Goal: Transaction & Acquisition: Purchase product/service

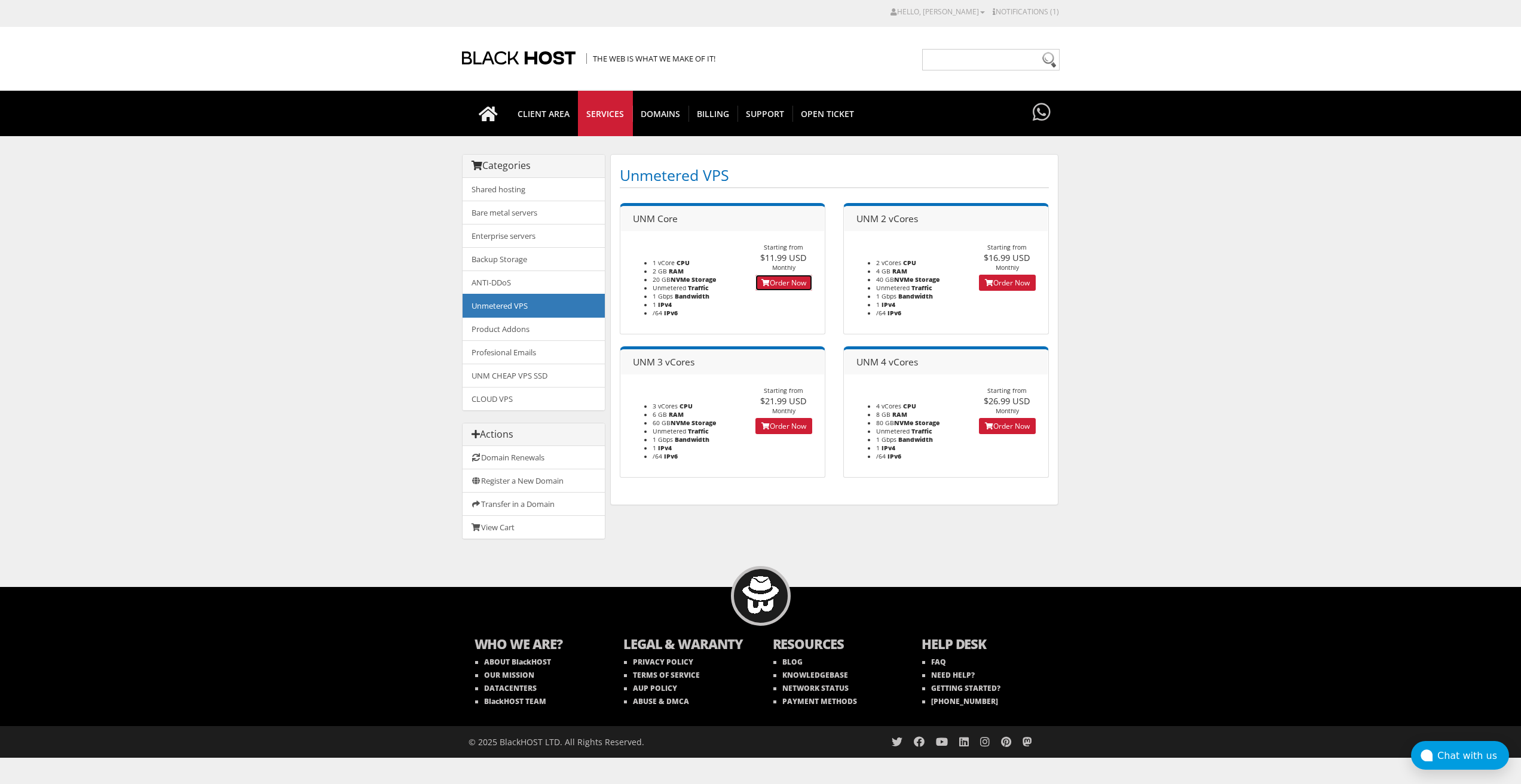
click at [784, 283] on link "Order Now" at bounding box center [783, 282] width 57 height 16
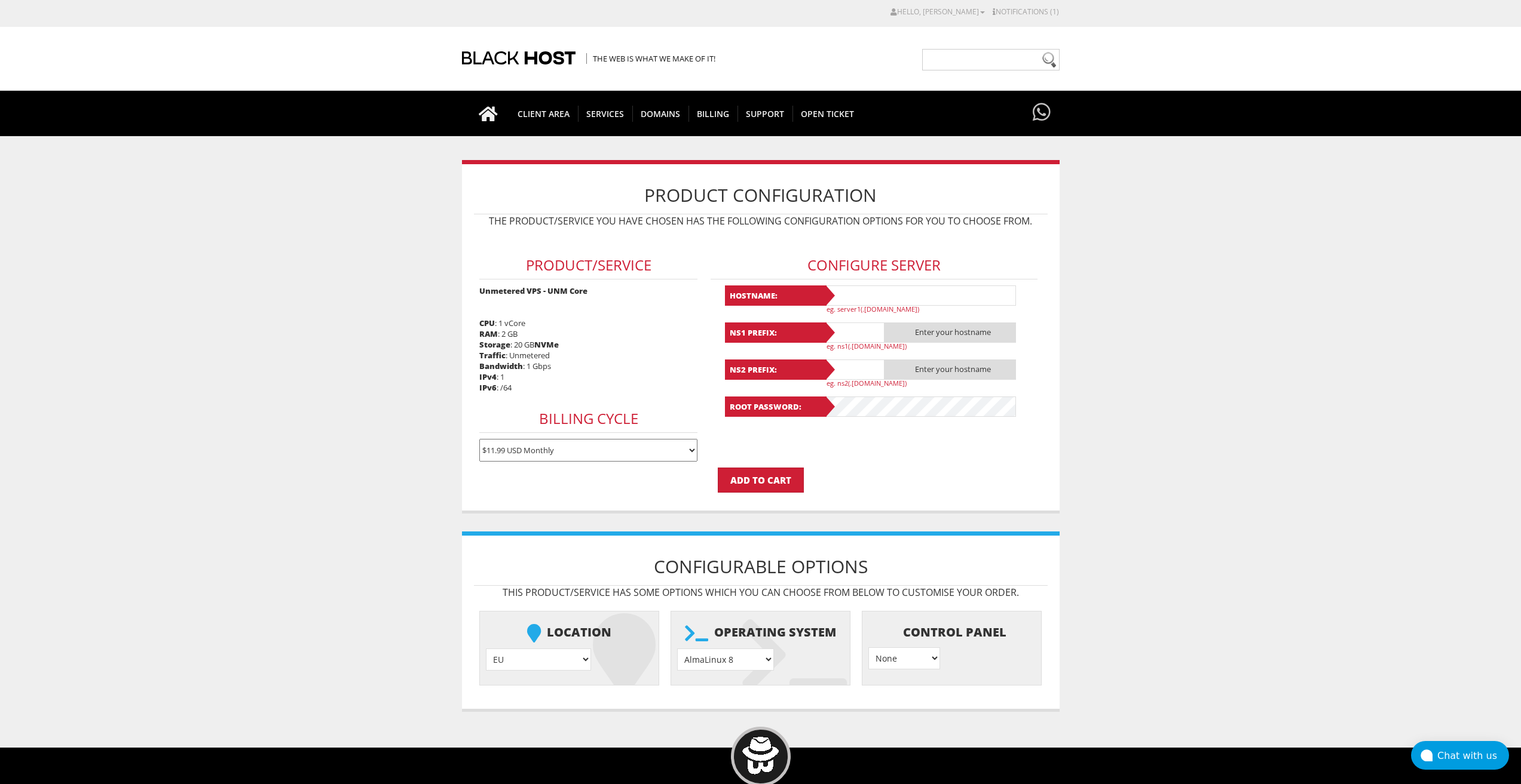
type input "[EMAIL_ADDRESS][DOMAIN_NAME]"
click at [862, 294] on input "text" at bounding box center [920, 296] width 191 height 21
drag, startPoint x: 886, startPoint y: 296, endPoint x: 823, endPoint y: 293, distance: 63.1
click at [823, 293] on div "Hostname: lavanda20 eg. server1(.yourdomain.com)" at bounding box center [874, 300] width 299 height 28
type input "lavanda20"
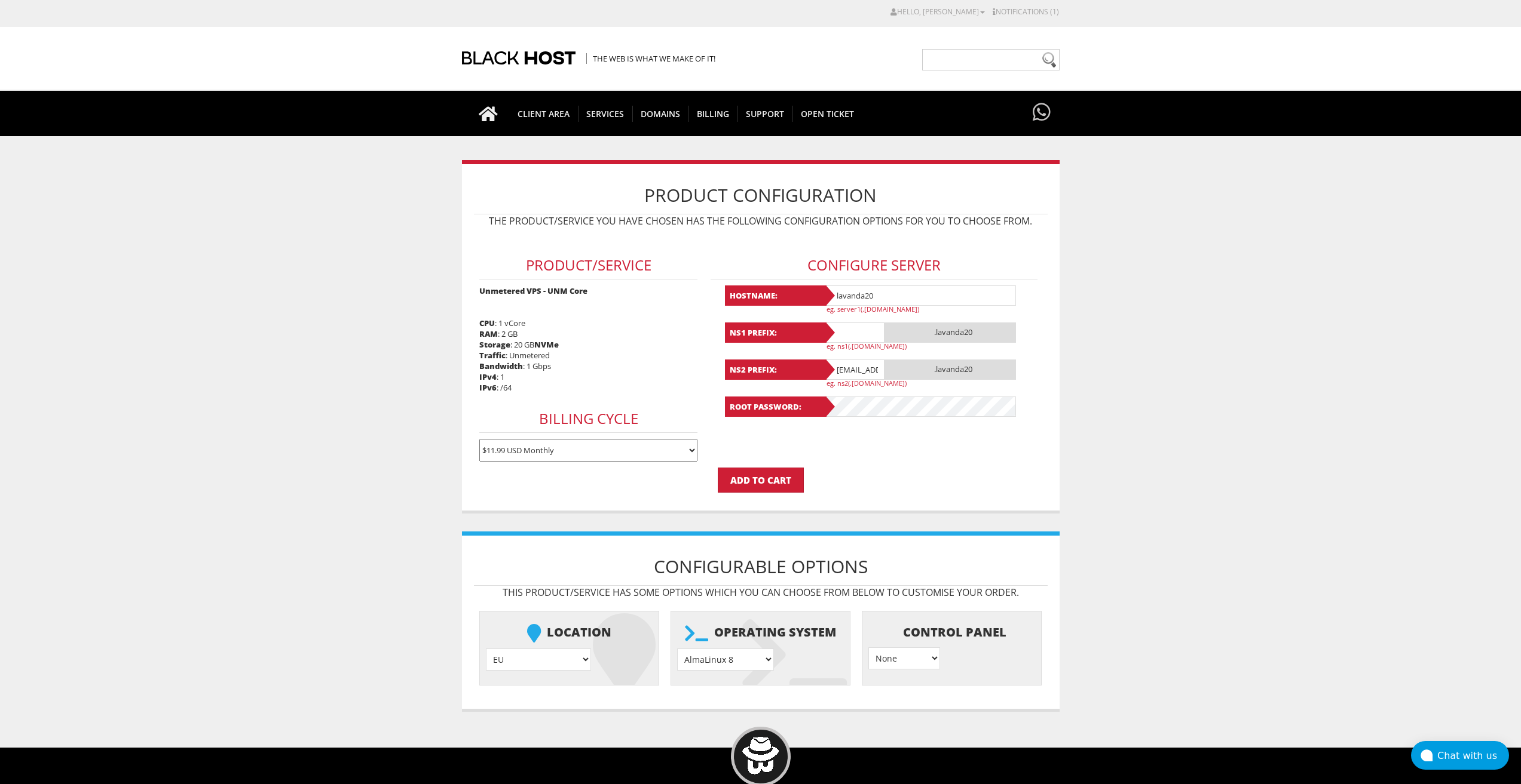
click at [827, 324] on b "NS1 Prefix:" at bounding box center [776, 333] width 101 height 21
click at [853, 335] on input "text" at bounding box center [855, 333] width 60 height 21
paste input "lavanda20"
type input "lavanda20"
click at [848, 369] on input "lavandaaa88f@gmail.com" at bounding box center [855, 370] width 60 height 21
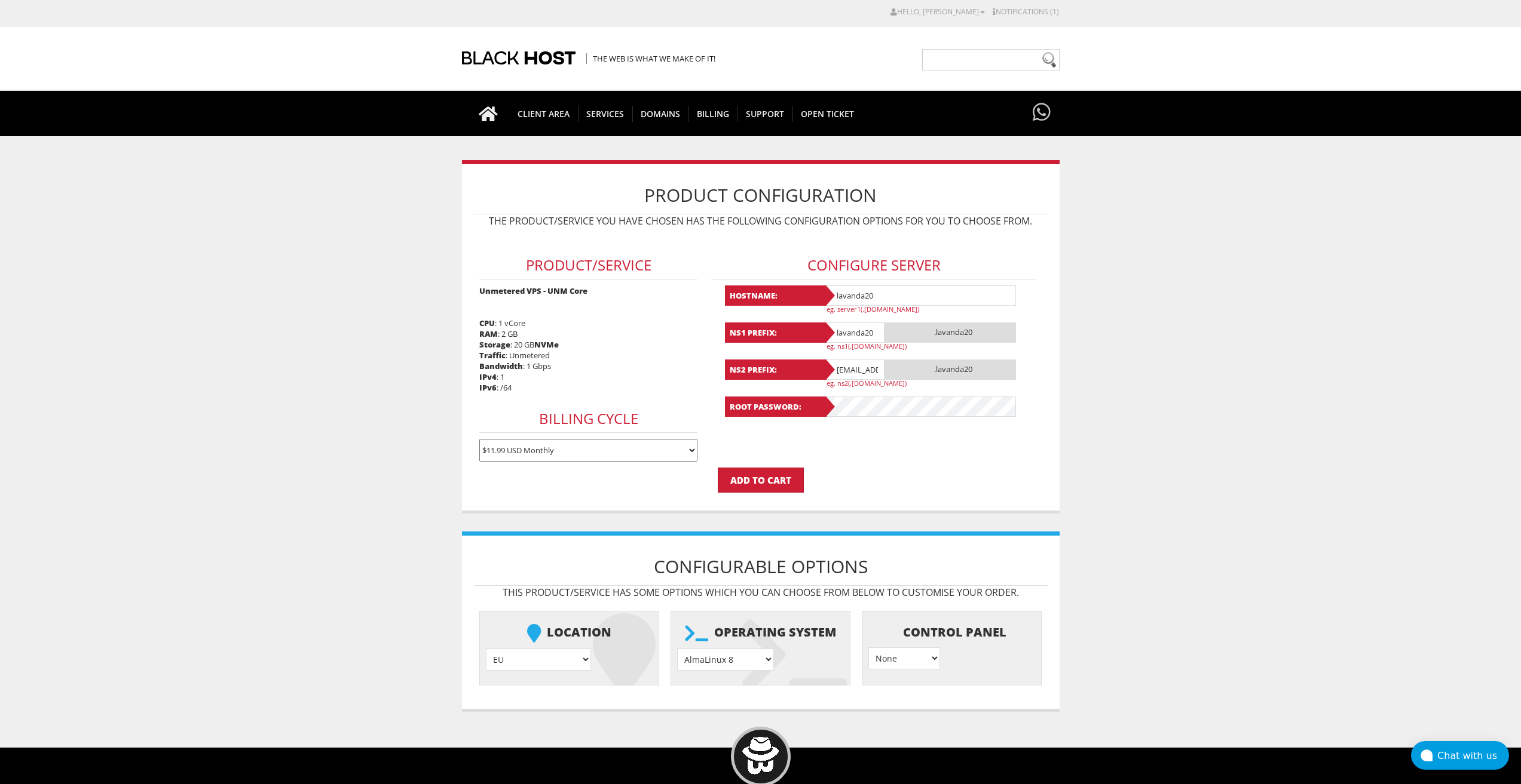
click at [848, 369] on input "[EMAIL_ADDRESS][DOMAIN_NAME]" at bounding box center [855, 370] width 60 height 21
paste input "20"
click at [853, 372] on input "lavanda20@gmail.com" at bounding box center [855, 370] width 60 height 21
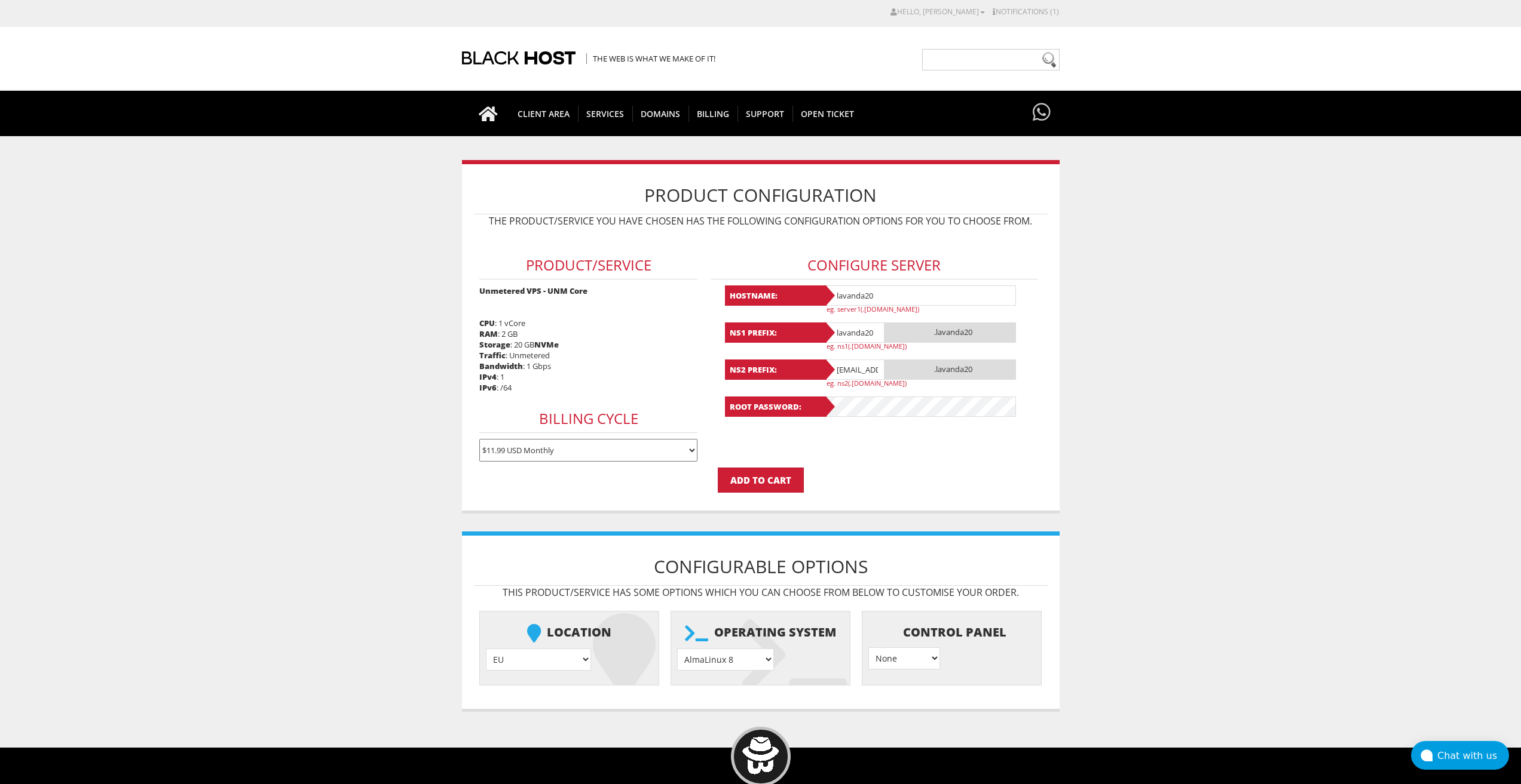
paste input "text"
type input "lavanda20"
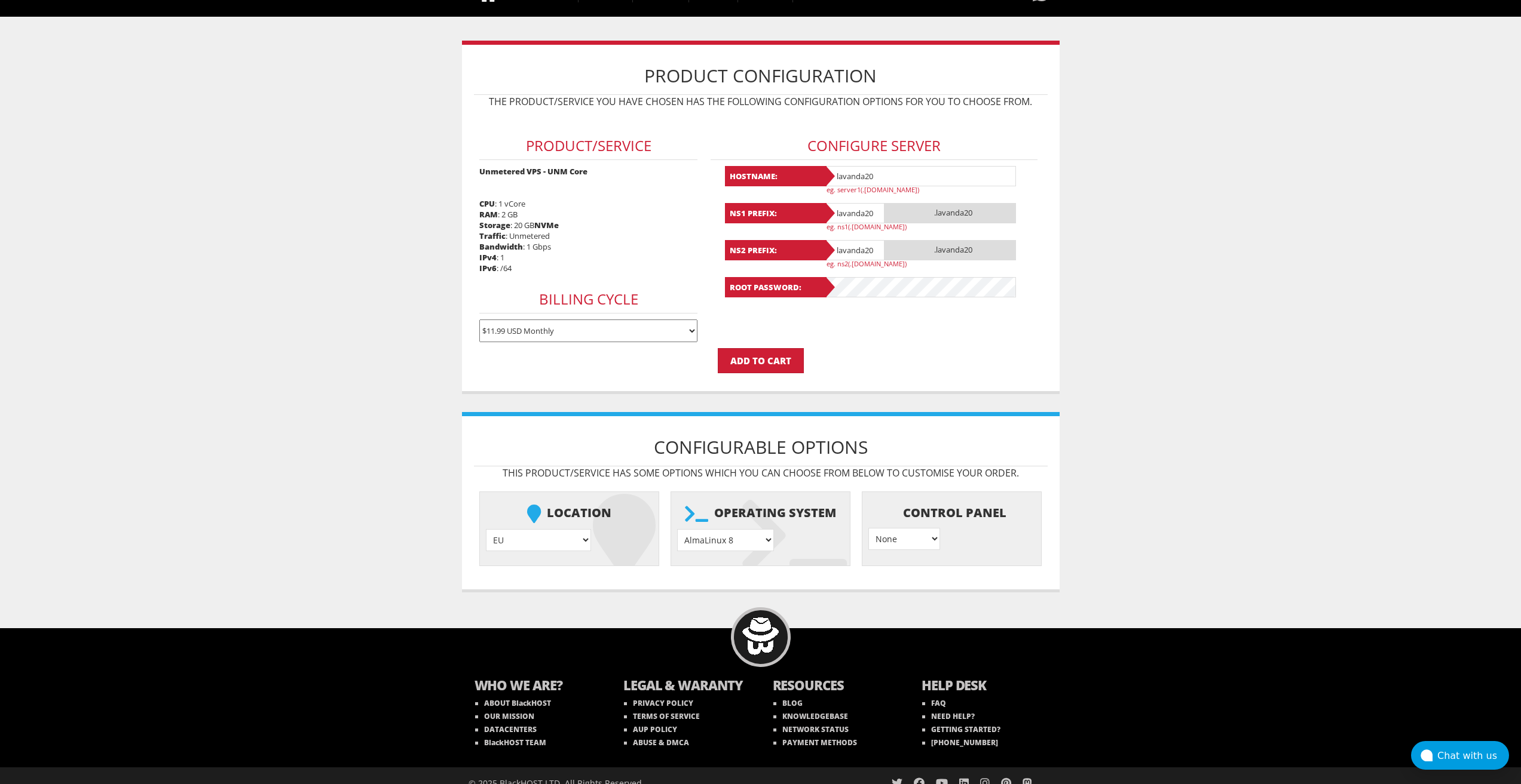
scroll to position [133, 0]
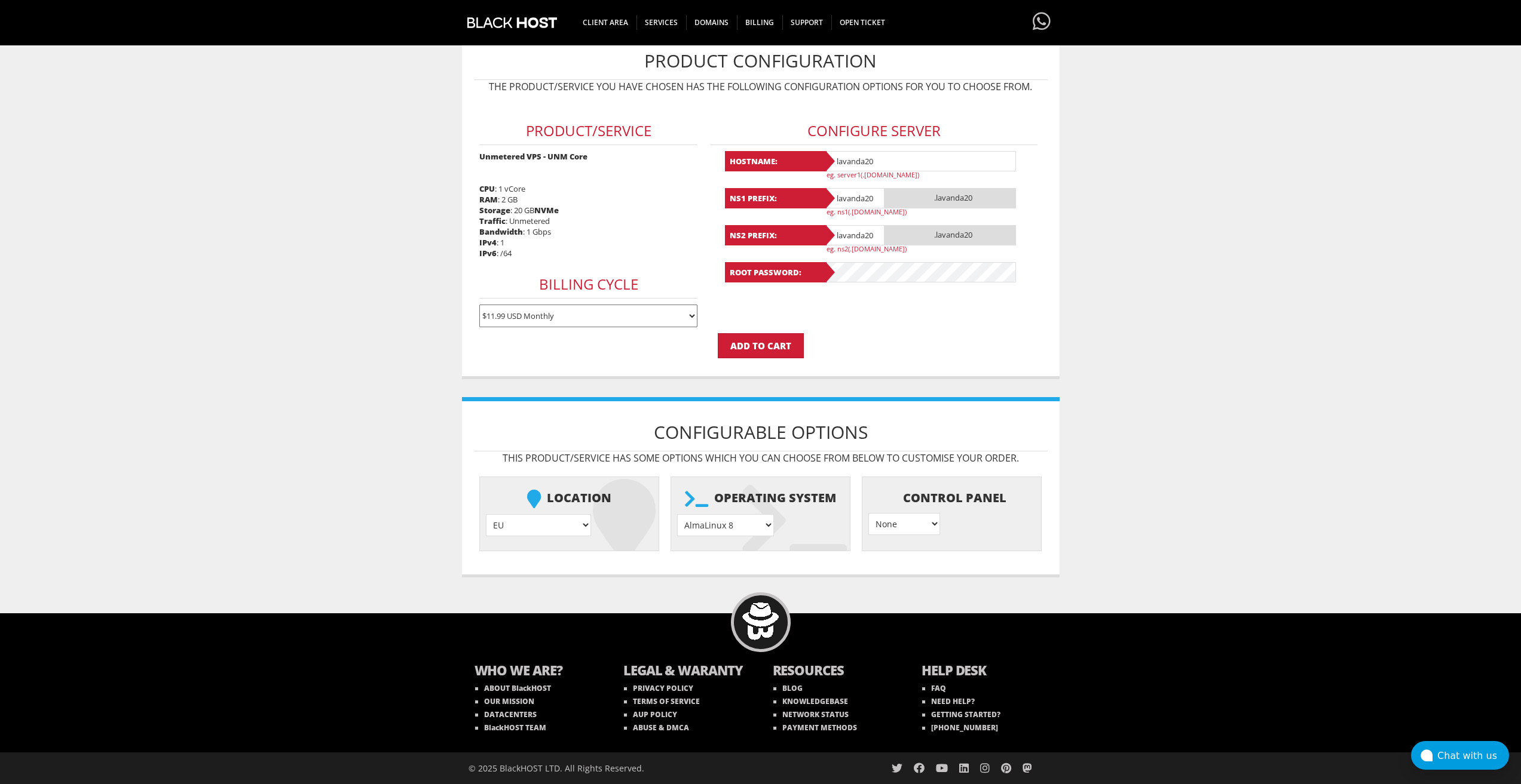
click at [763, 523] on select "AlmaLinux 8 } AlmaLinux 9 } AlmaLinux 10 } Rocky Linux 8 } Rocky Linux 9 } Cent…" at bounding box center [725, 525] width 97 height 22
select select "1208"
click at [678, 514] on select "AlmaLinux 8 } AlmaLinux 9 } AlmaLinux 10 } Rocky Linux 8 } Rocky Linux 9 } Cent…" at bounding box center [725, 525] width 97 height 22
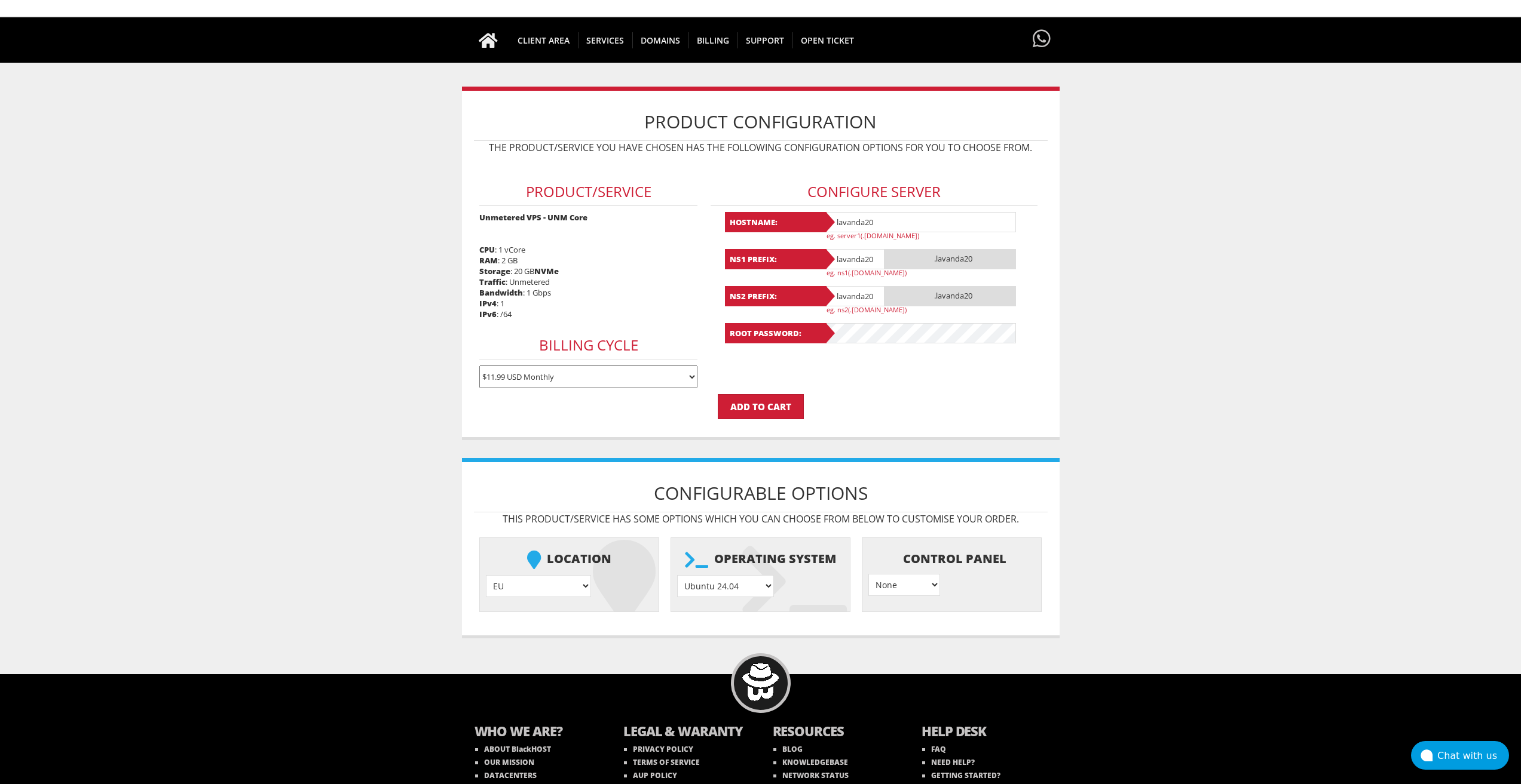
scroll to position [0, 0]
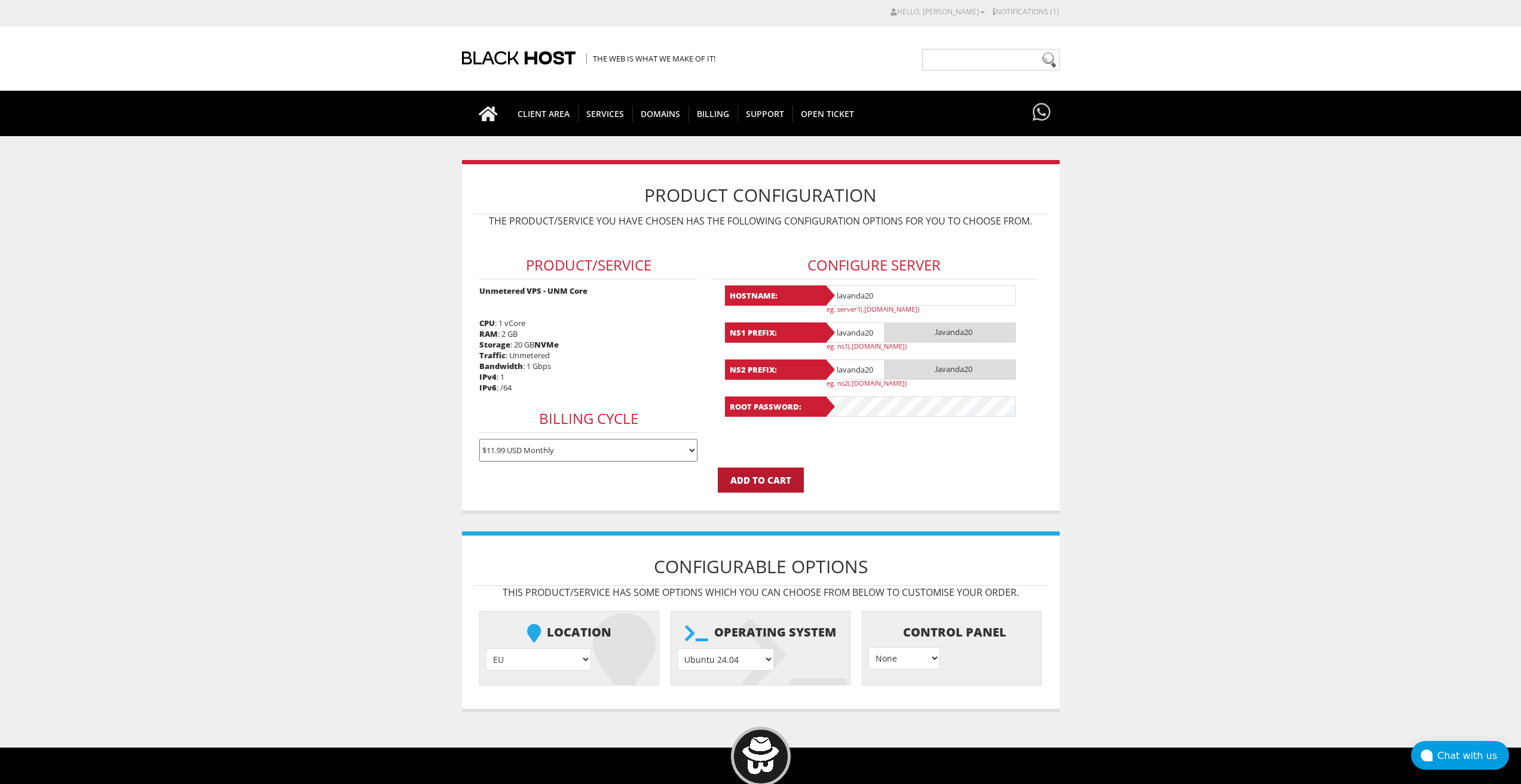
click at [794, 480] on input "Add to Cart" at bounding box center [761, 480] width 86 height 25
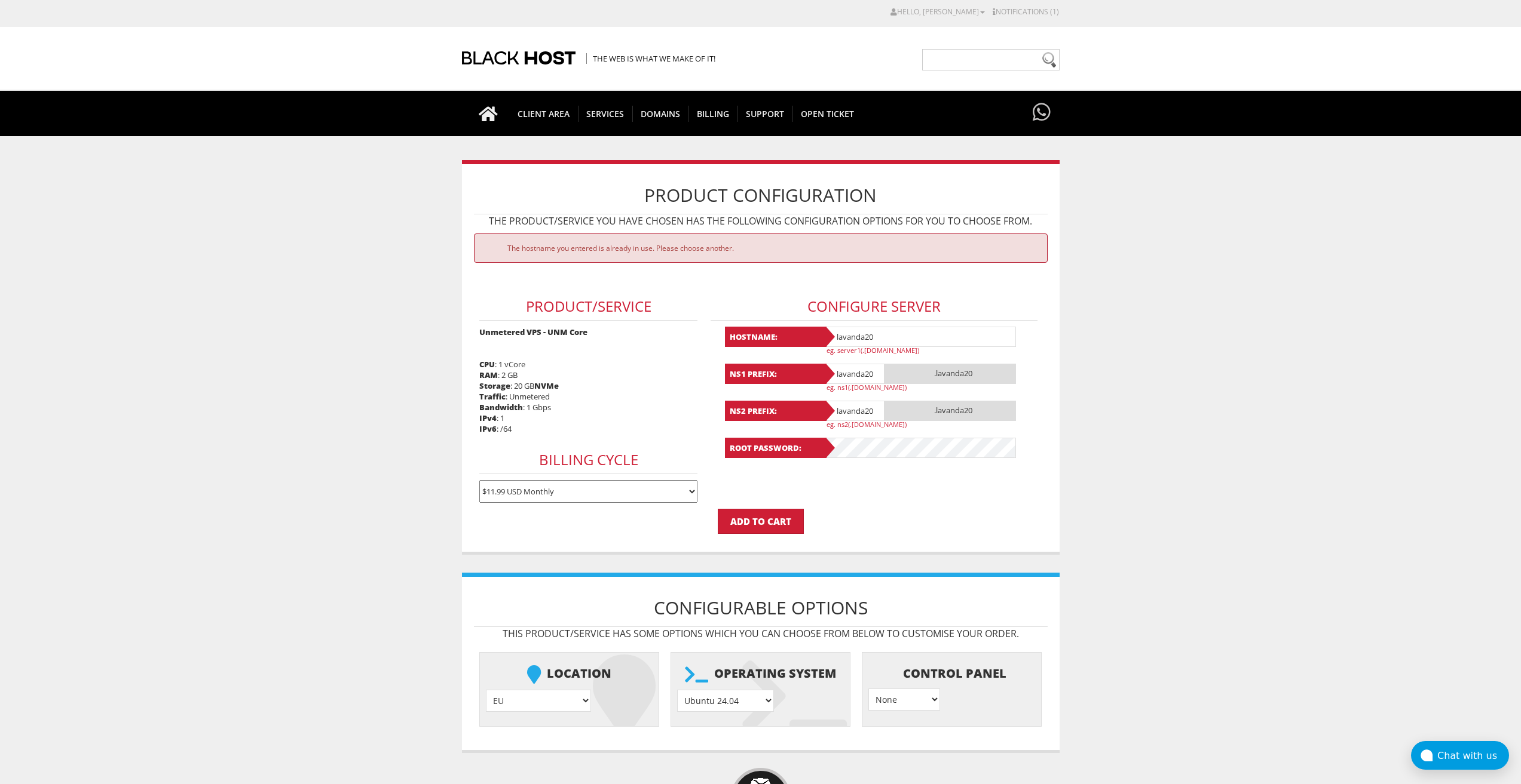
click at [888, 334] on input "lavanda20" at bounding box center [920, 337] width 191 height 21
type input "lavanda202"
click at [877, 369] on input "lavanda20" at bounding box center [855, 374] width 60 height 21
click at [877, 380] on input "lavanda202" at bounding box center [855, 374] width 60 height 21
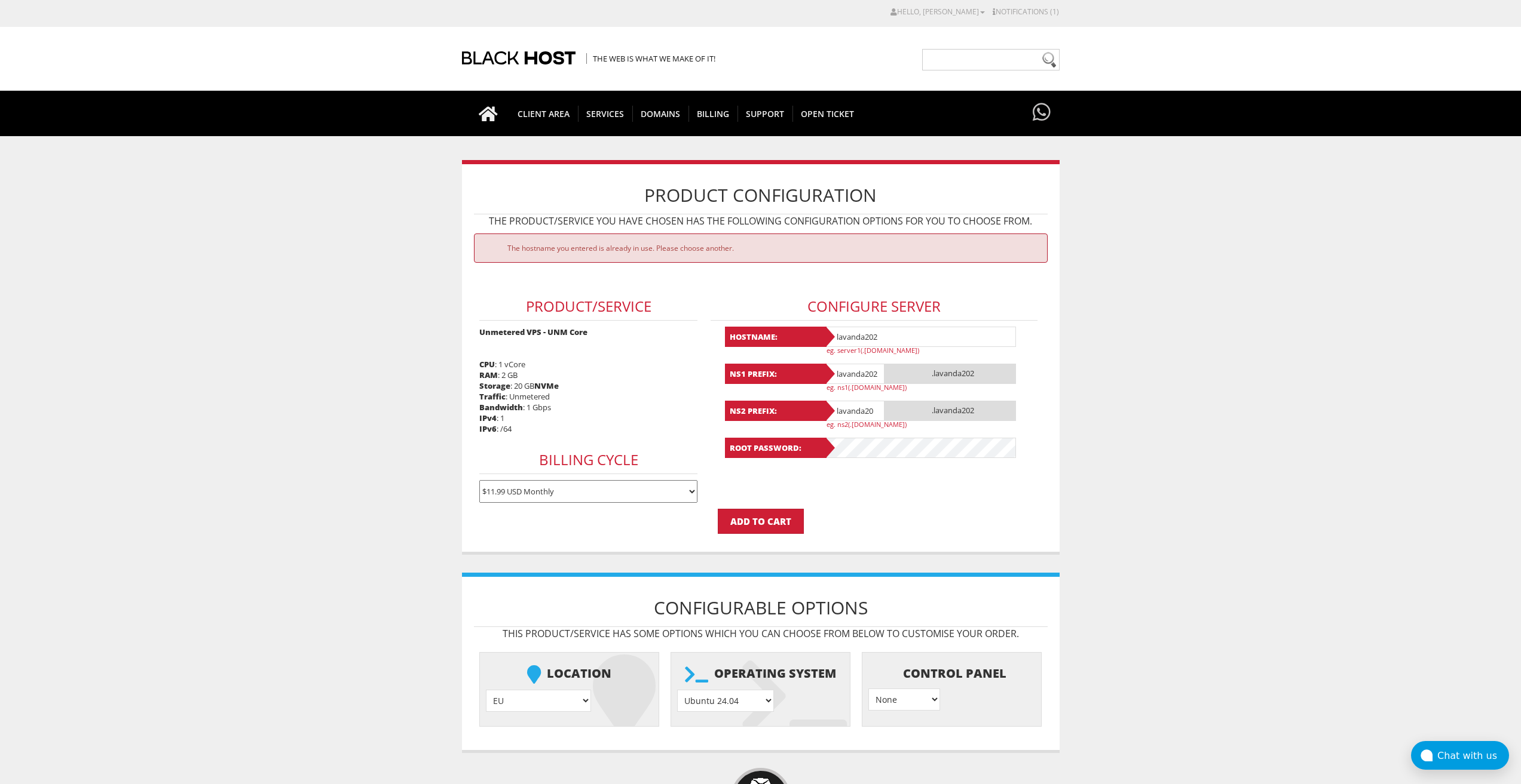
type input "lavanda202"
click at [873, 406] on input "lavanda20" at bounding box center [855, 411] width 60 height 21
type input "lavanda202"
drag, startPoint x: 892, startPoint y: 333, endPoint x: 813, endPoint y: 331, distance: 79.0
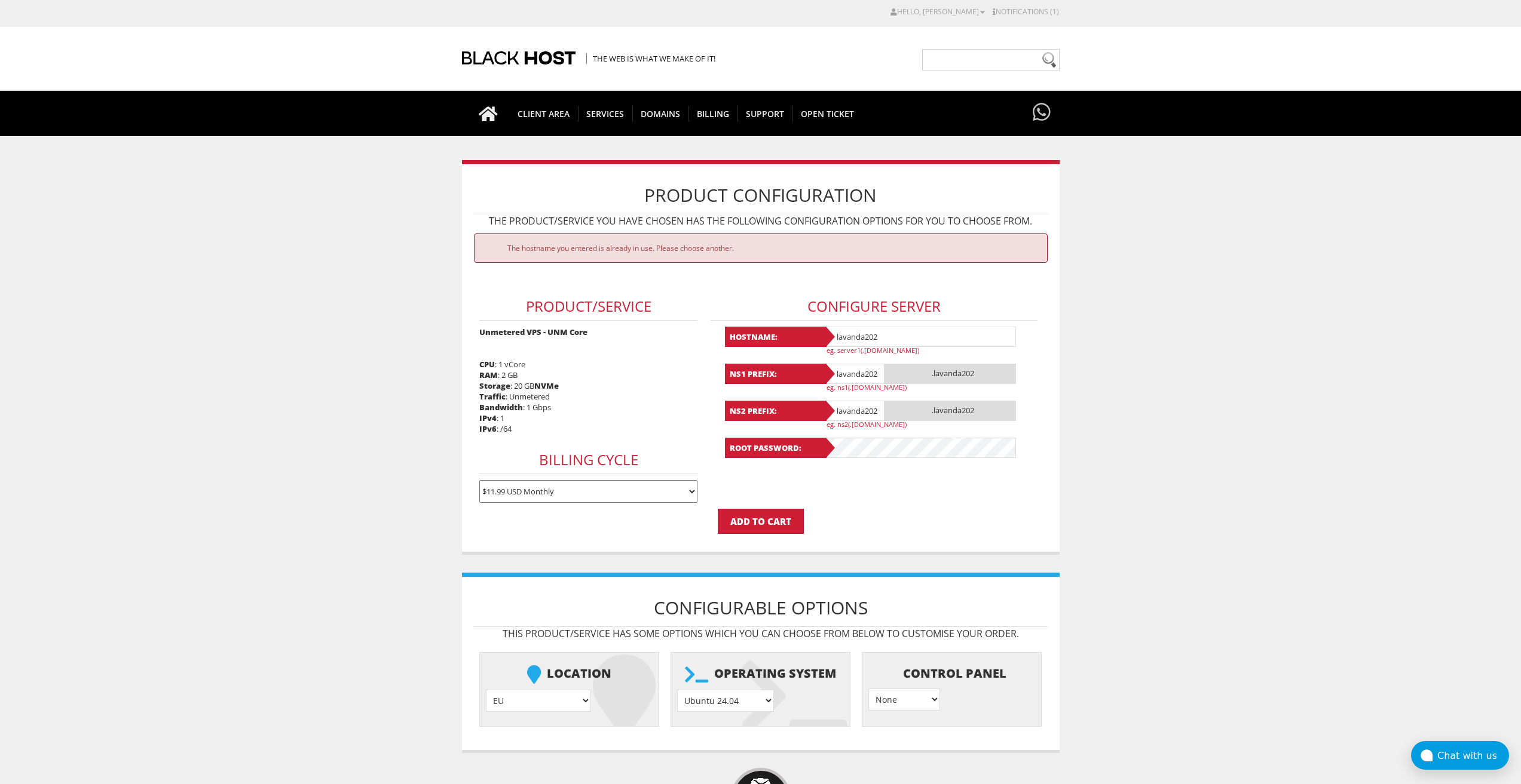
click at [813, 331] on div "Hostname: lavanda202 eg. server1(.yourdomain.com)" at bounding box center [874, 341] width 299 height 28
click at [754, 521] on input "Add to Cart" at bounding box center [761, 521] width 86 height 25
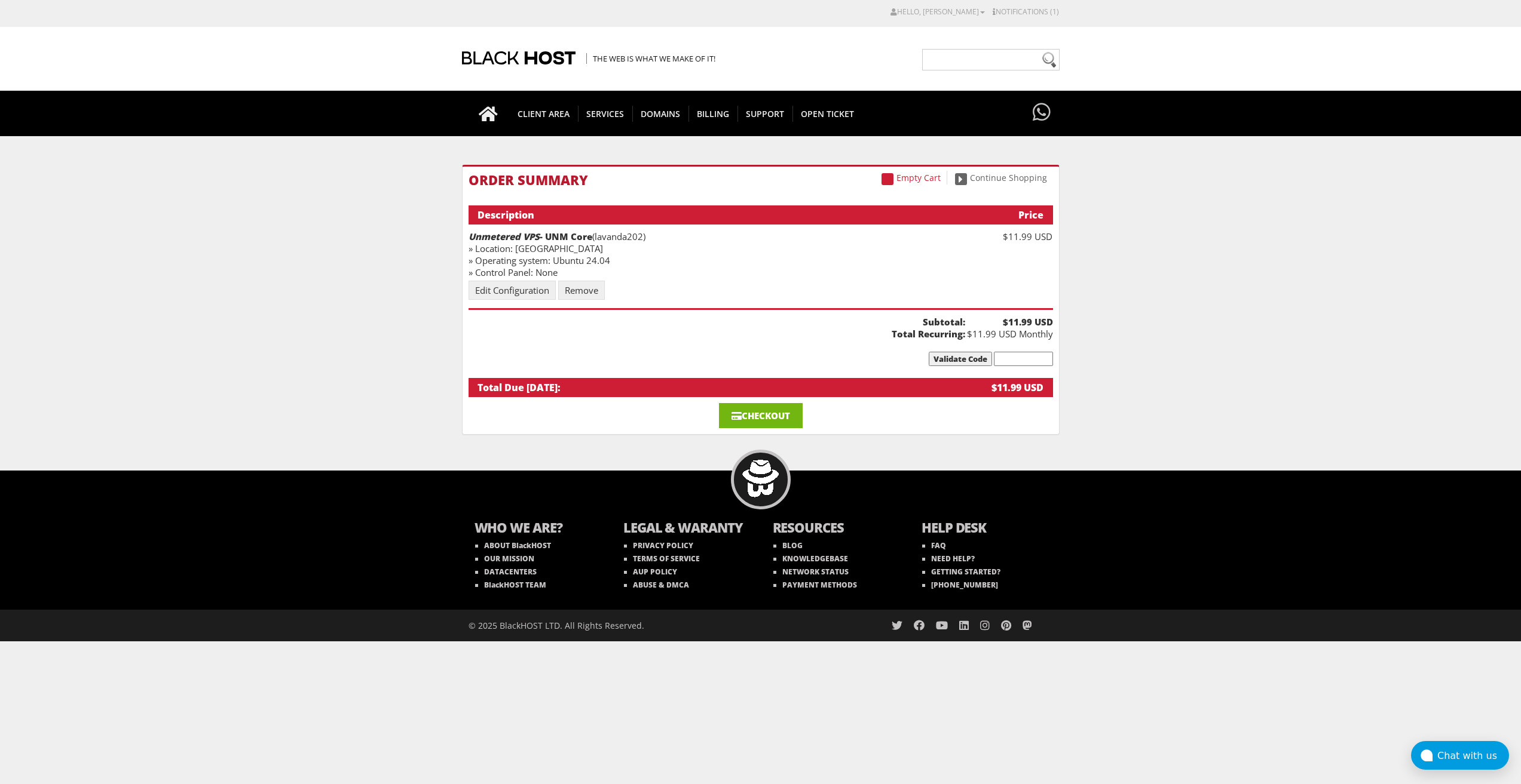
click at [788, 425] on link "Checkout" at bounding box center [760, 416] width 83 height 25
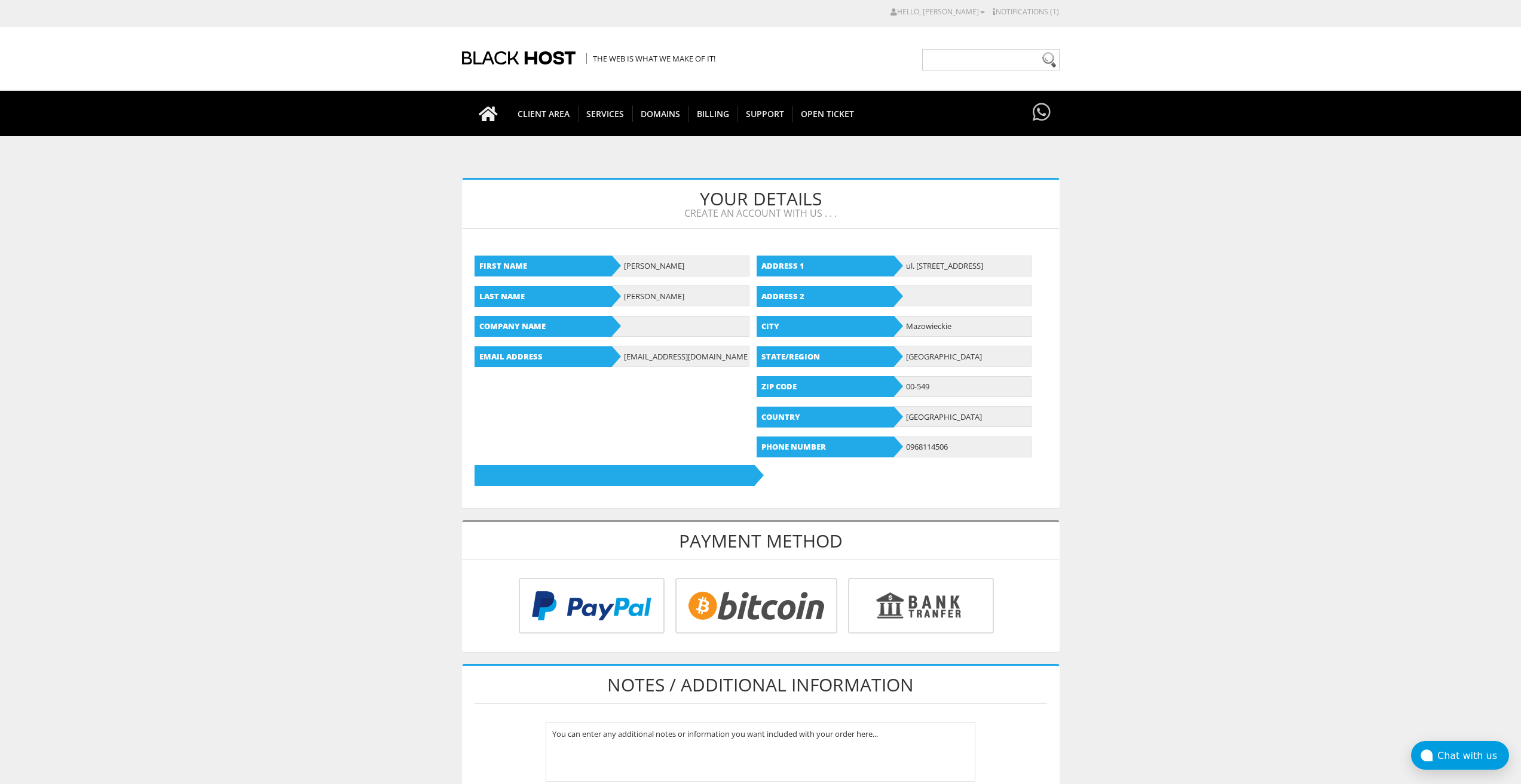
scroll to position [120, 0]
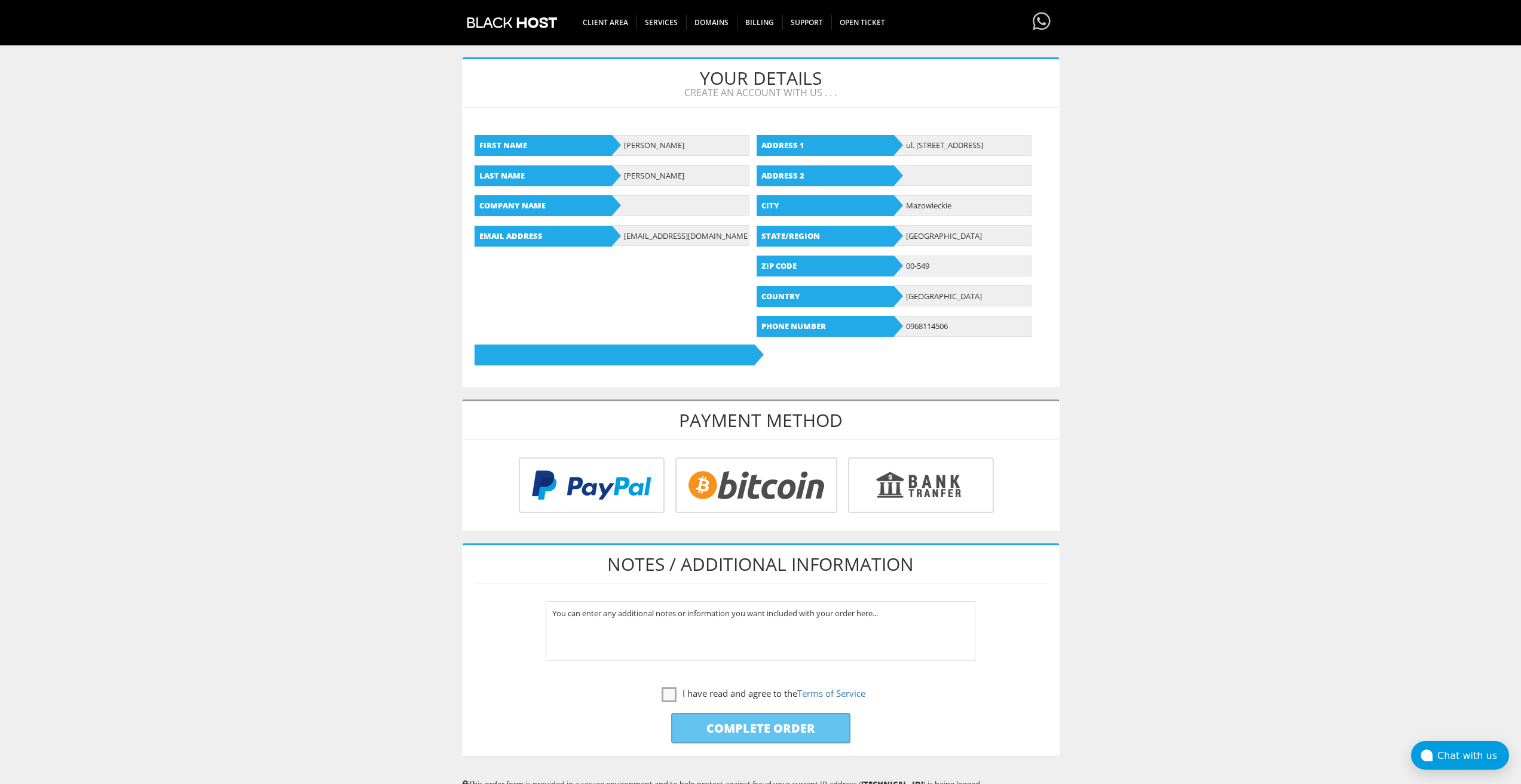
type input "lavandaaa88f@gmail.com"
click at [775, 504] on input "radio" at bounding box center [754, 487] width 162 height 55
radio input "true"
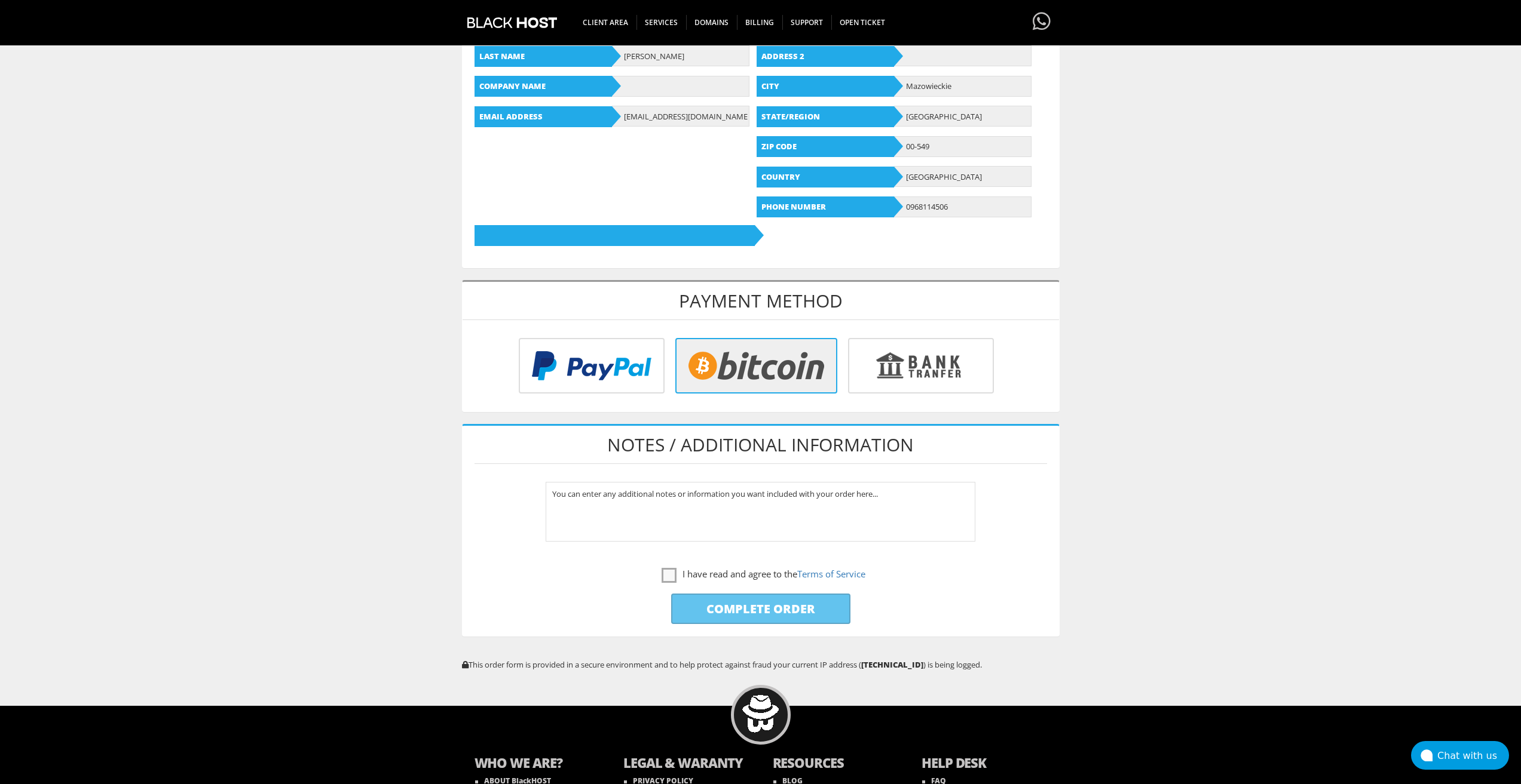
scroll to position [299, 0]
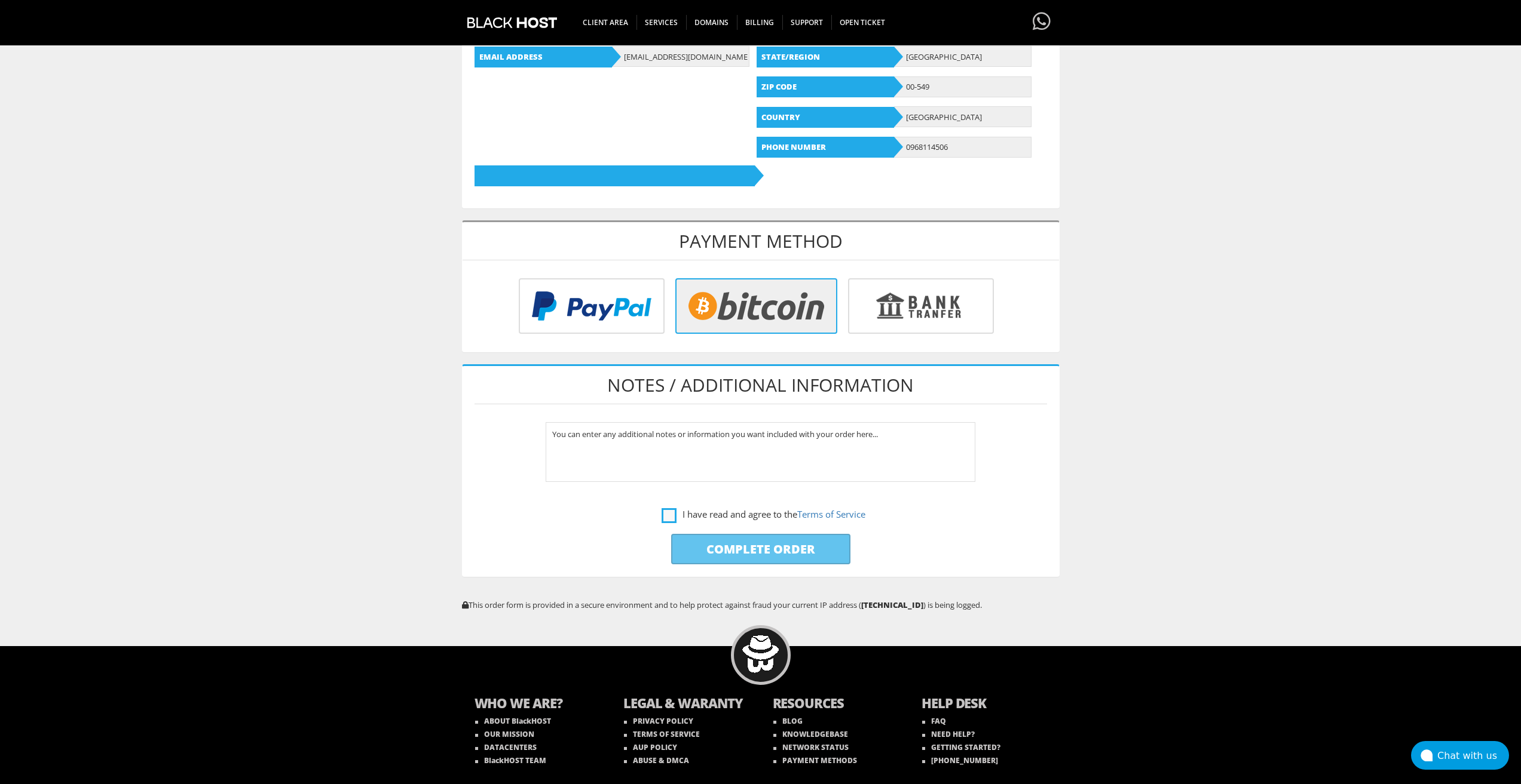
click at [670, 512] on label "I have read and agree to the Terms of Service" at bounding box center [763, 514] width 203 height 15
checkbox input "true"
click at [696, 553] on input "Complete Order" at bounding box center [760, 549] width 179 height 31
type input "Please Wait..."
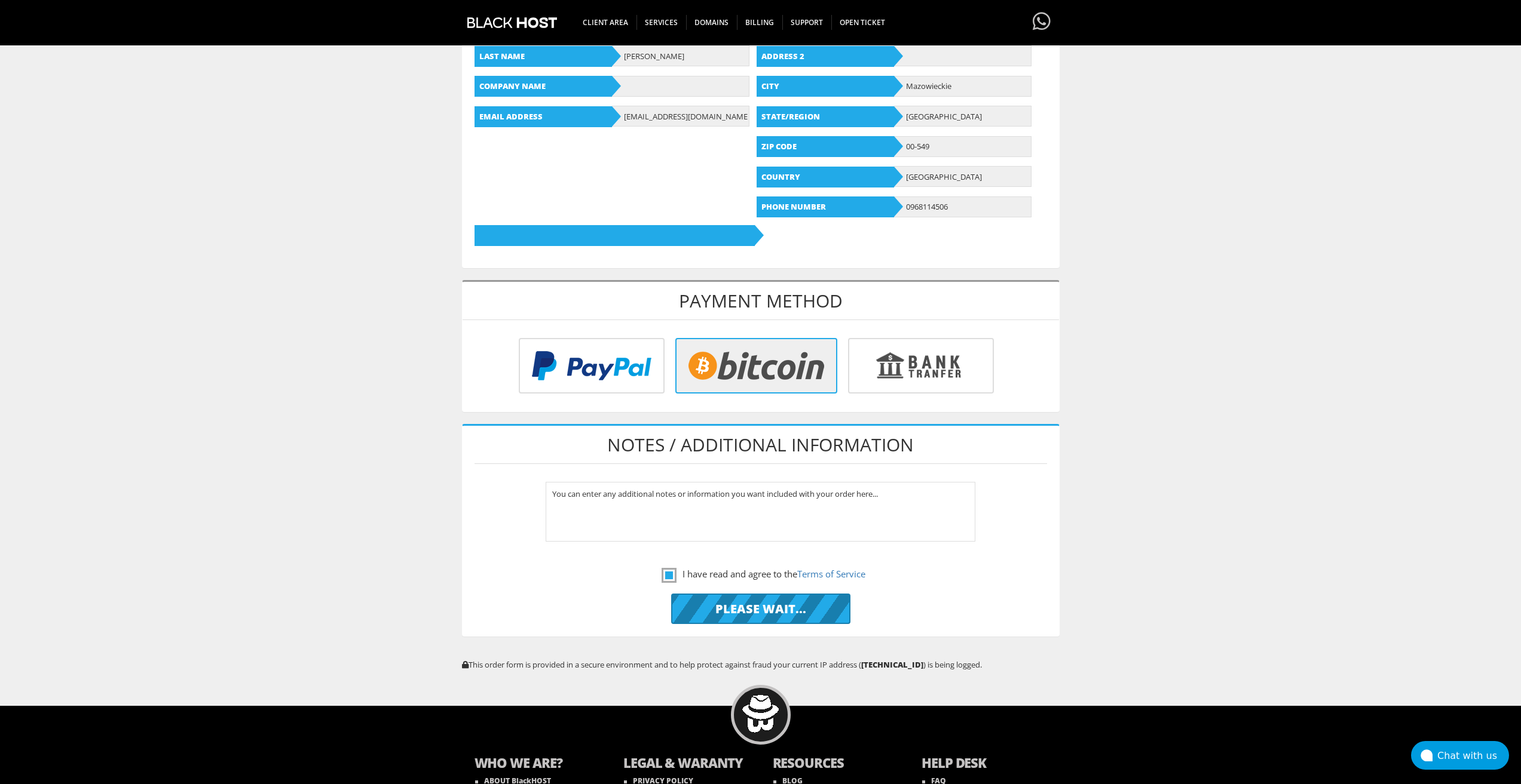
scroll to position [120, 0]
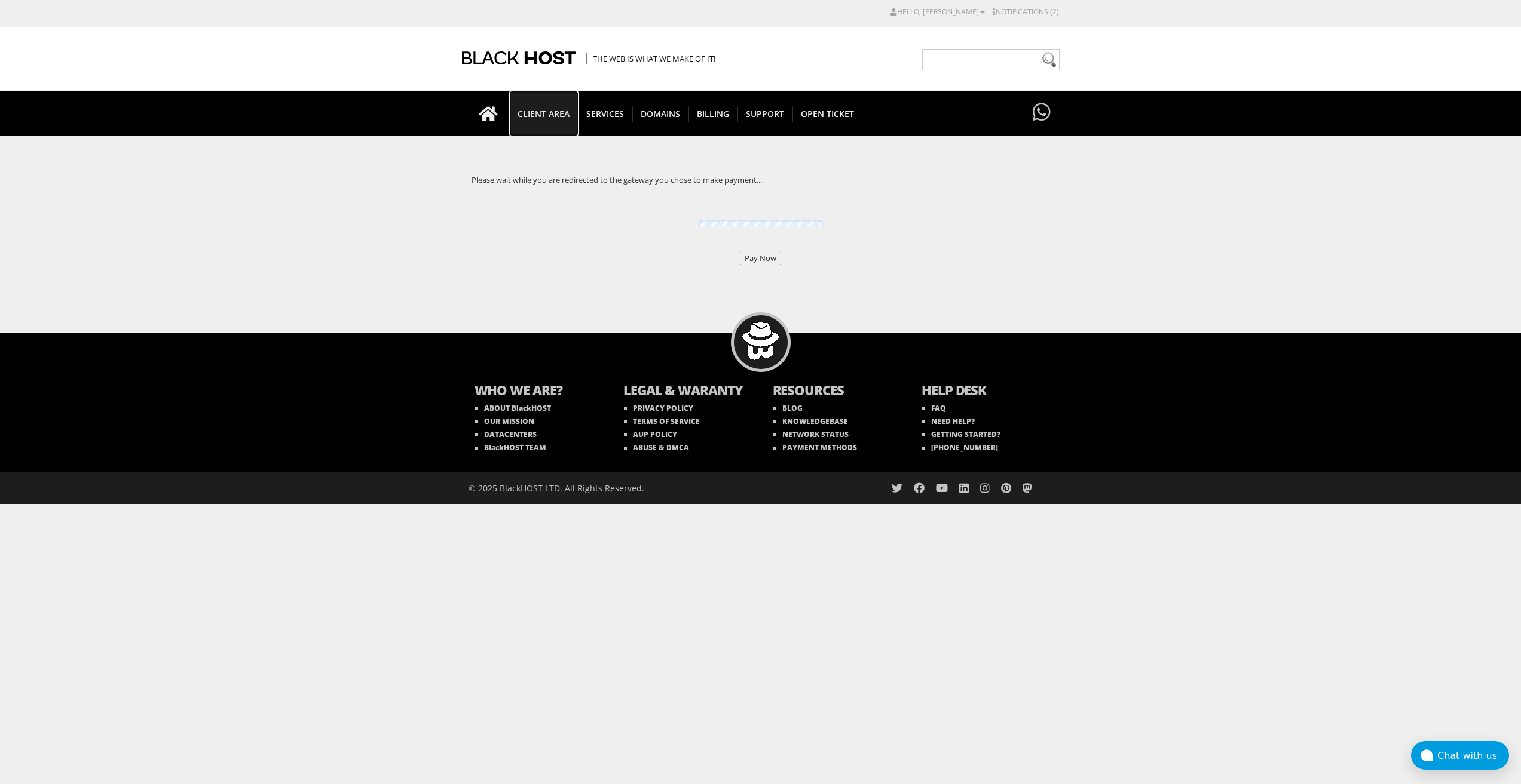
click at [530, 113] on span "CLIENT AREA" at bounding box center [543, 113] width 68 height 16
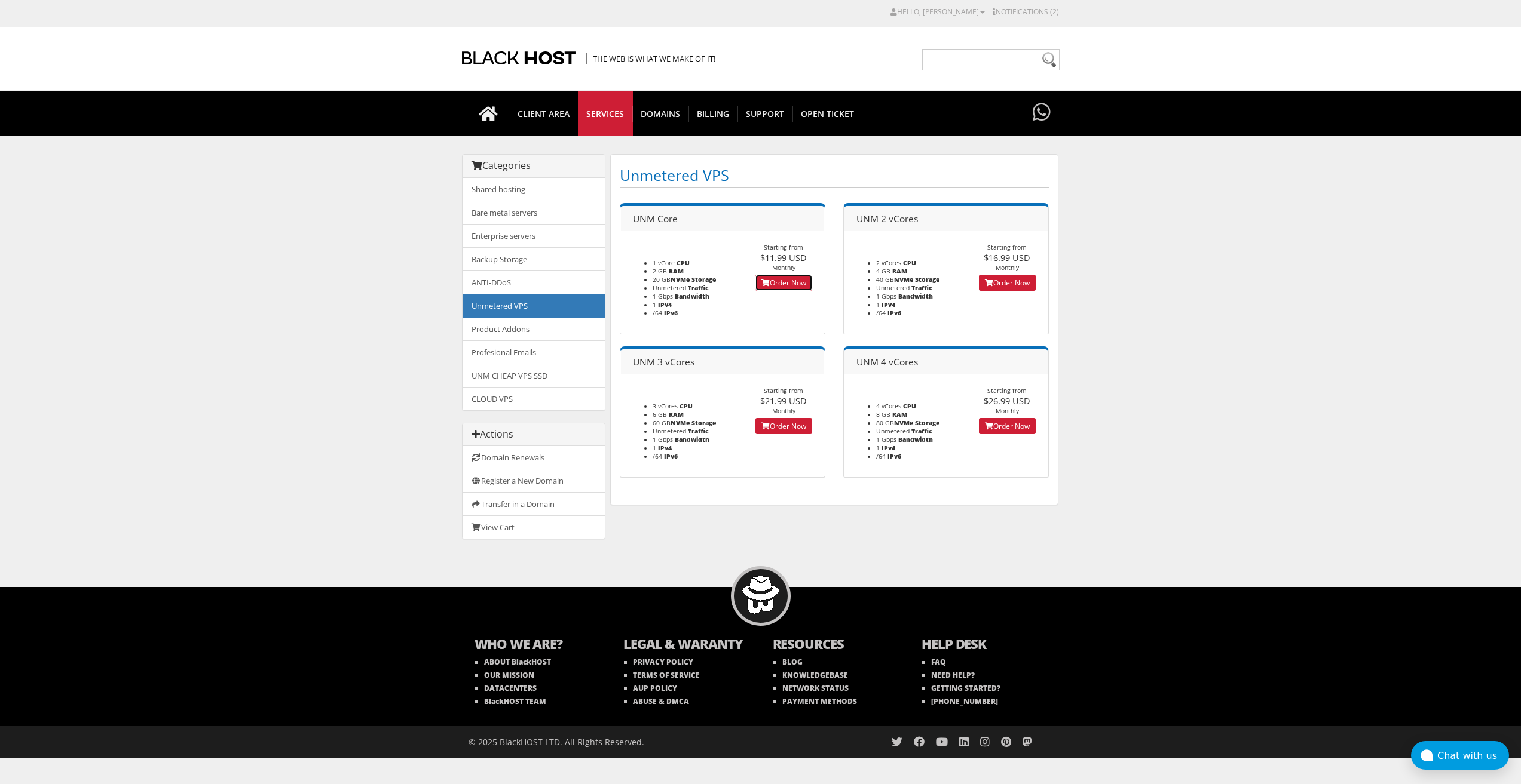
click at [771, 279] on link "Order Now" at bounding box center [783, 282] width 57 height 16
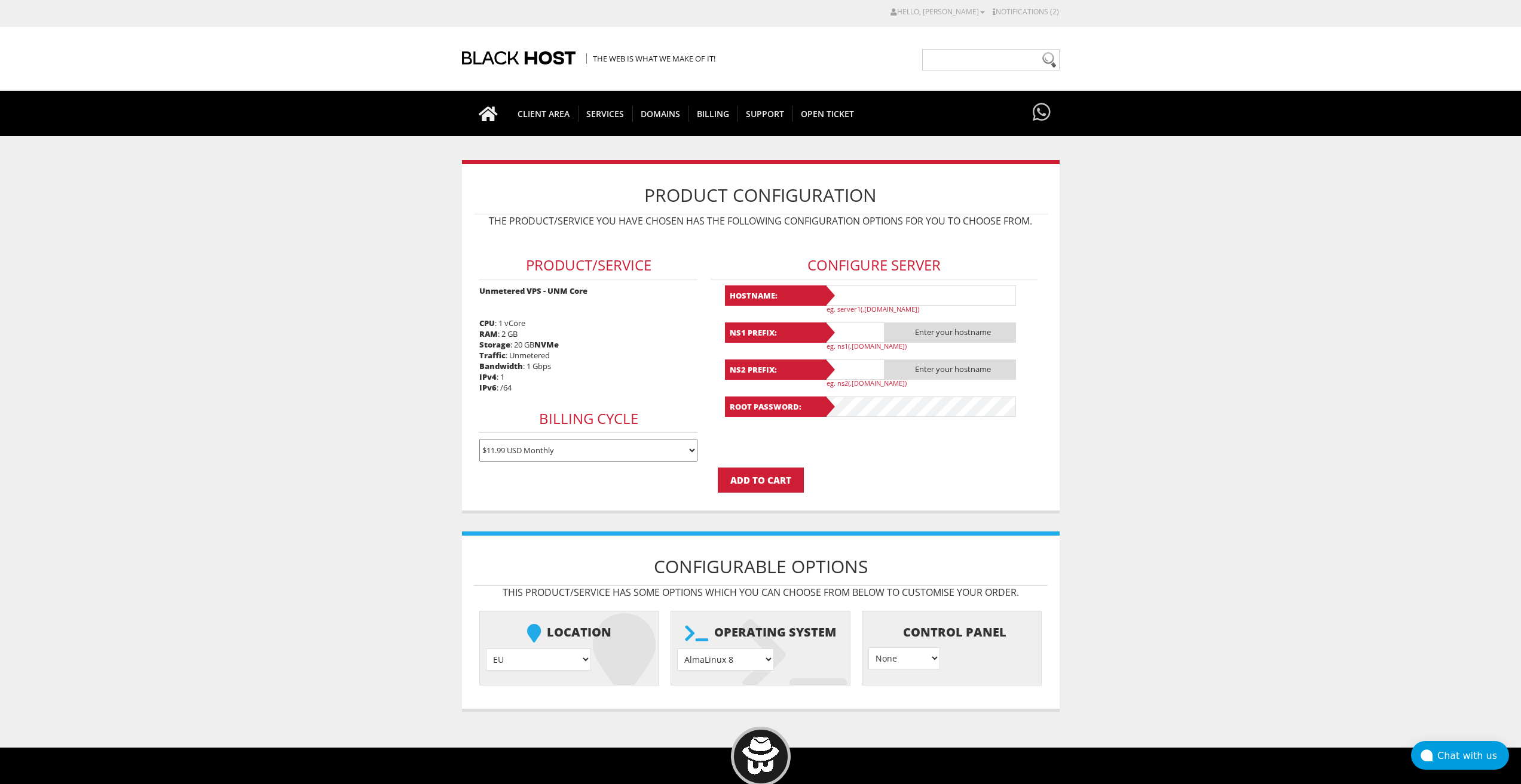
type input "lavandaaa88f@gmail.com"
click at [723, 665] on select "AlmaLinux 8 } AlmaLinux 9 } AlmaLinux 10 } Rocky Linux 8 } Rocky Linux 9 } Cent…" at bounding box center [725, 660] width 97 height 22
select select "1208"
click at [678, 649] on select "AlmaLinux 8 } AlmaLinux 9 } AlmaLinux 10 } Rocky Linux 8 } Rocky Linux 9 } Cent…" at bounding box center [725, 660] width 97 height 22
drag, startPoint x: 847, startPoint y: 285, endPoint x: 852, endPoint y: 289, distance: 6.4
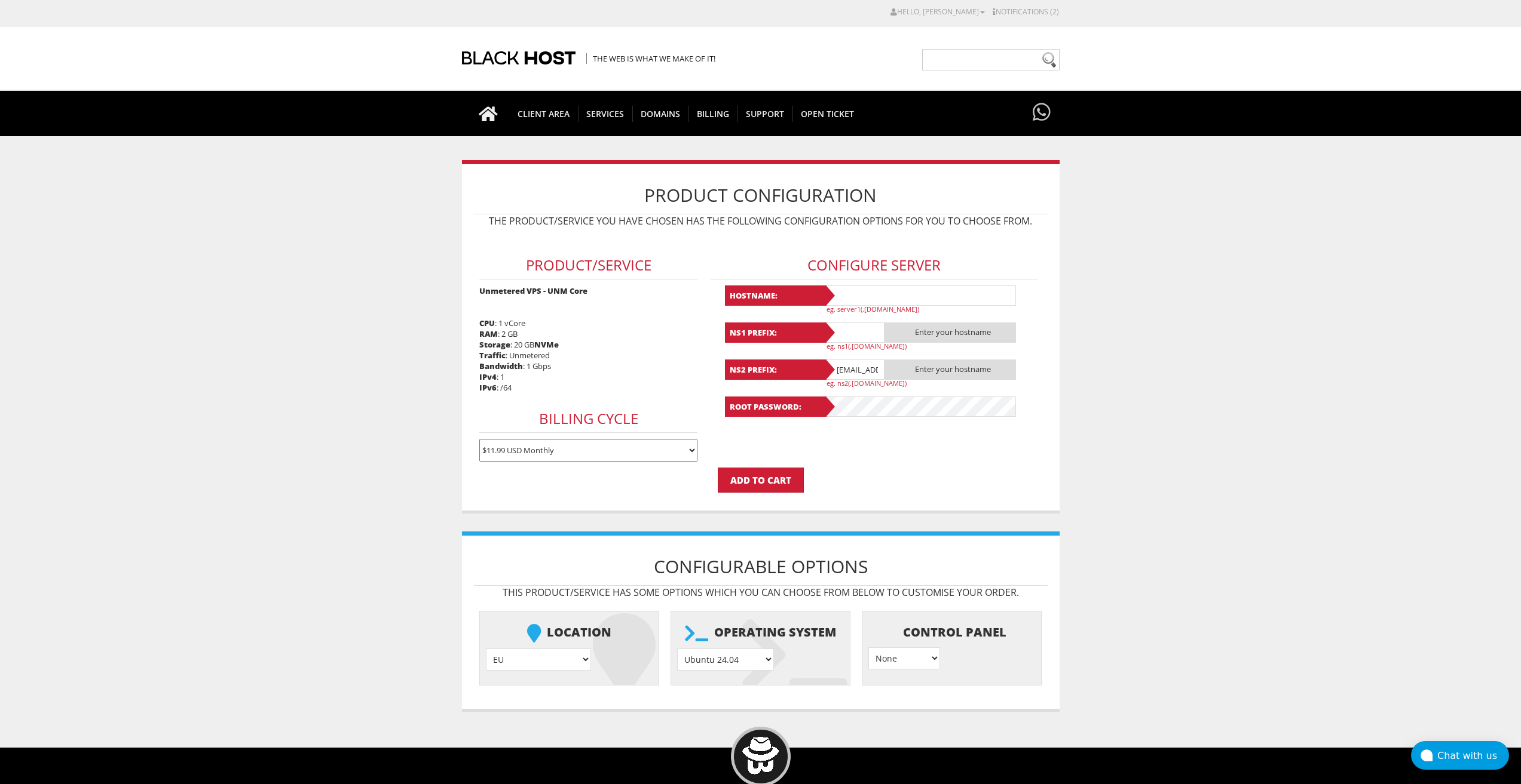
click at [848, 286] on input "text" at bounding box center [920, 296] width 191 height 21
click at [855, 293] on input "text" at bounding box center [920, 296] width 191 height 21
paste input "lavanda203"
type input "lavanda203"
click at [855, 333] on input "text" at bounding box center [855, 333] width 60 height 21
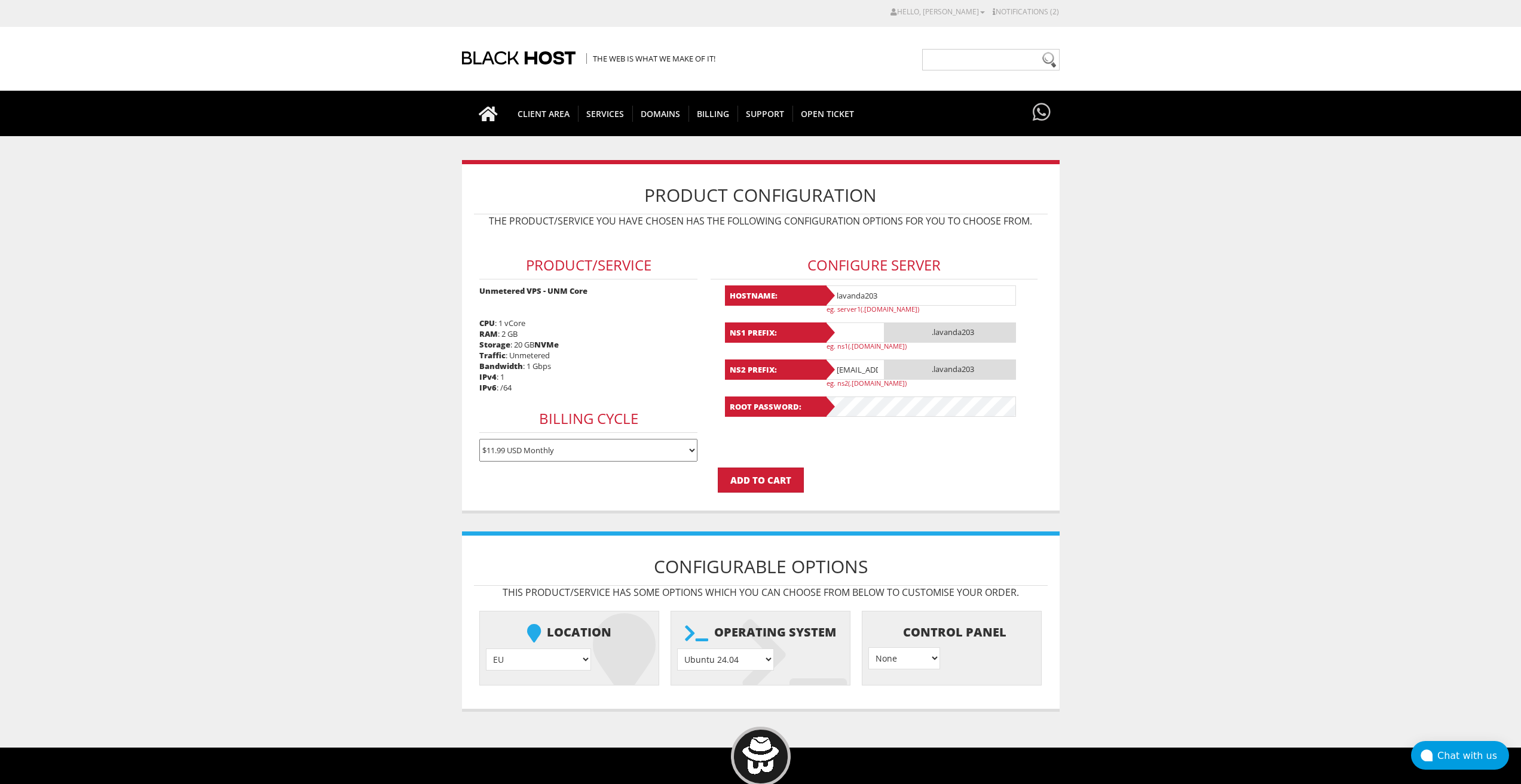
paste input "lavanda203"
type input "lavanda203"
click at [856, 365] on input "lavandaaa88f@gmail.com" at bounding box center [855, 370] width 60 height 21
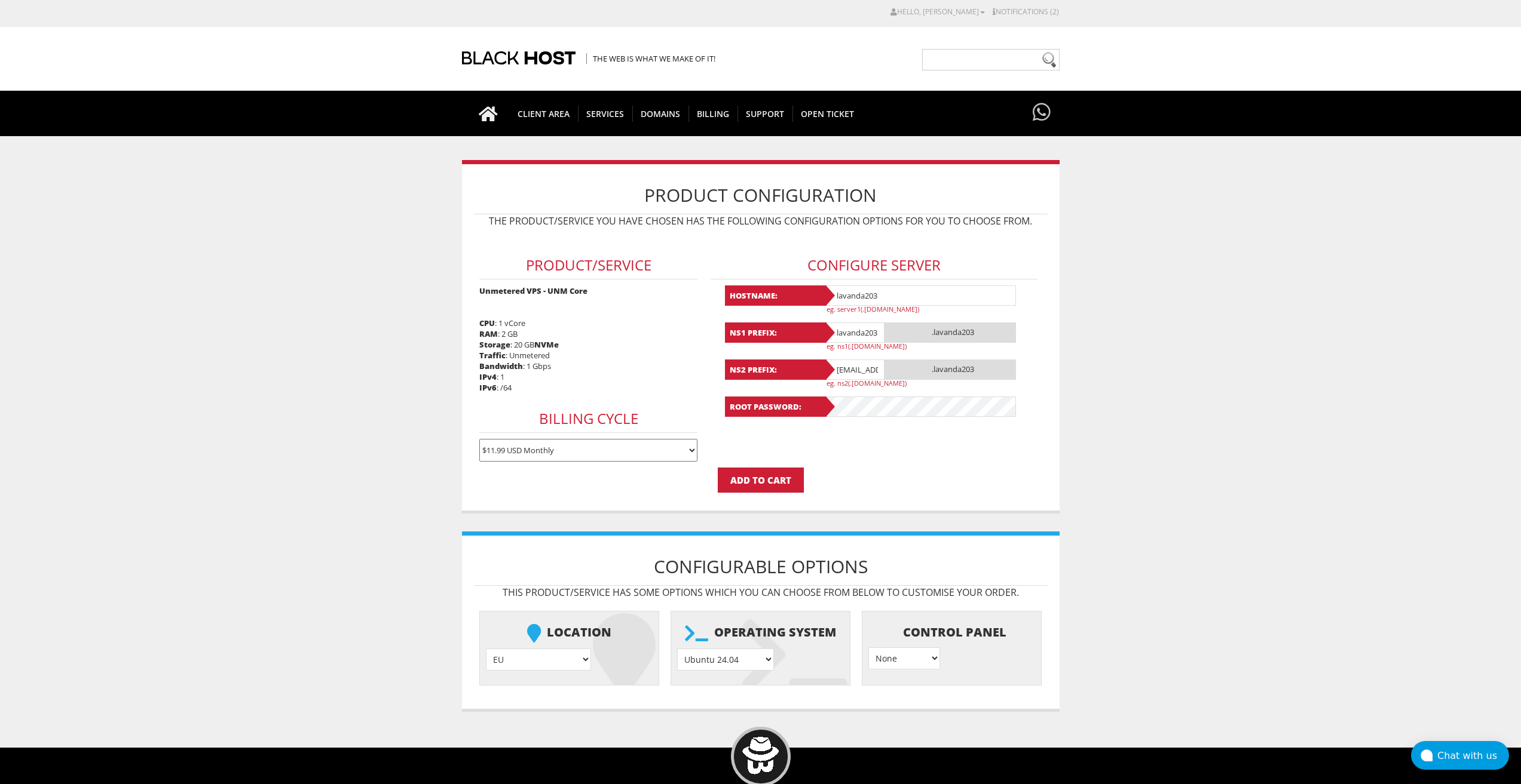
click at [856, 365] on input "[EMAIL_ADDRESS][DOMAIN_NAME]" at bounding box center [855, 370] width 60 height 21
paste input "203"
paste input "lavanda203"
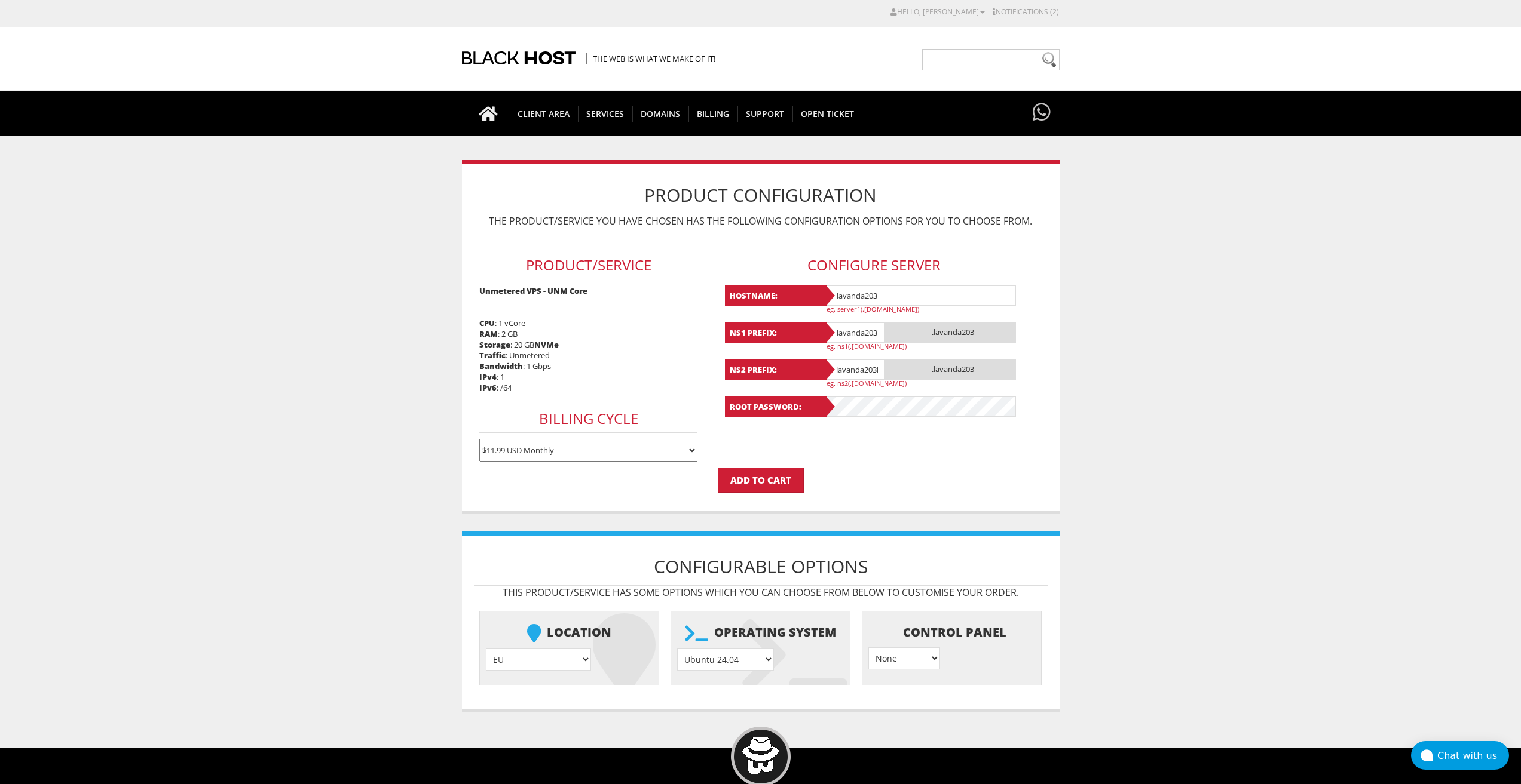
scroll to position [0, 42]
click at [857, 374] on input "lavanda203lavanda203" at bounding box center [855, 370] width 60 height 21
type input "lavanda203lavanda203"
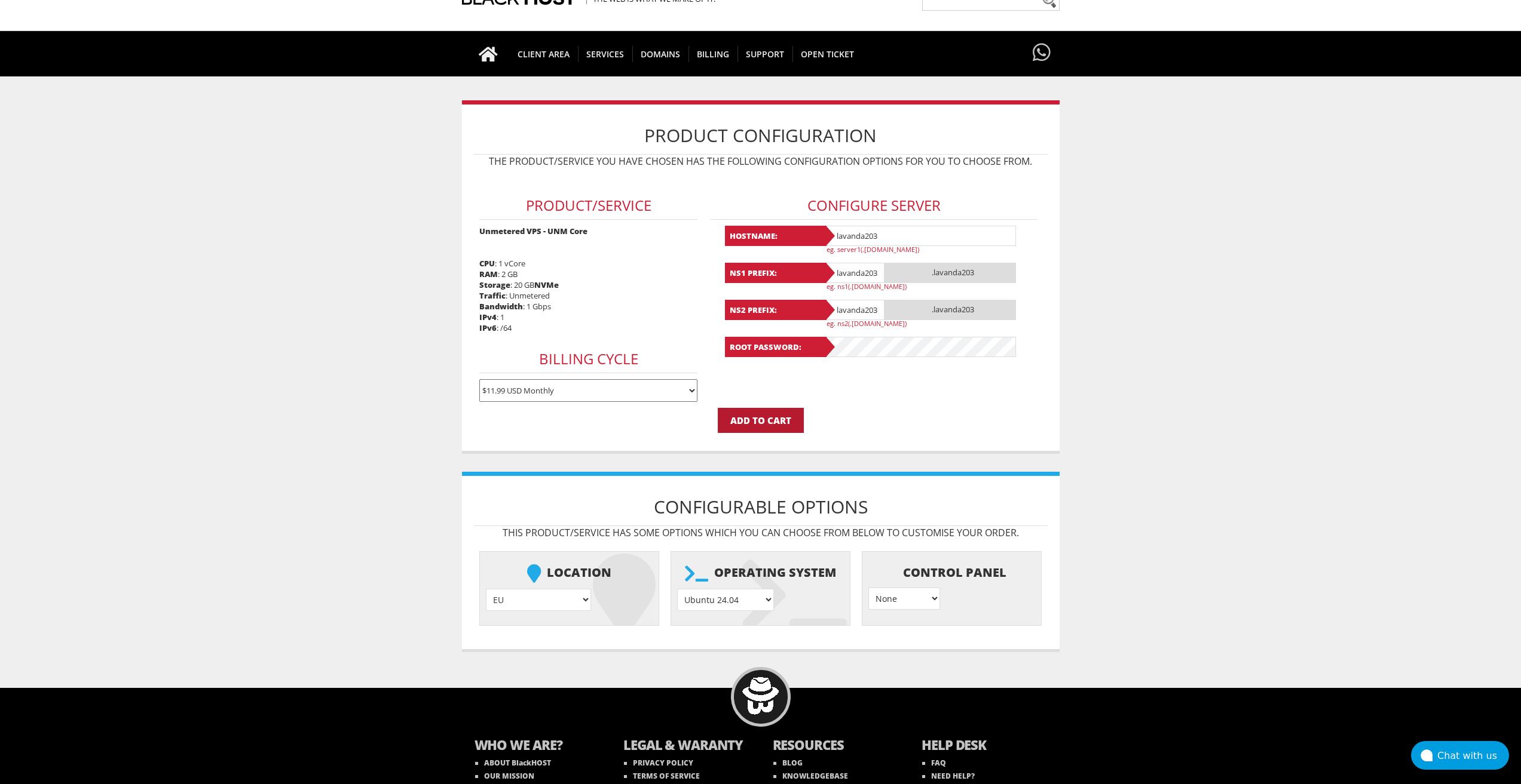
click at [768, 425] on input "Add to Cart" at bounding box center [761, 421] width 86 height 25
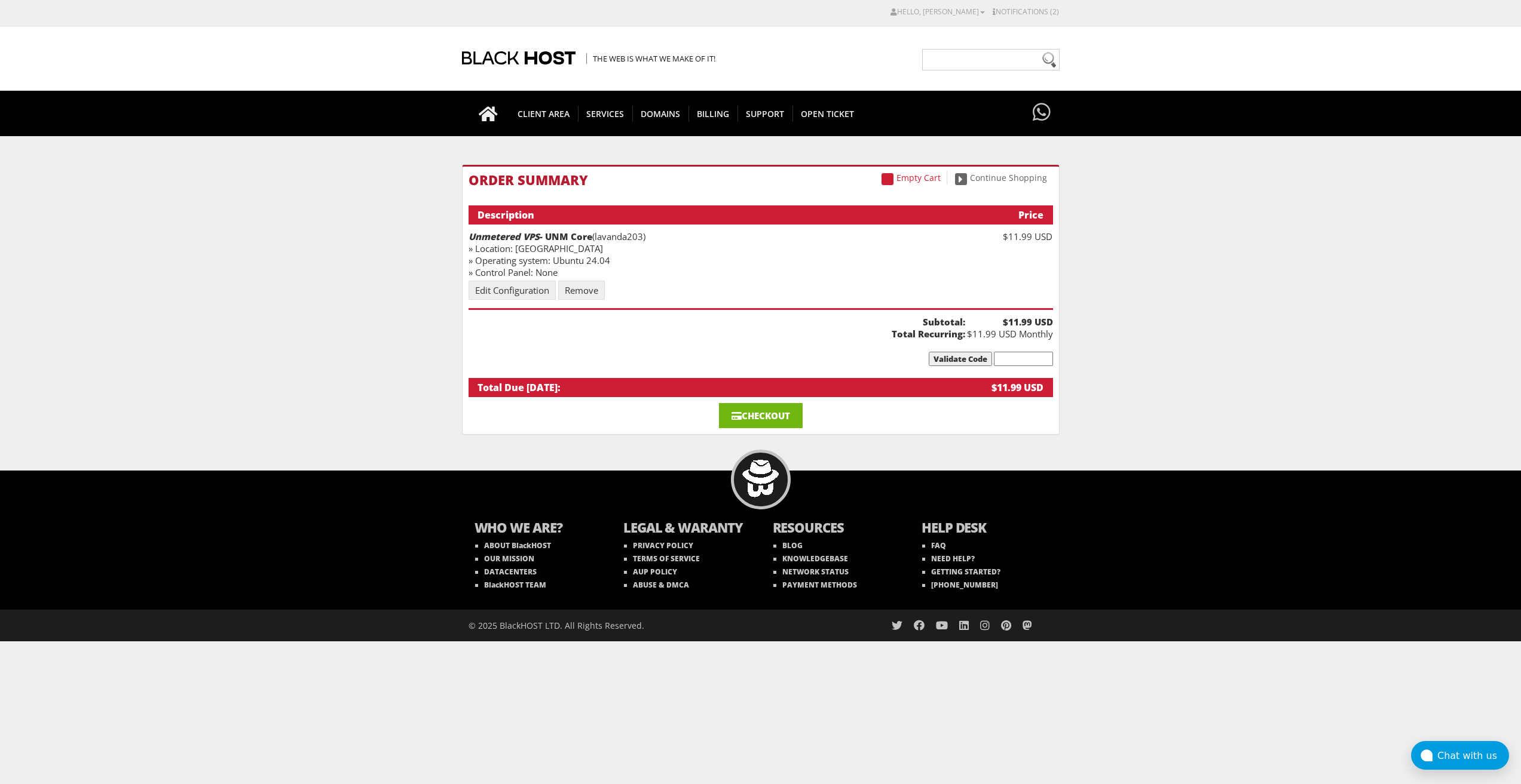
click at [783, 418] on link "Checkout" at bounding box center [760, 416] width 83 height 25
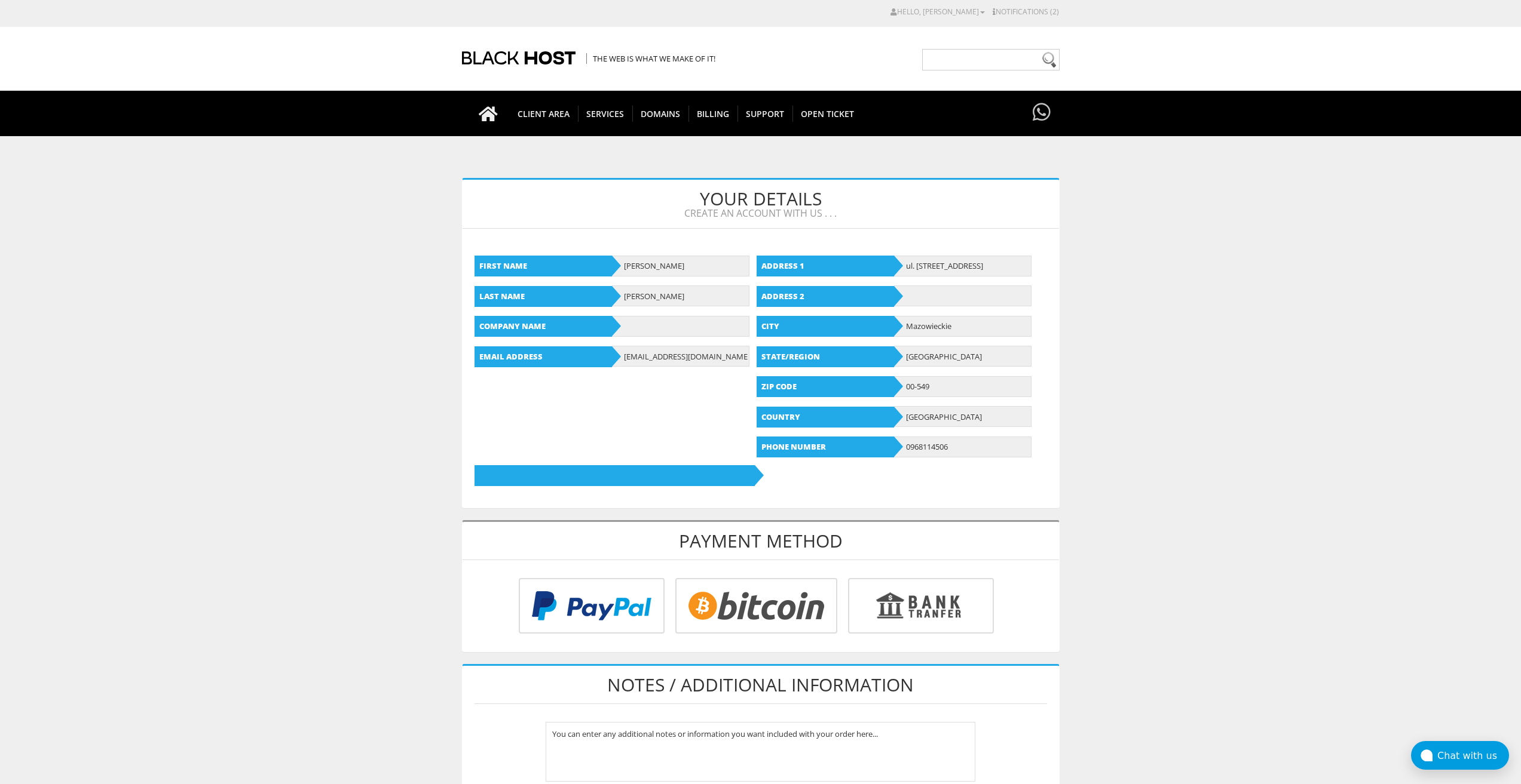
type input "lavandaaa88f@gmail.com"
click at [784, 614] on input "radio" at bounding box center [754, 608] width 162 height 55
radio input "true"
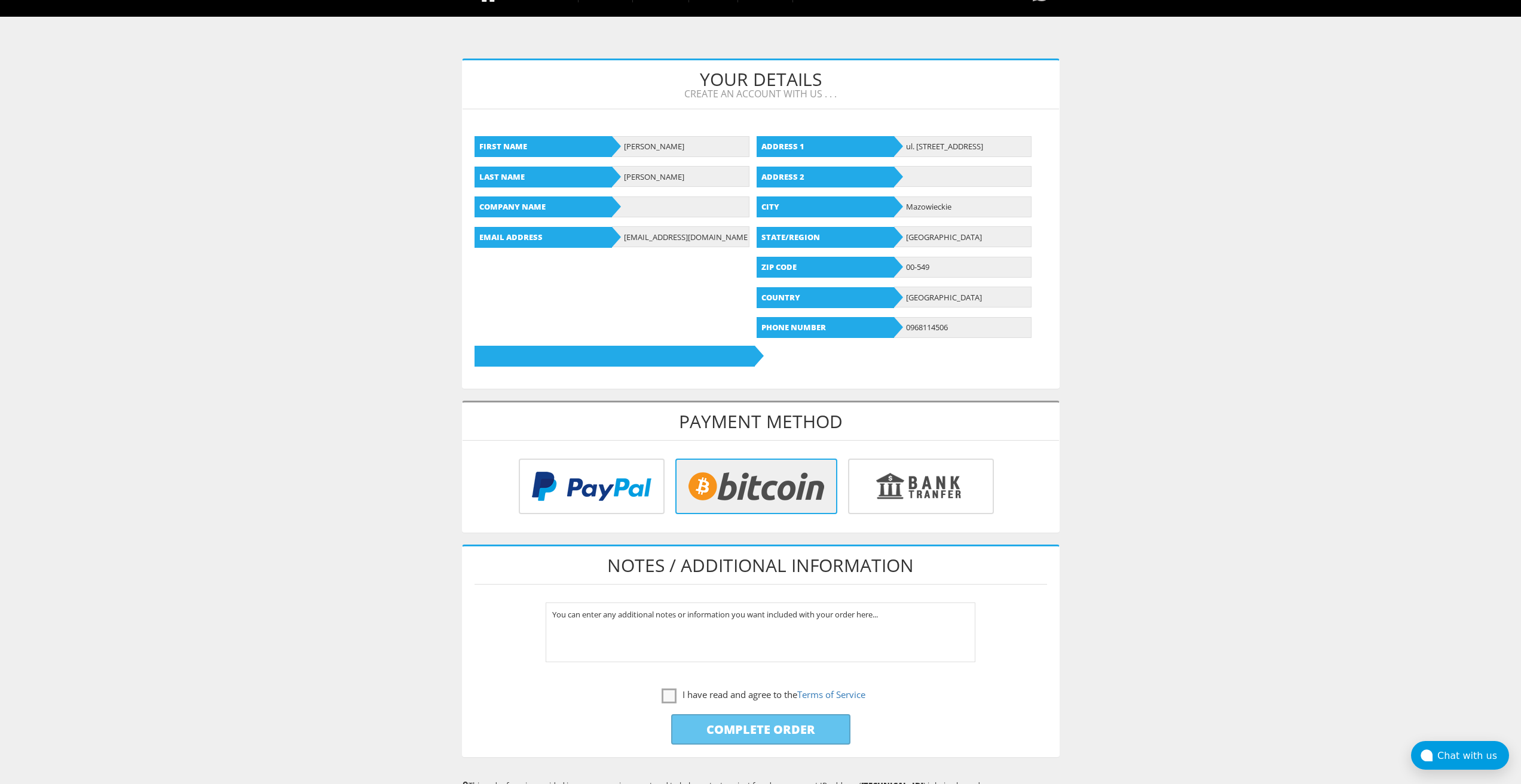
scroll to position [239, 0]
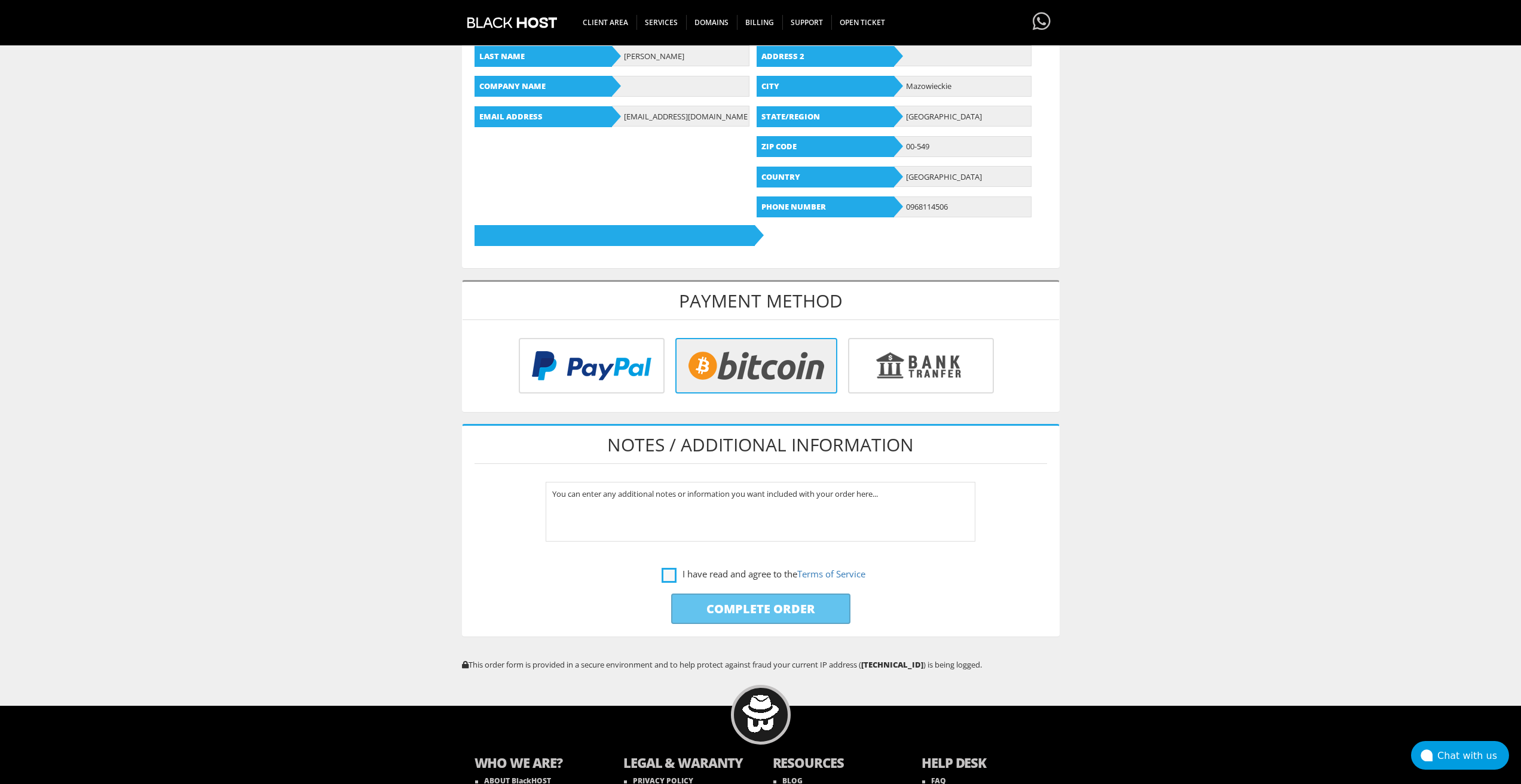
click at [667, 573] on label "I have read and agree to the Terms of Service" at bounding box center [763, 574] width 203 height 15
checkbox input "true"
click at [701, 611] on input "Complete Order" at bounding box center [760, 609] width 179 height 31
type input "Please Wait..."
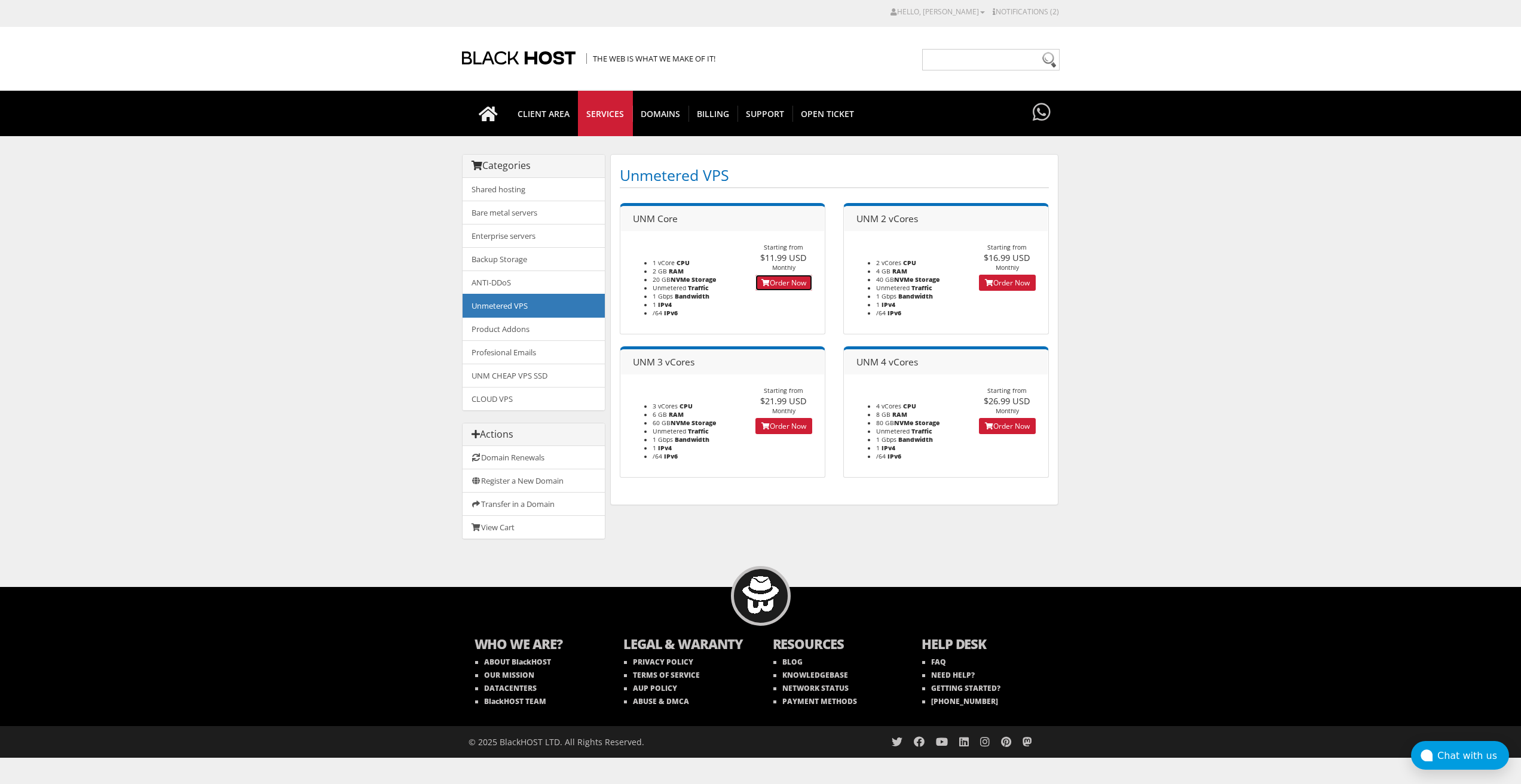
click at [785, 286] on link "Order Now" at bounding box center [783, 282] width 57 height 16
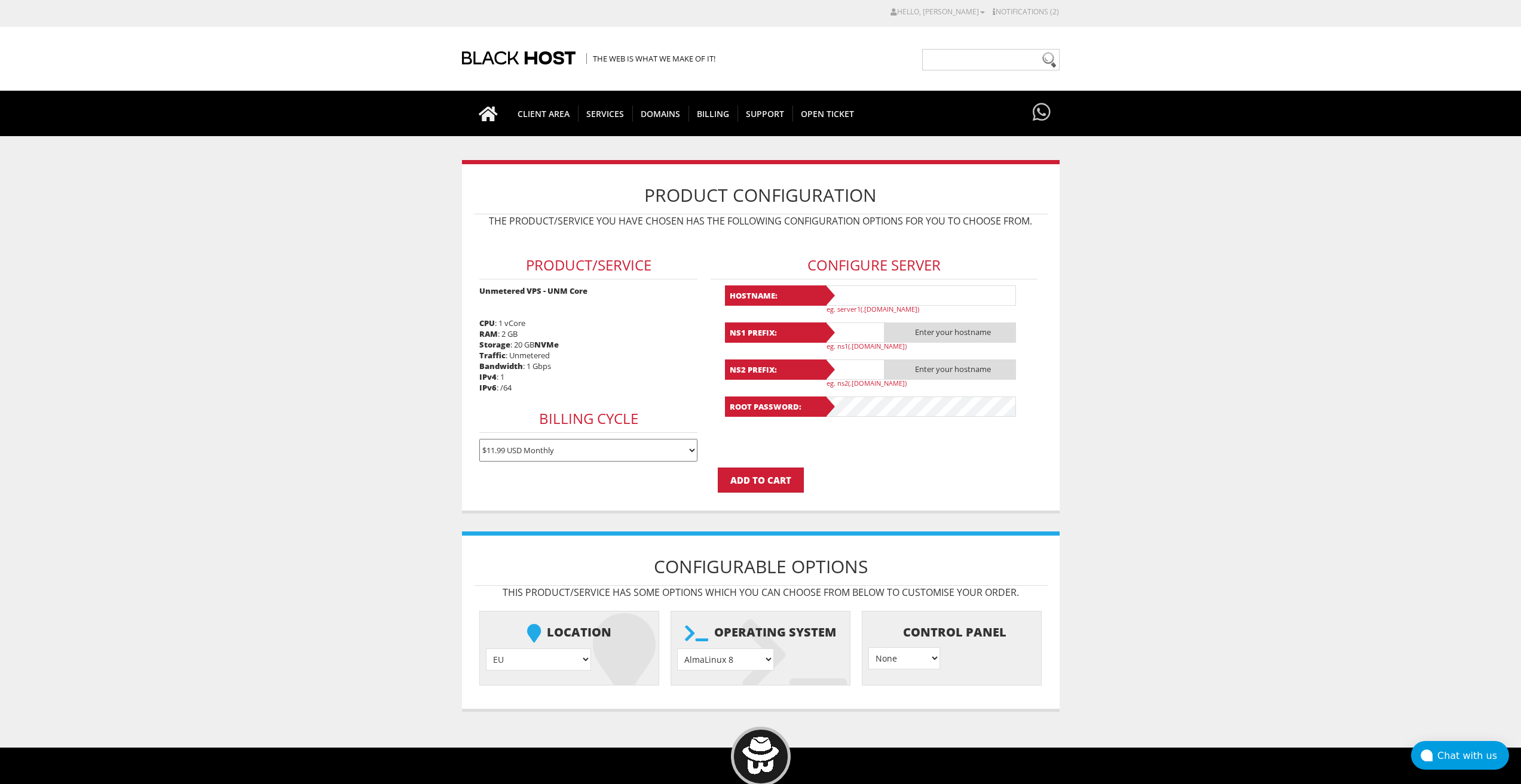
type input "[EMAIL_ADDRESS][DOMAIN_NAME]"
click at [852, 296] on input "text" at bounding box center [920, 296] width 191 height 21
paste input "lavanda204"
type input "lavanda204"
click at [854, 340] on input "text" at bounding box center [855, 333] width 60 height 21
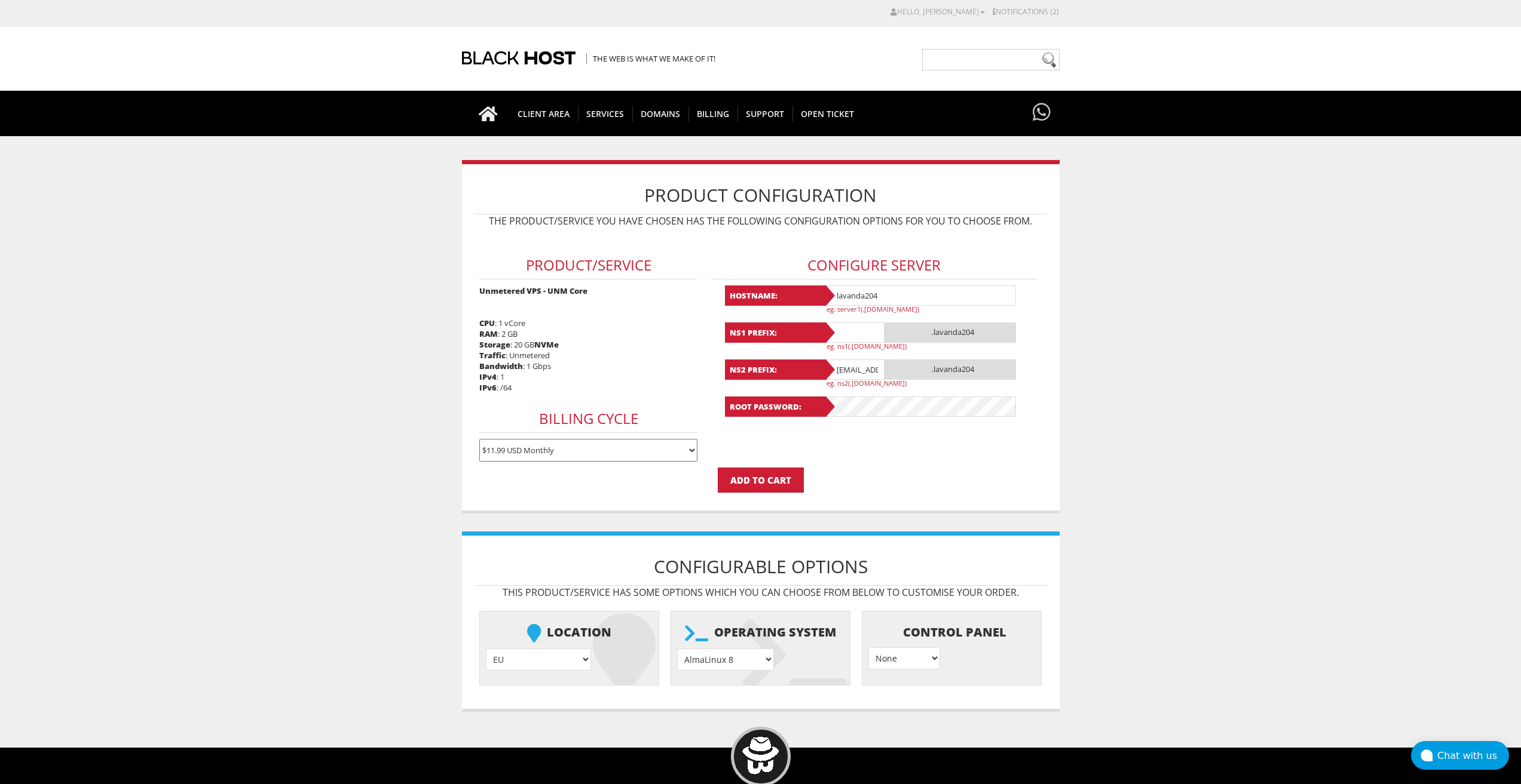
paste input "lavanda204"
type input "lavanda204"
click at [853, 374] on input "lavandaaa88f@gmail.com" at bounding box center [855, 370] width 60 height 21
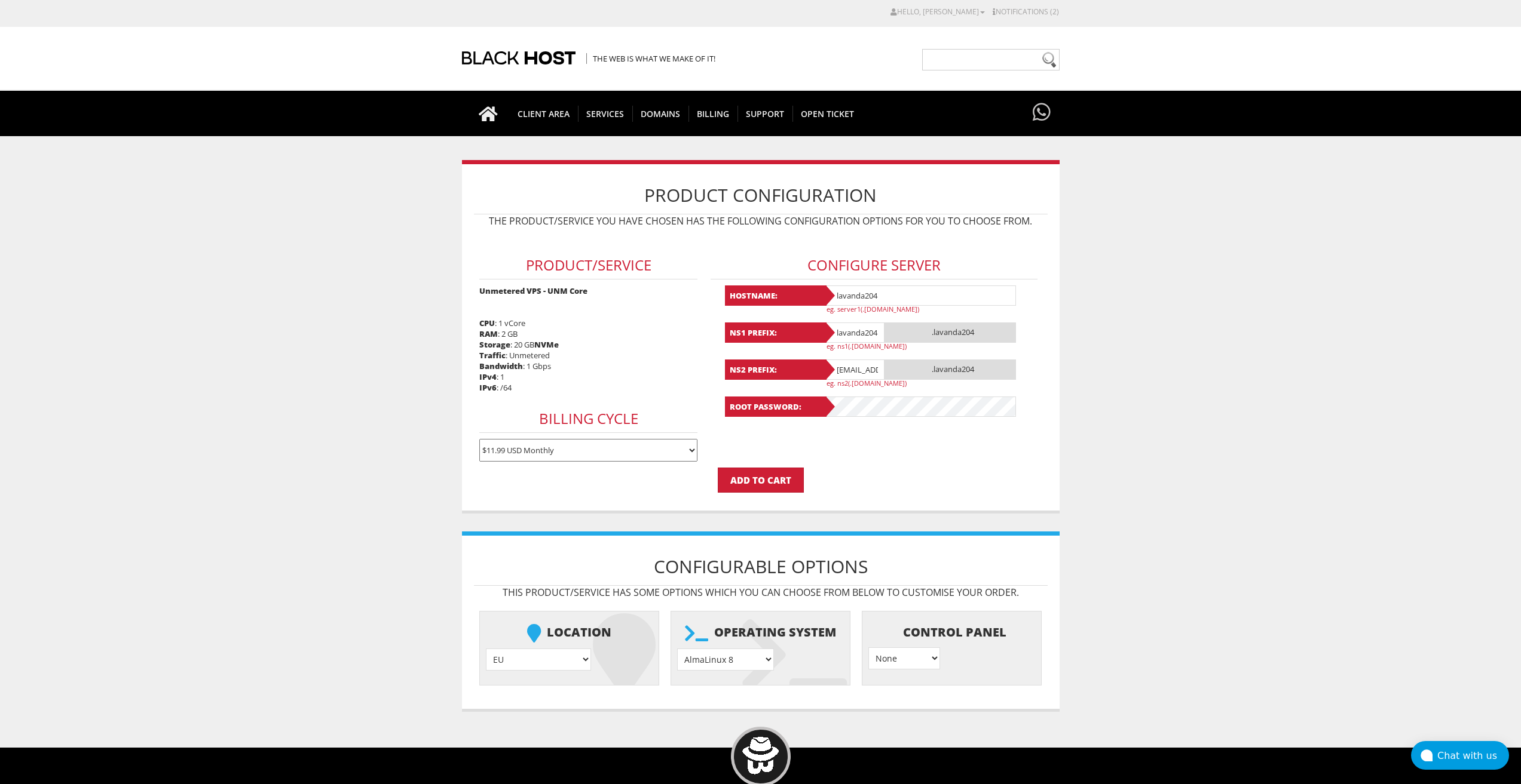
click at [853, 374] on input "[EMAIL_ADDRESS][DOMAIN_NAME]" at bounding box center [855, 370] width 60 height 21
paste input "204"
type input "lavanda204"
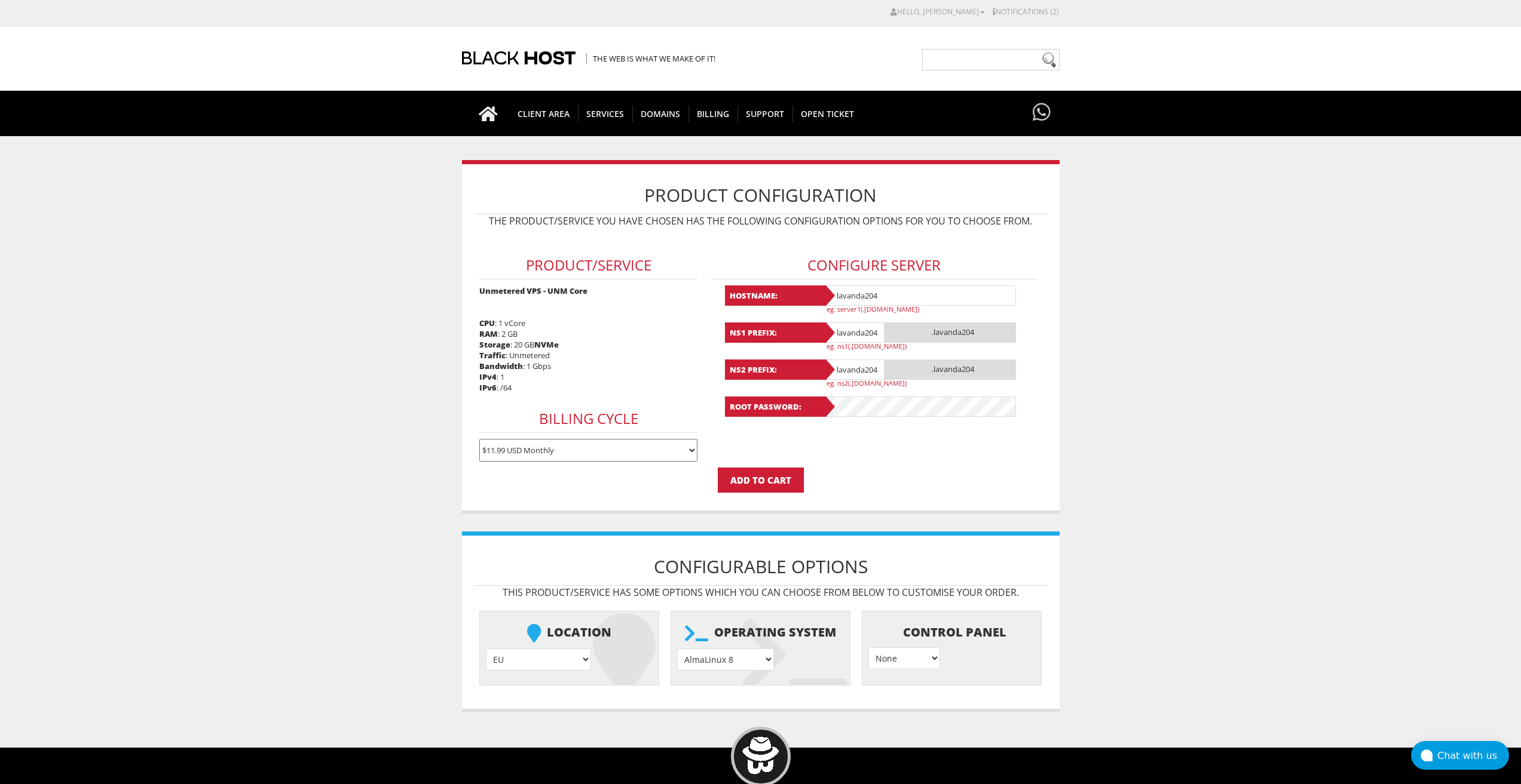
scroll to position [0, 0]
click at [715, 656] on select "AlmaLinux 8 } AlmaLinux 9 } AlmaLinux 10 } Rocky Linux 8 } Rocky Linux 9 } Cent…" at bounding box center [725, 660] width 97 height 22
select select "1208"
click at [678, 649] on select "AlmaLinux 8 } AlmaLinux 9 } AlmaLinux 10 } Rocky Linux 8 } Rocky Linux 9 } Cent…" at bounding box center [725, 660] width 97 height 22
click at [763, 471] on input "Add to Cart" at bounding box center [761, 480] width 86 height 25
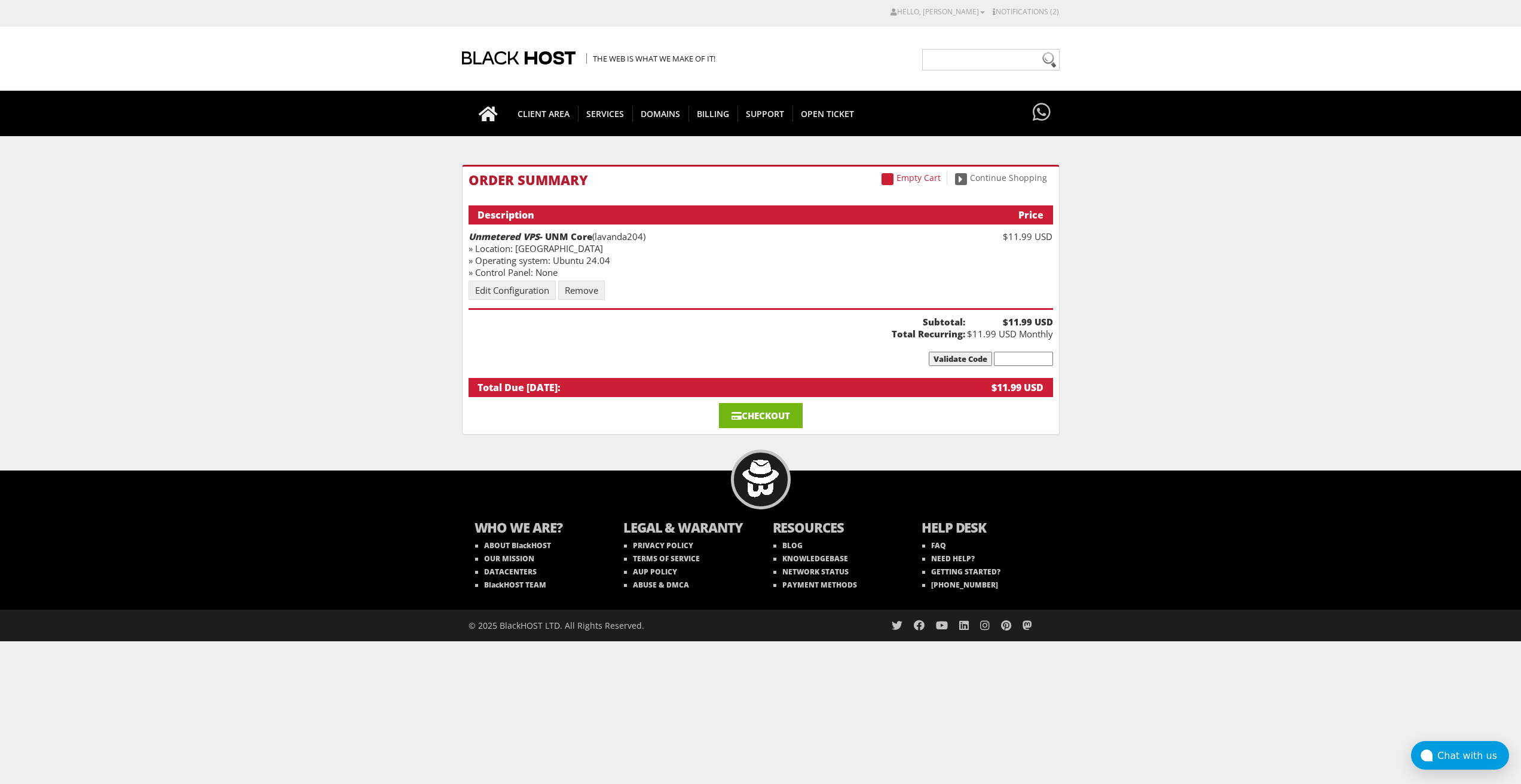
click at [780, 418] on link "Checkout" at bounding box center [760, 416] width 83 height 25
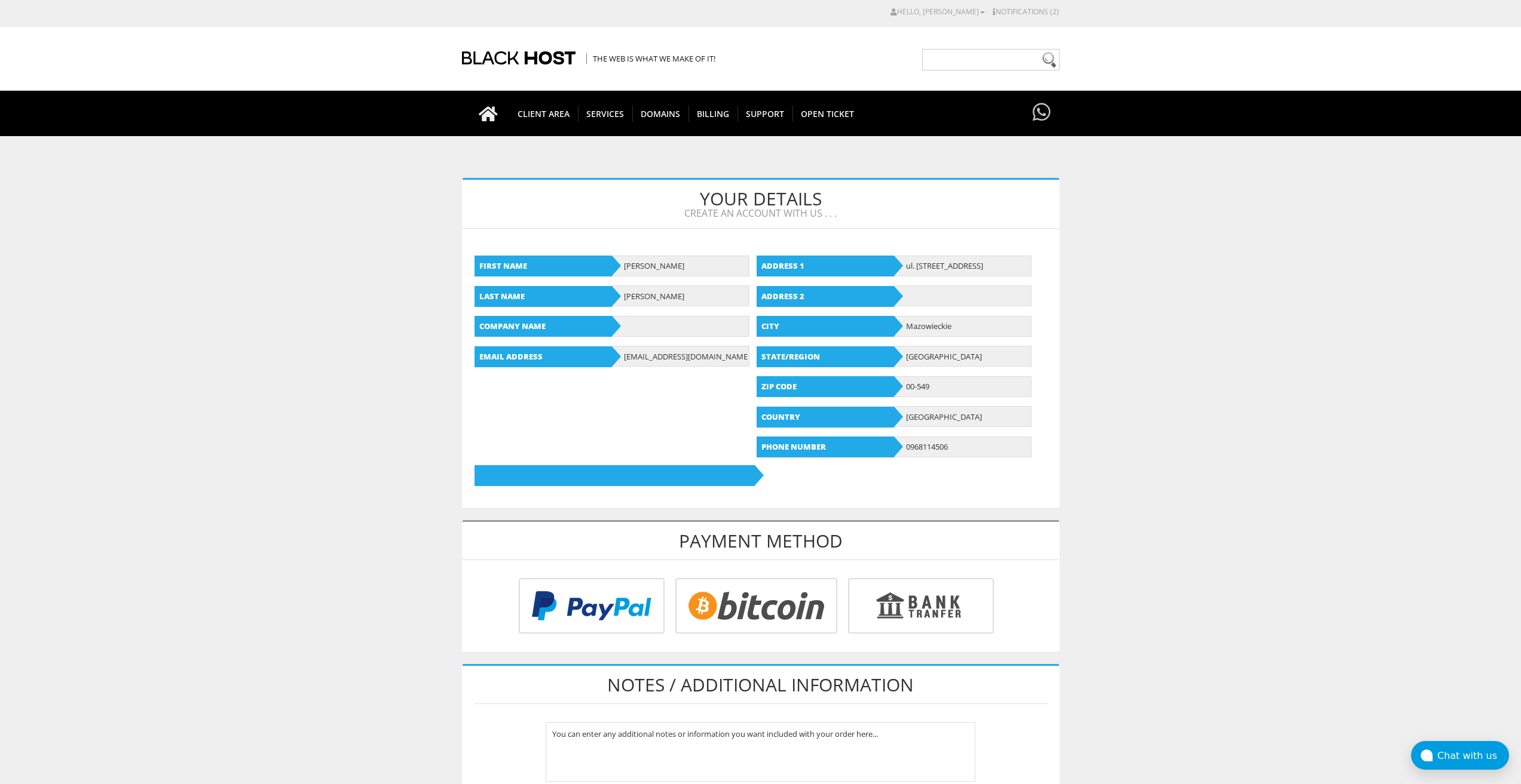
scroll to position [179, 0]
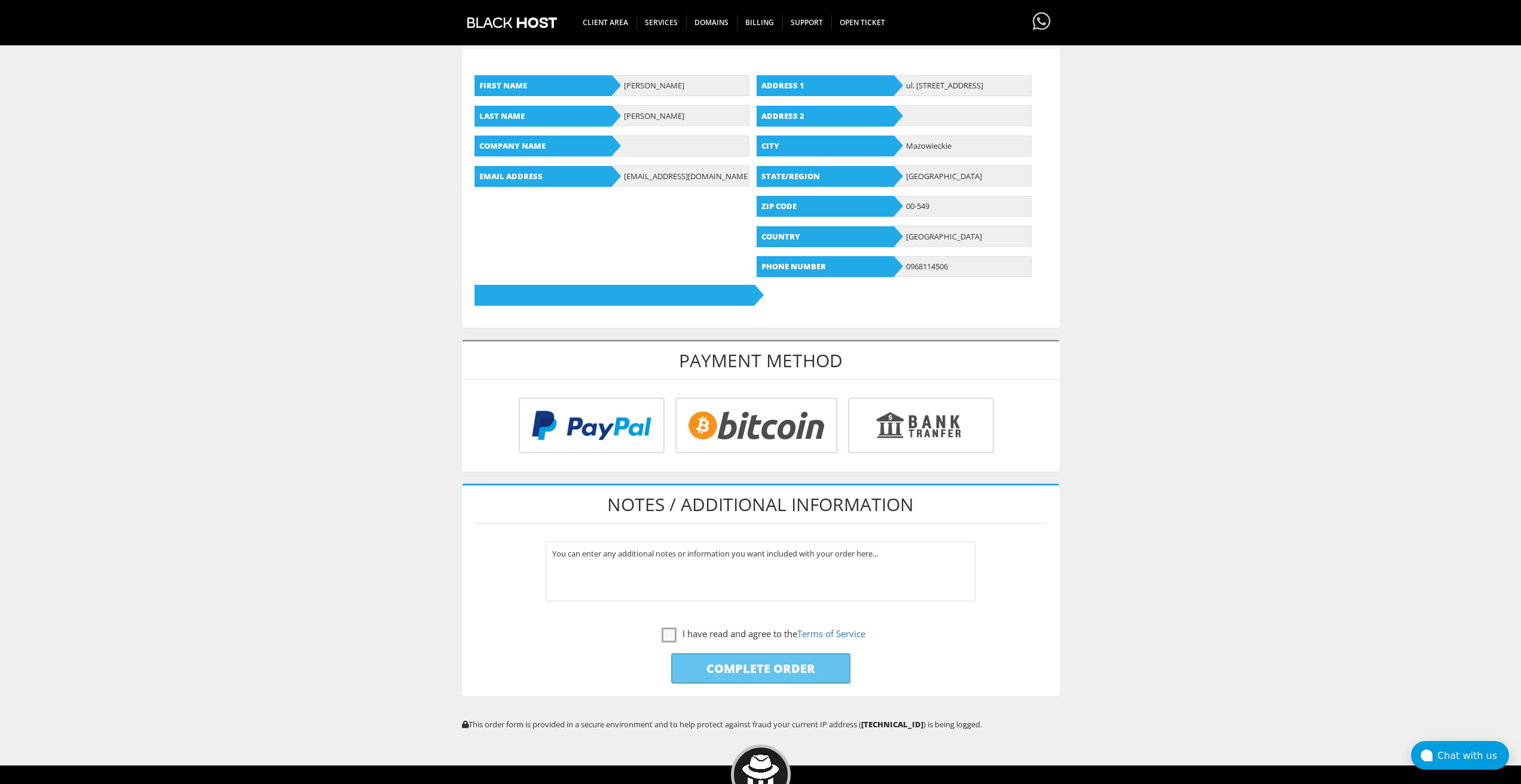
type input "lavandaaa88f@gmail.com"
click at [747, 441] on input "radio" at bounding box center [754, 427] width 162 height 55
radio input "true"
click at [662, 634] on label "I have read and agree to the Terms of Service" at bounding box center [763, 634] width 203 height 15
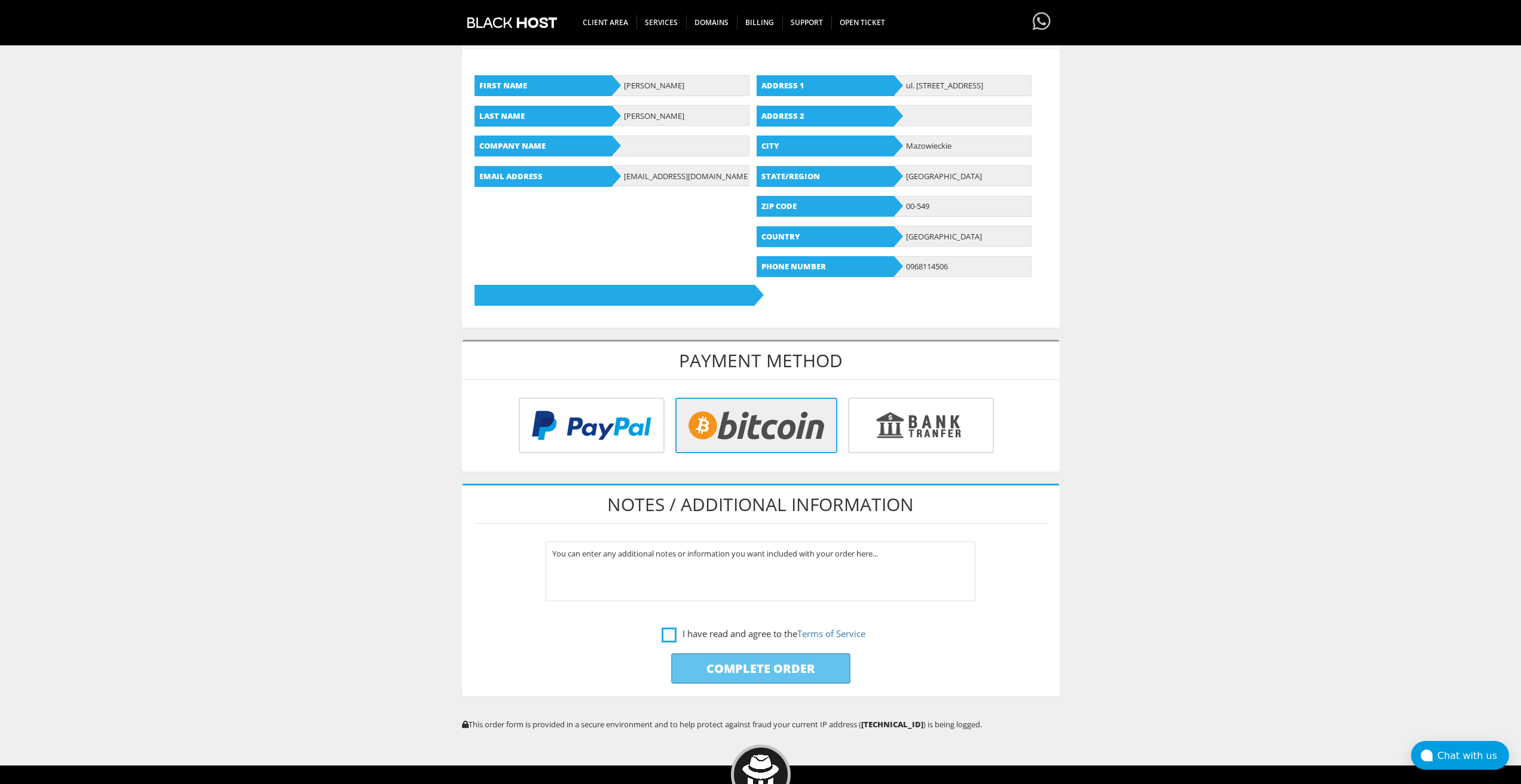
checkbox input "true"
click at [707, 673] on input "Complete Order" at bounding box center [760, 669] width 179 height 31
type input "Please Wait..."
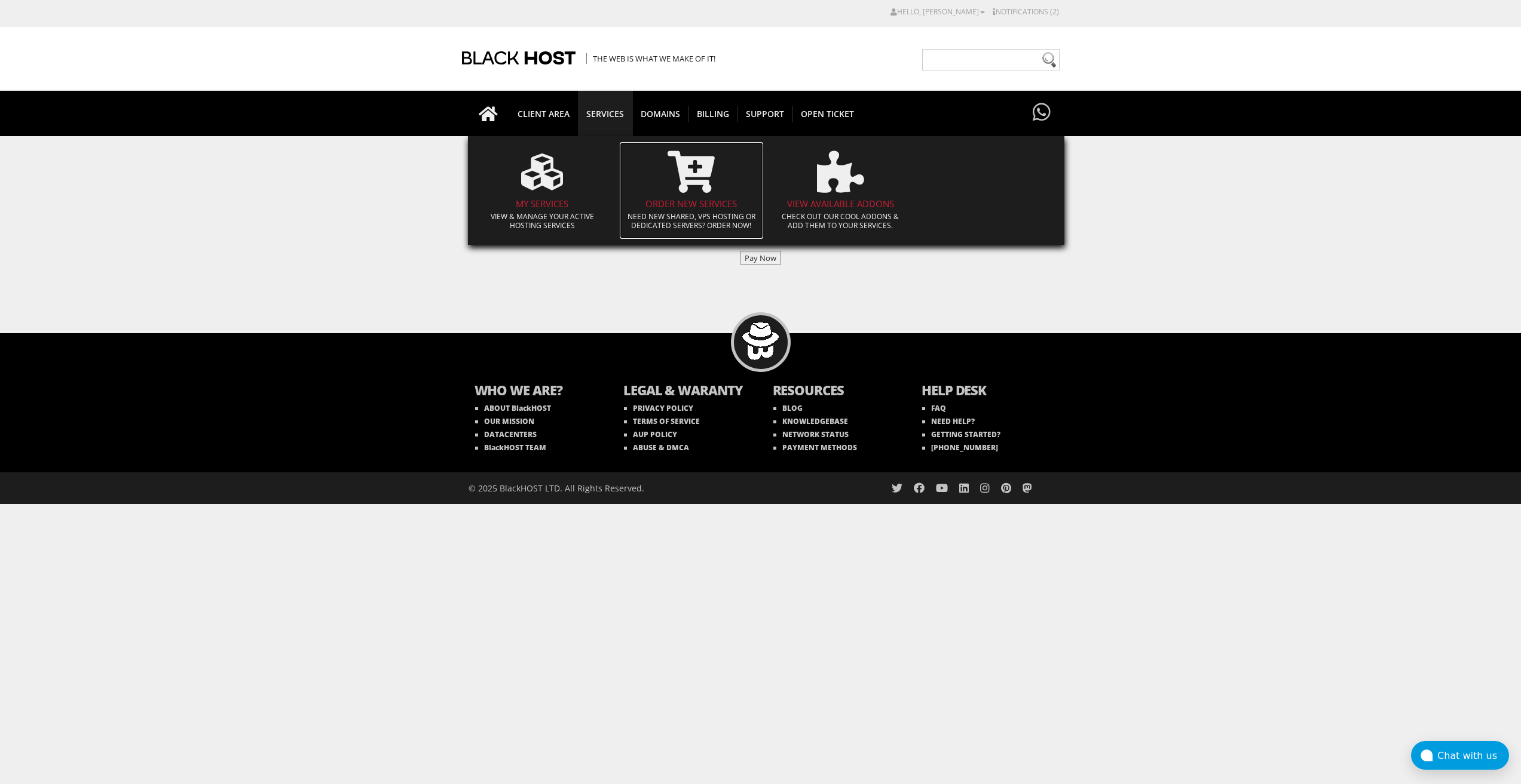
click at [694, 194] on span at bounding box center [692, 171] width 131 height 53
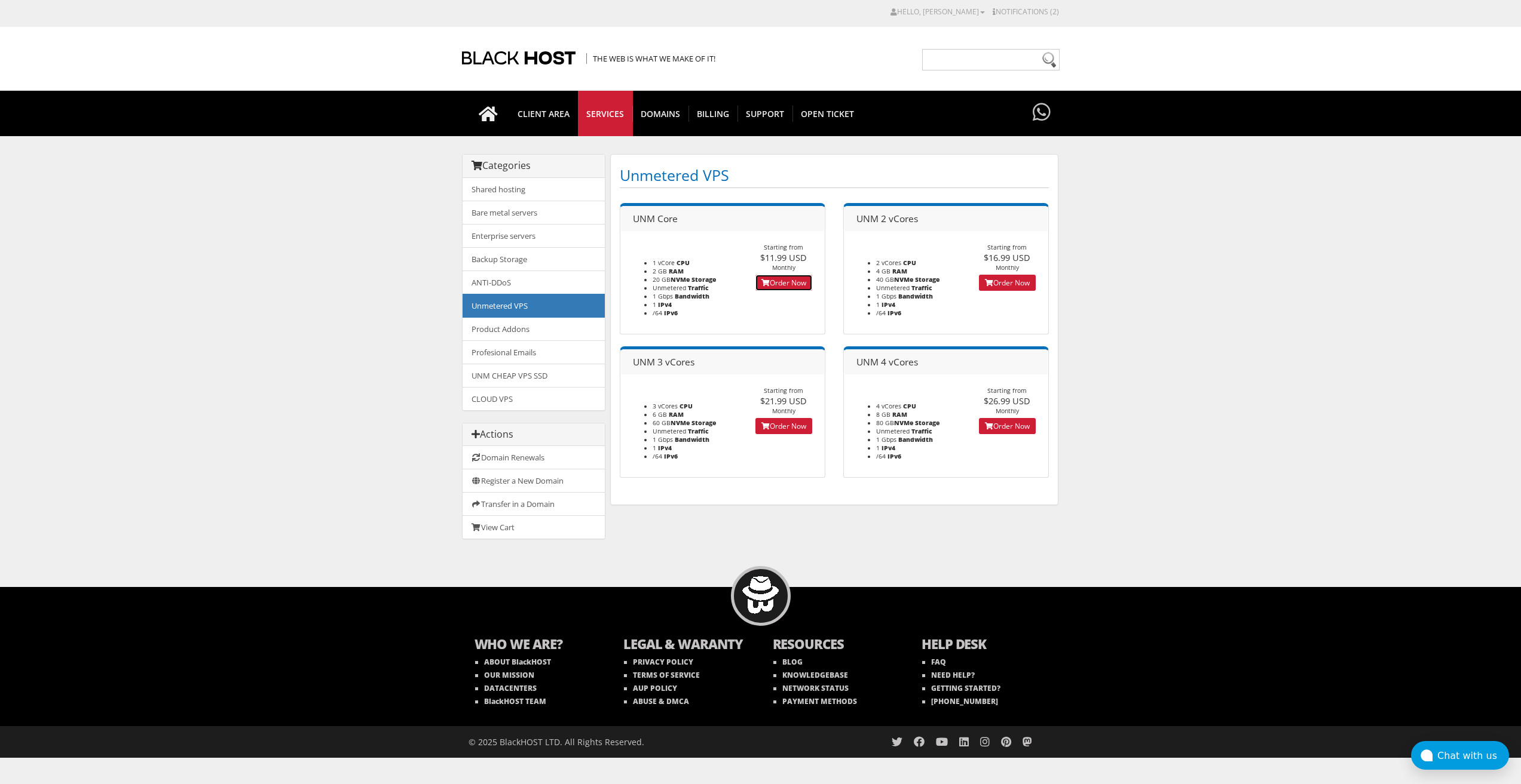
click at [808, 283] on link "Order Now" at bounding box center [783, 282] width 57 height 16
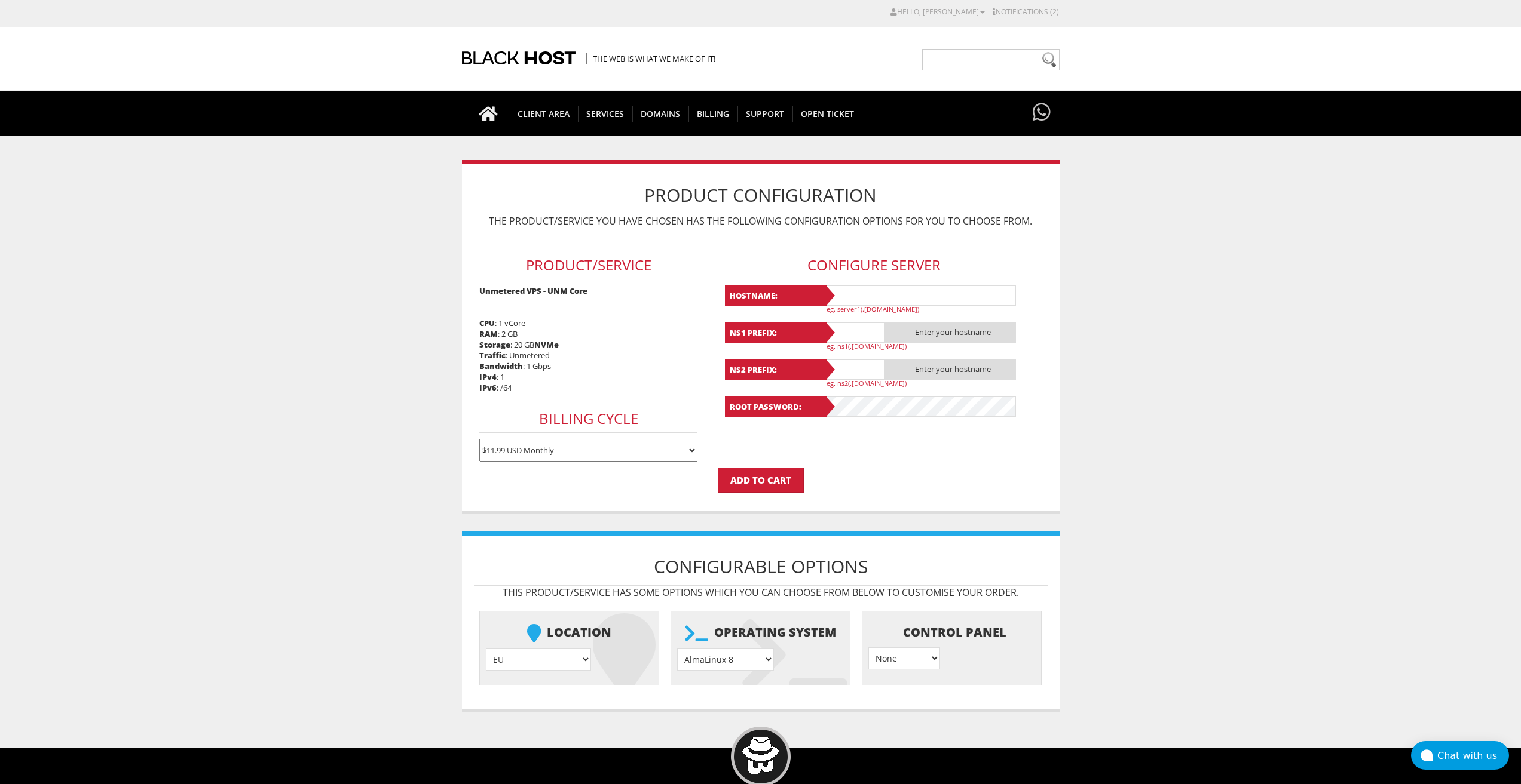
type input "[EMAIL_ADDRESS][DOMAIN_NAME]"
click at [843, 291] on input "text" at bounding box center [920, 296] width 191 height 21
paste input "lavanda205"
type input "lavanda205"
click at [857, 332] on input "text" at bounding box center [855, 333] width 60 height 21
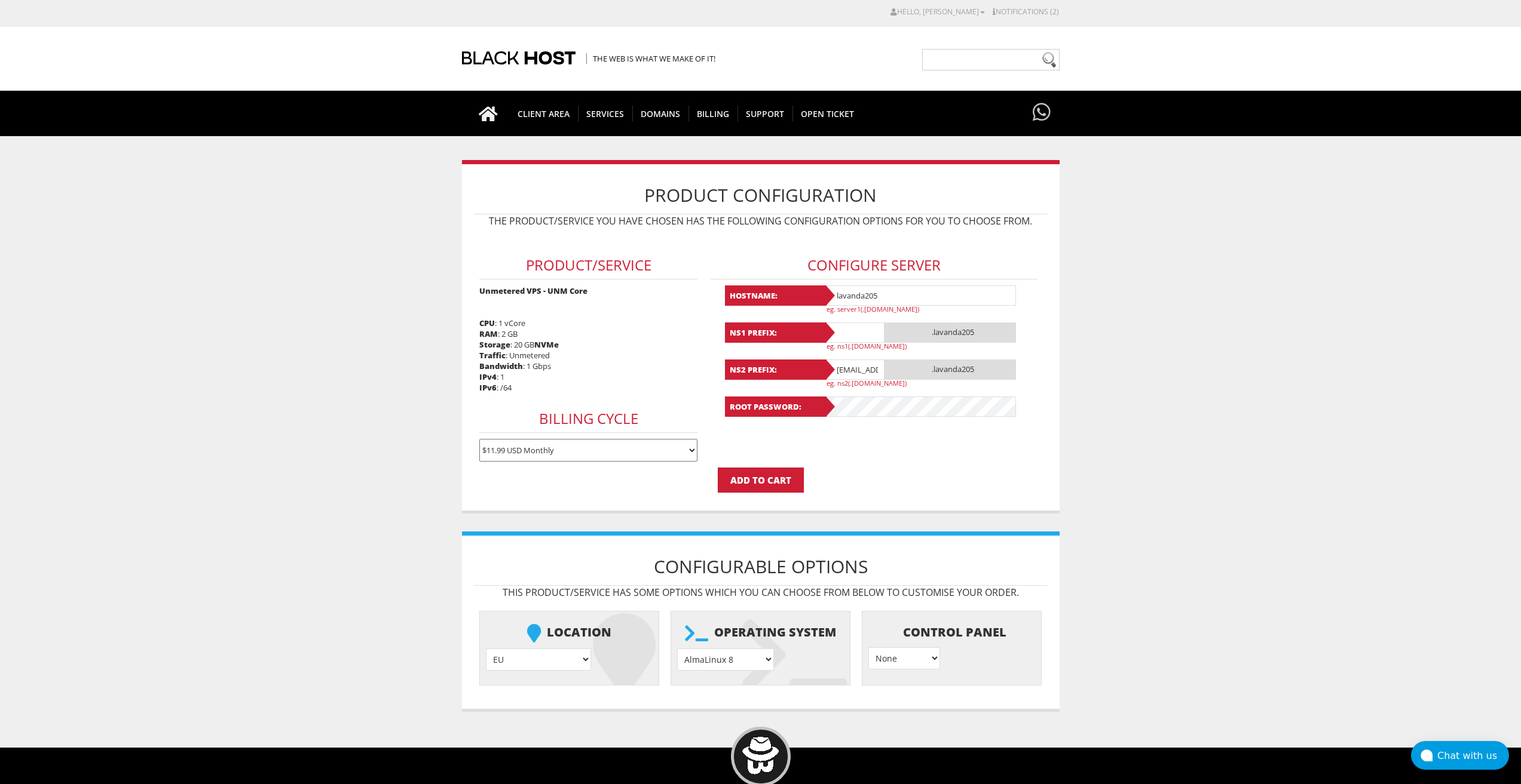
paste input "lavanda205"
type input "lavanda205"
click at [856, 368] on input "[EMAIL_ADDRESS][DOMAIN_NAME]" at bounding box center [855, 370] width 60 height 21
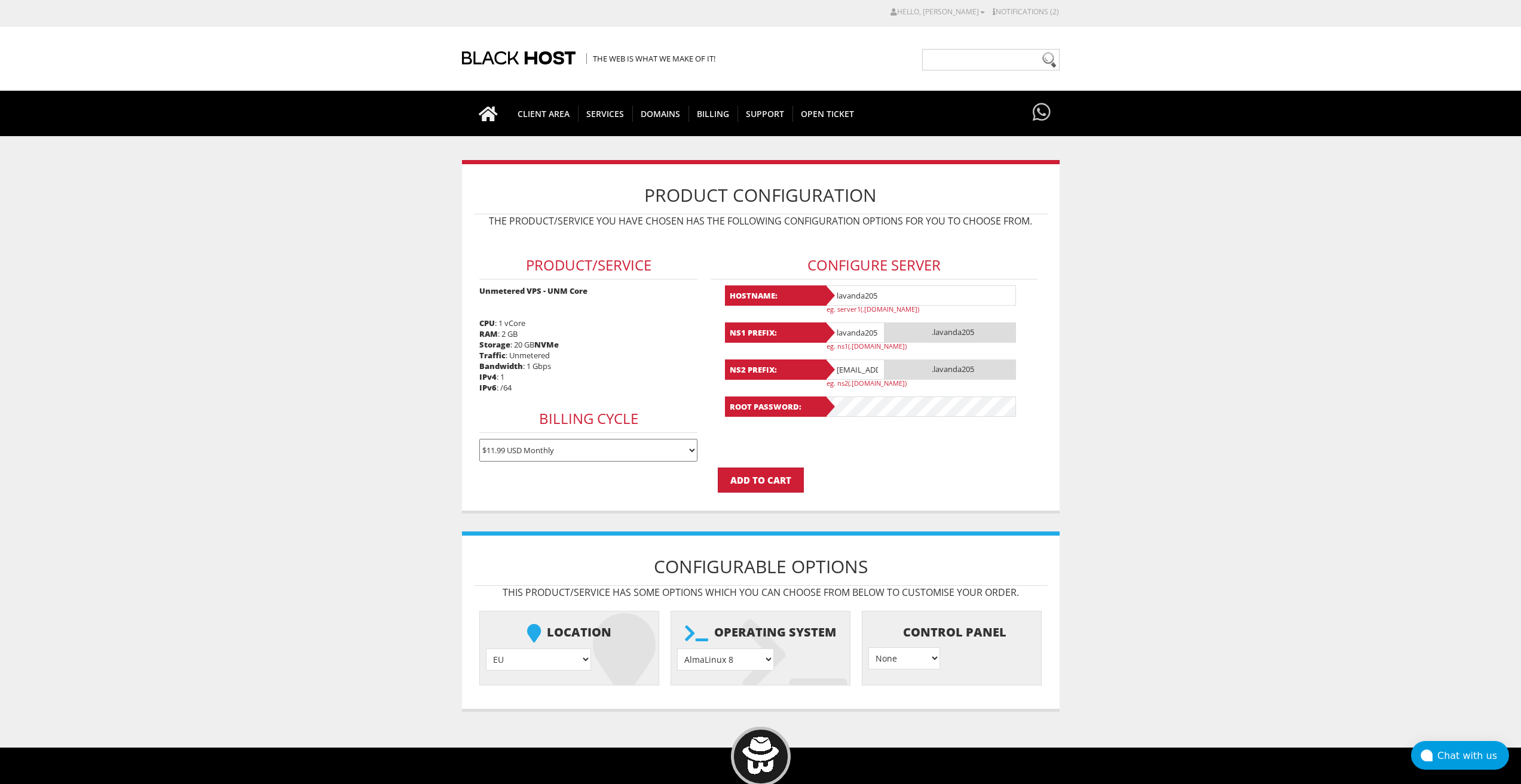
click at [856, 368] on input "[EMAIL_ADDRESS][DOMAIN_NAME]" at bounding box center [855, 370] width 60 height 21
paste input "205"
type input "lavanda205"
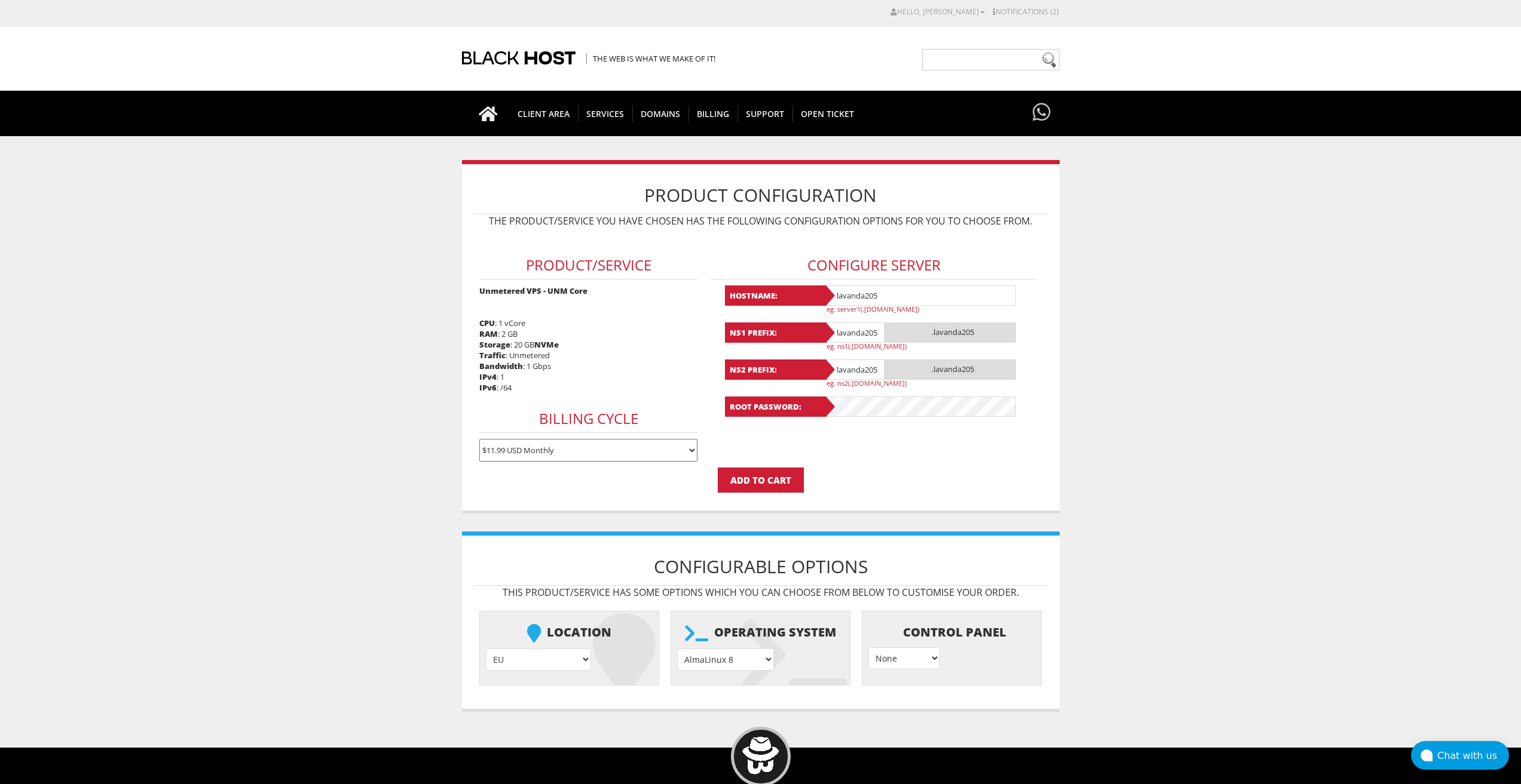
scroll to position [0, 0]
click at [743, 670] on li "Operating system AlmaLinux 8 } AlmaLinux 9 } AlmaLinux 10 } Rocky Linux 8 } Roc…" at bounding box center [761, 648] width 180 height 75
click at [742, 660] on select "AlmaLinux 8 } AlmaLinux 9 } AlmaLinux 10 } Rocky Linux 8 } Rocky Linux 9 } Cent…" at bounding box center [725, 660] width 97 height 22
select select "1208"
click at [678, 649] on select "AlmaLinux 8 } AlmaLinux 9 } AlmaLinux 10 } Rocky Linux 8 } Rocky Linux 9 } Cent…" at bounding box center [725, 660] width 97 height 22
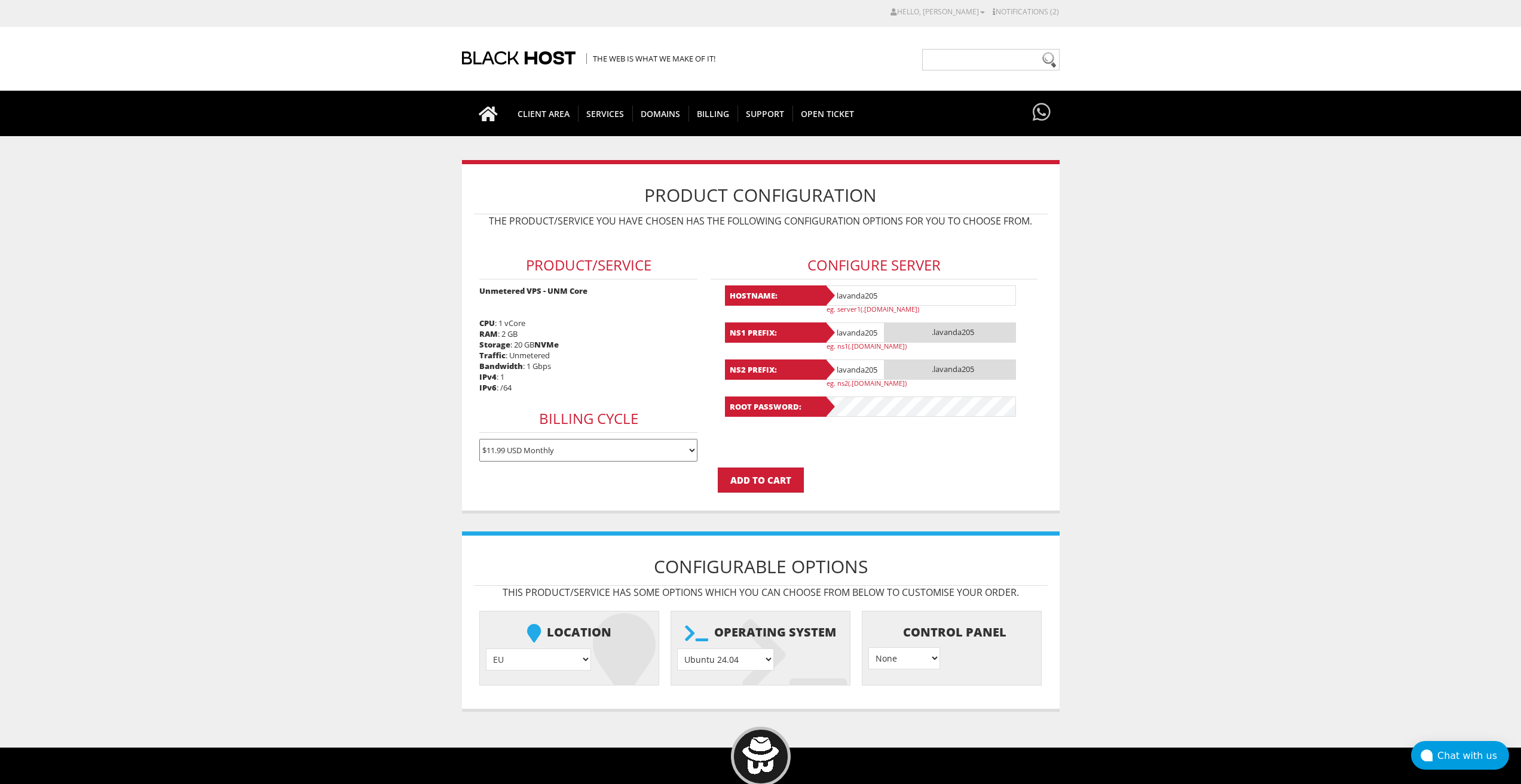
click at [864, 537] on div "Configurable Options This product/service has some options which you can choose…" at bounding box center [761, 622] width 598 height 181
click at [777, 484] on input "Add to Cart" at bounding box center [761, 480] width 86 height 25
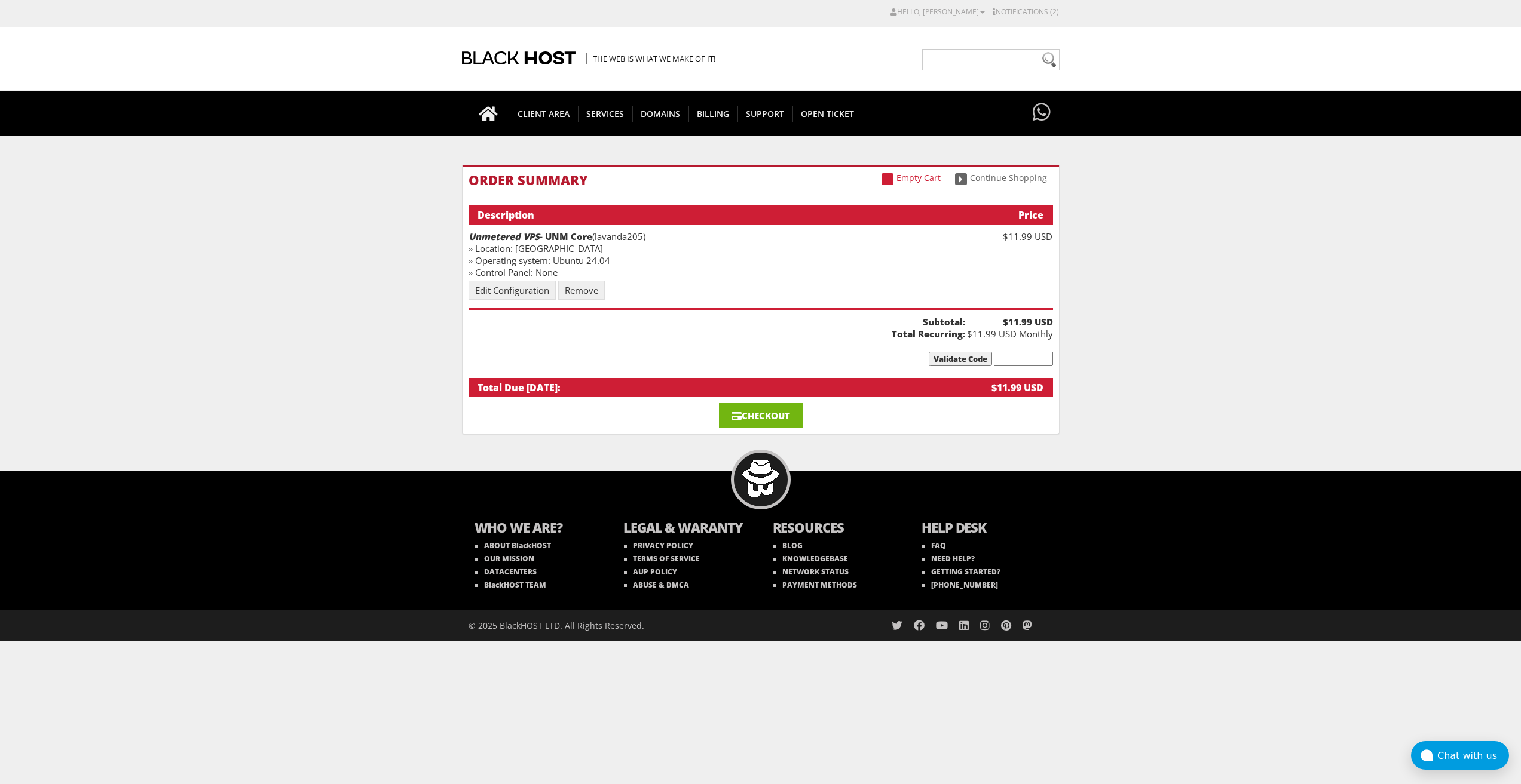
click at [782, 410] on link "Checkout" at bounding box center [760, 416] width 83 height 25
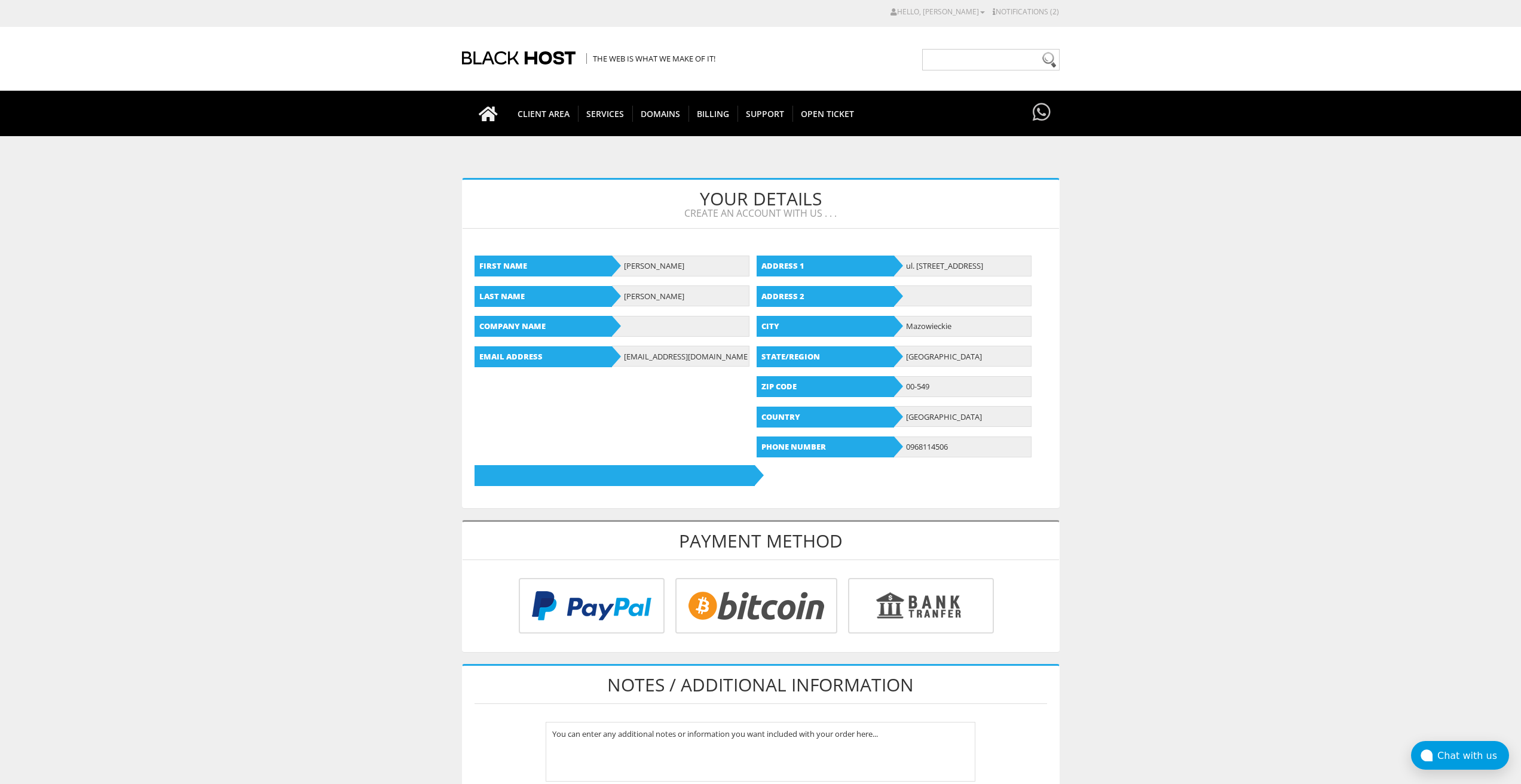
type input "[EMAIL_ADDRESS][DOMAIN_NAME]"
click at [750, 595] on input "radio" at bounding box center [754, 608] width 162 height 55
radio input "true"
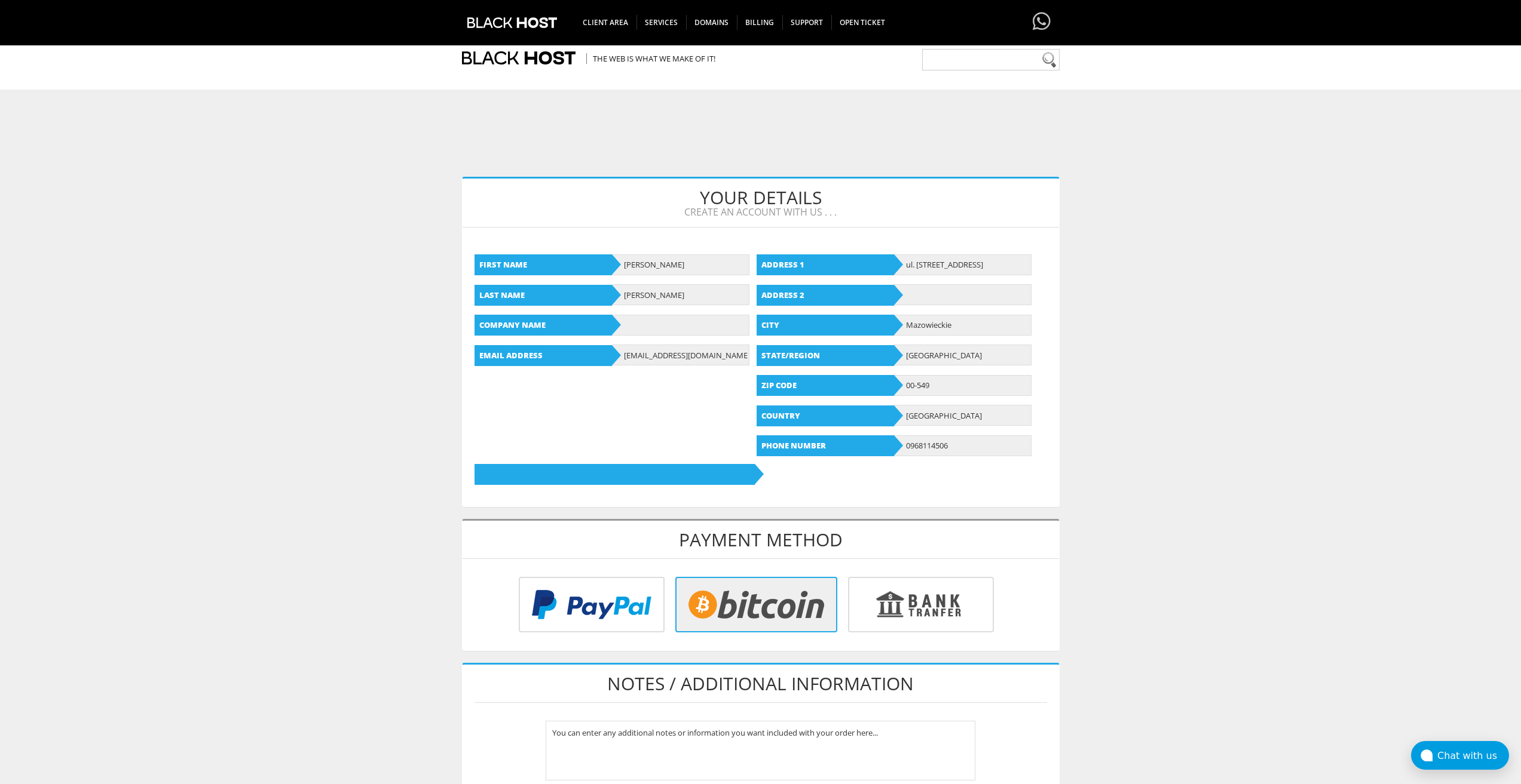
scroll to position [299, 0]
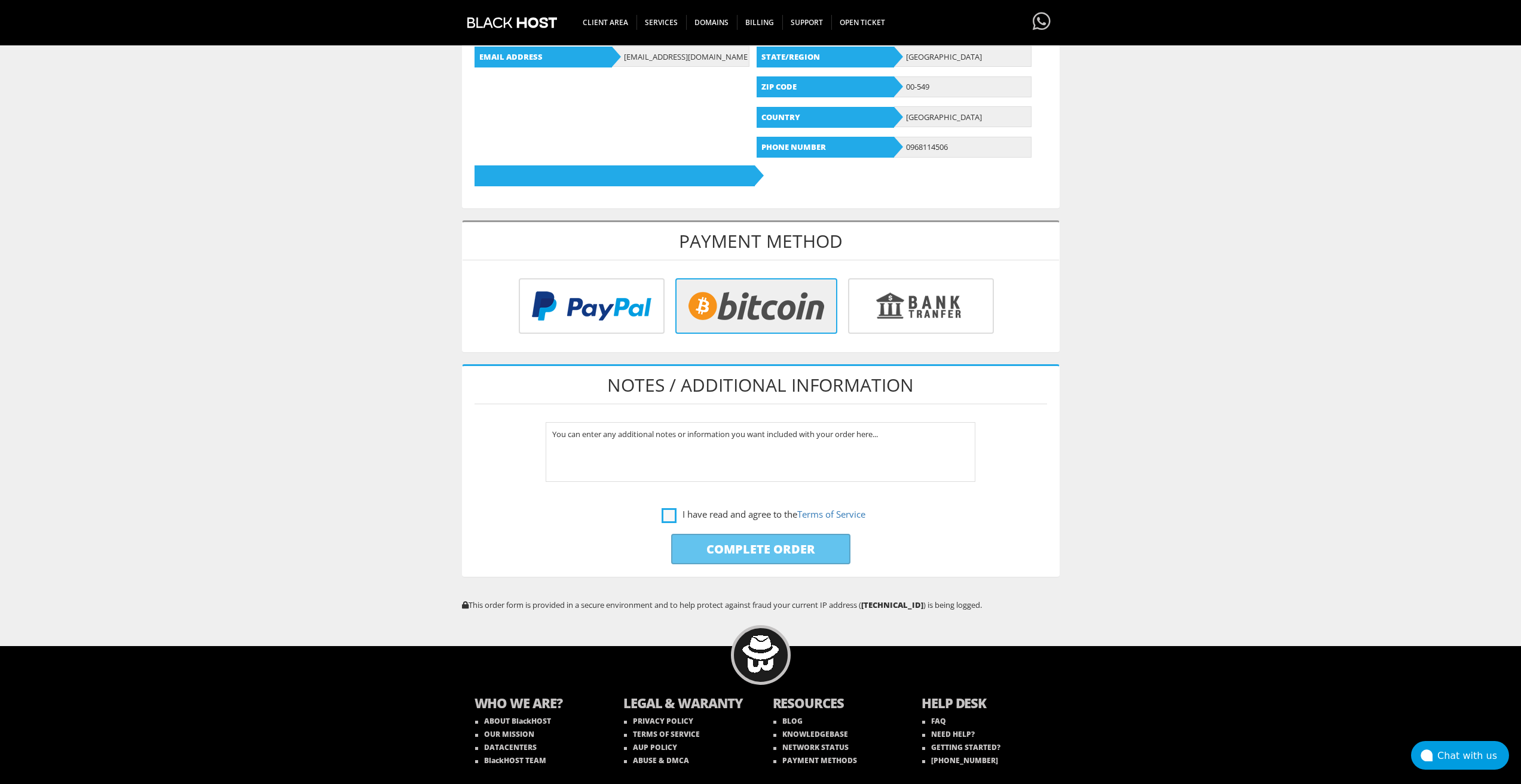
click at [665, 516] on label "I have read and agree to the Terms of Service" at bounding box center [763, 514] width 203 height 15
checkbox input "true"
click at [687, 548] on input "Complete Order" at bounding box center [760, 549] width 179 height 31
type input "Please Wait..."
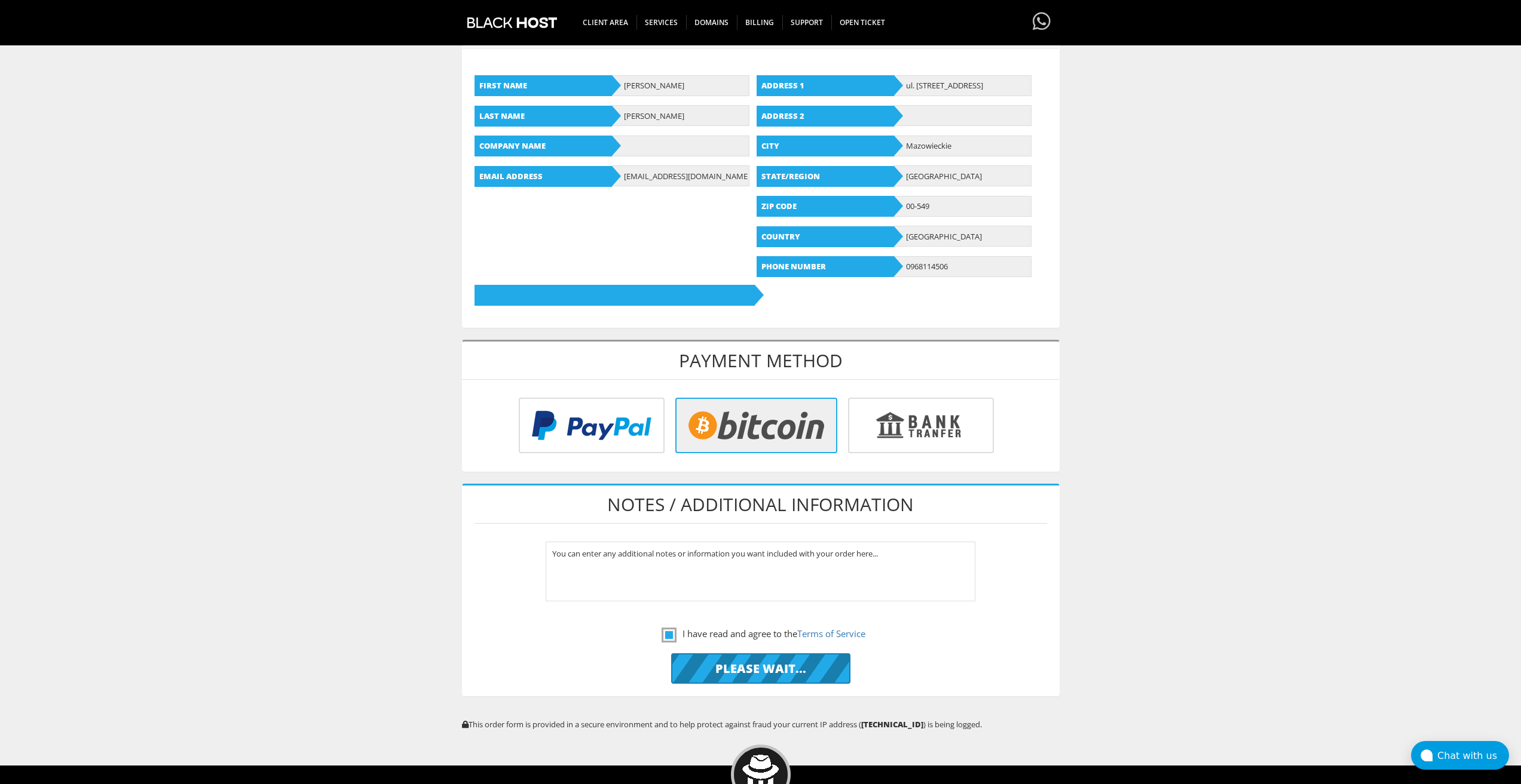
scroll to position [239, 0]
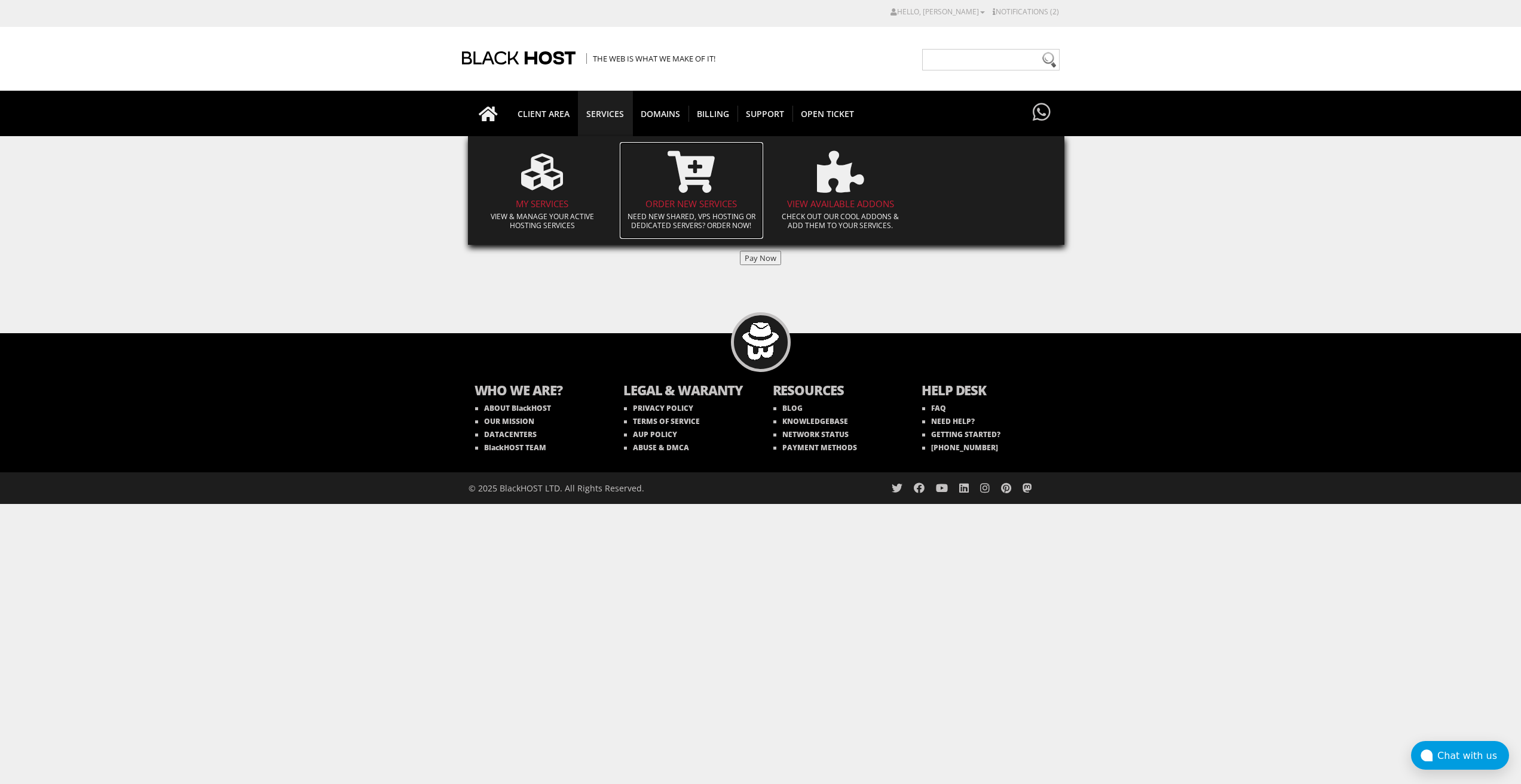
click at [679, 187] on icon at bounding box center [691, 171] width 47 height 42
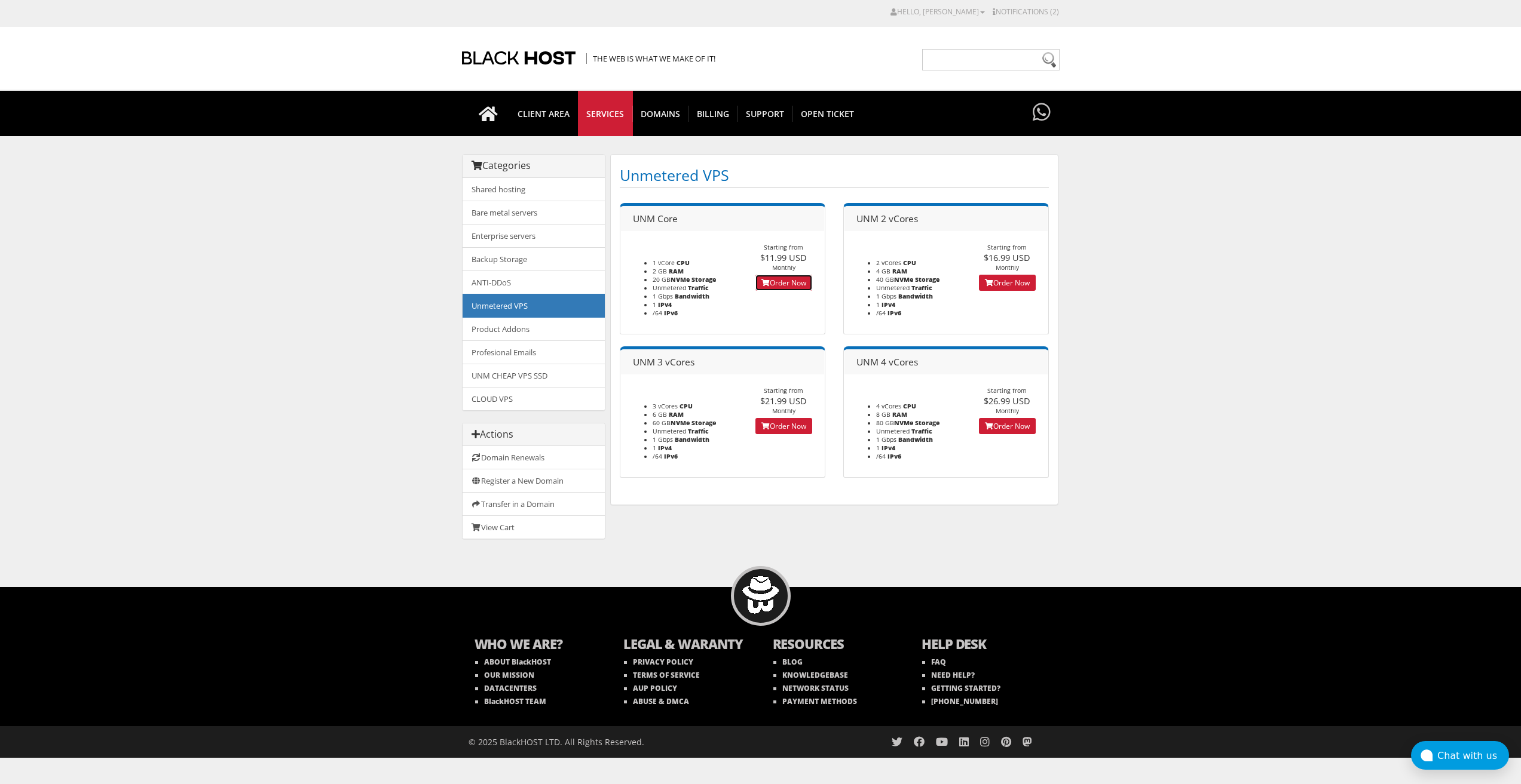
click at [796, 288] on link "Order Now" at bounding box center [783, 282] width 57 height 16
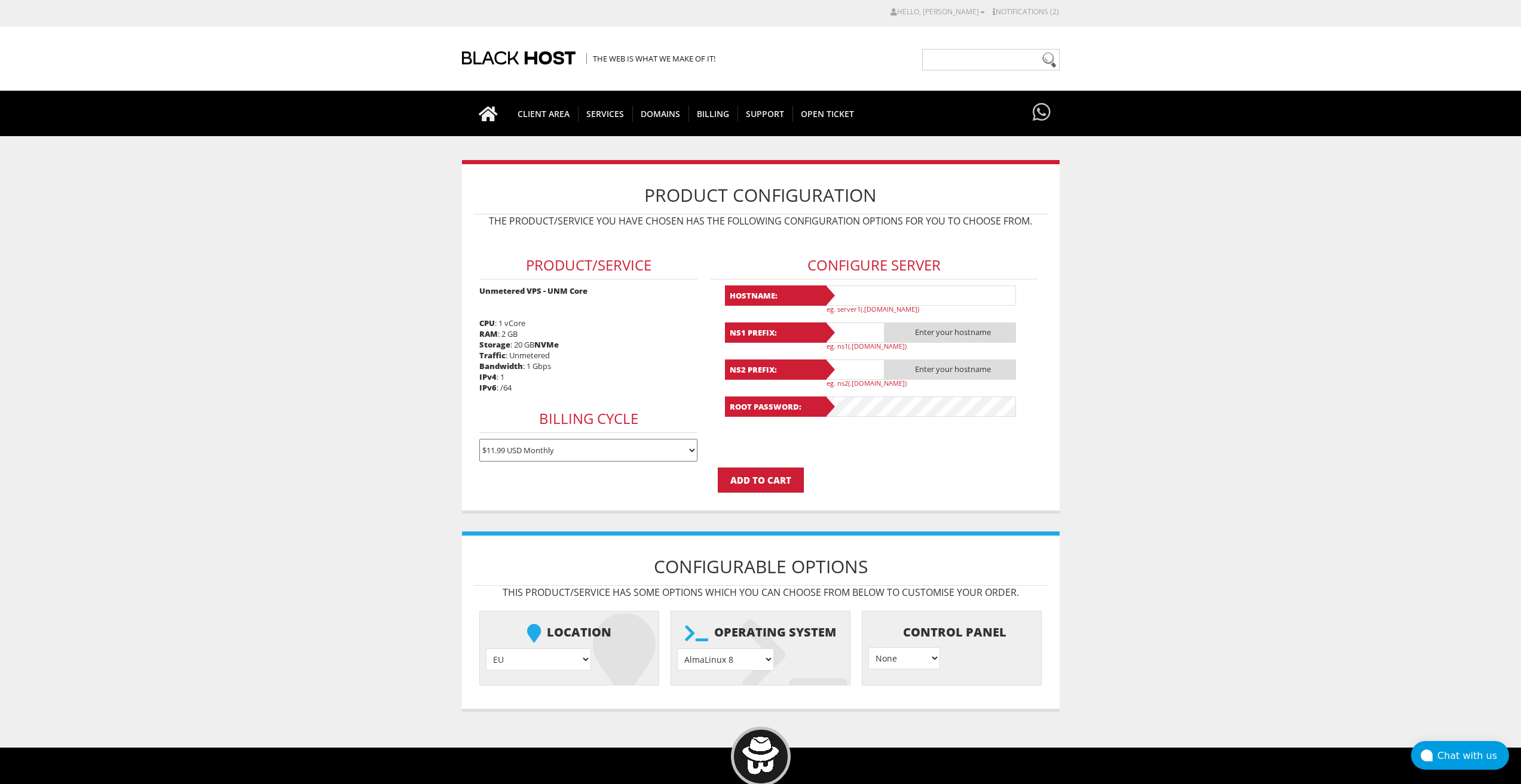
type input "[EMAIL_ADDRESS][DOMAIN_NAME]"
drag, startPoint x: 912, startPoint y: 294, endPoint x: 903, endPoint y: 300, distance: 10.8
click at [912, 294] on input "text" at bounding box center [920, 296] width 191 height 21
paste input "lavanda206"
type input "lavanda206"
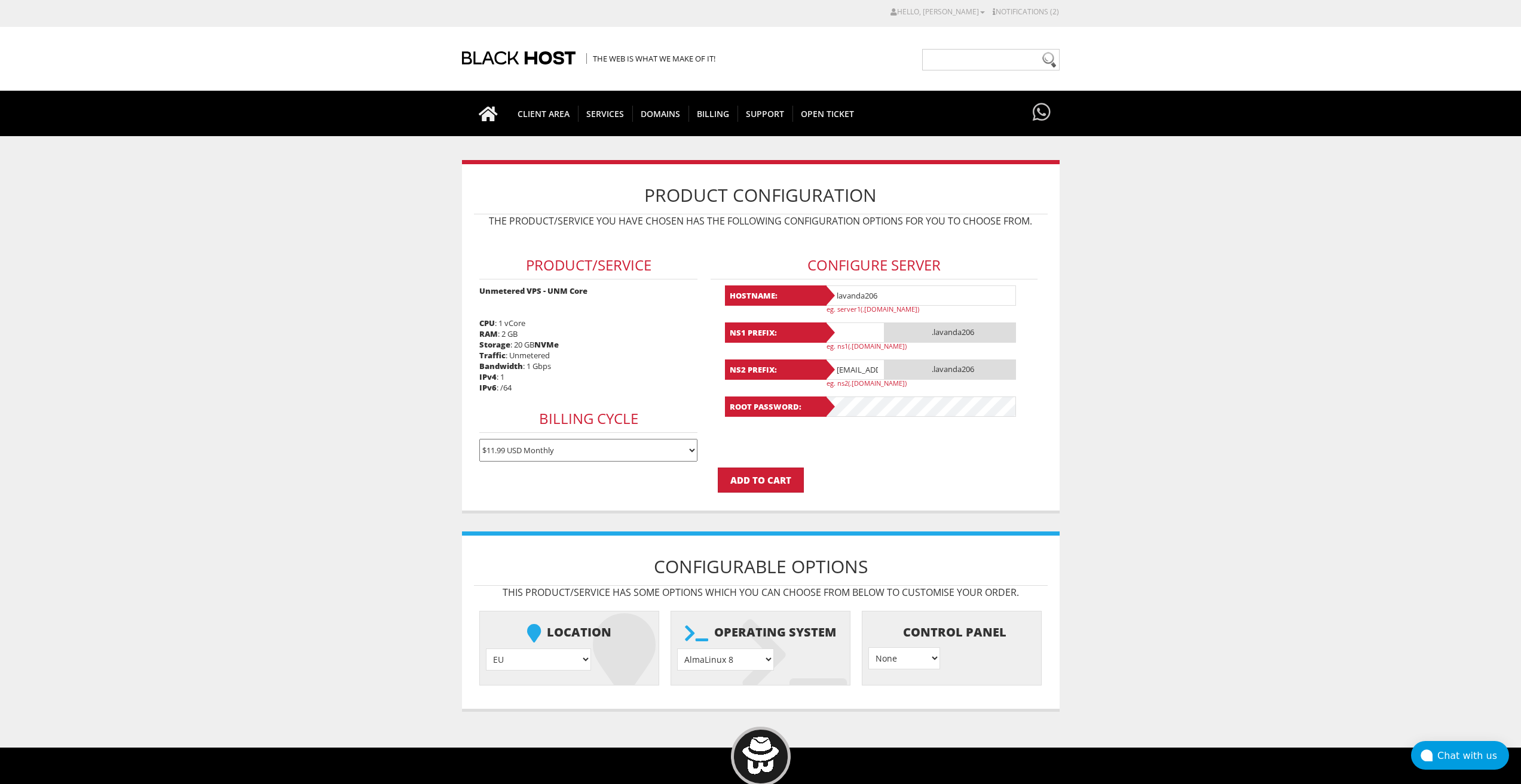
click at [863, 337] on input "text" at bounding box center [855, 333] width 60 height 21
paste input "lavanda206"
type input "lavanda206"
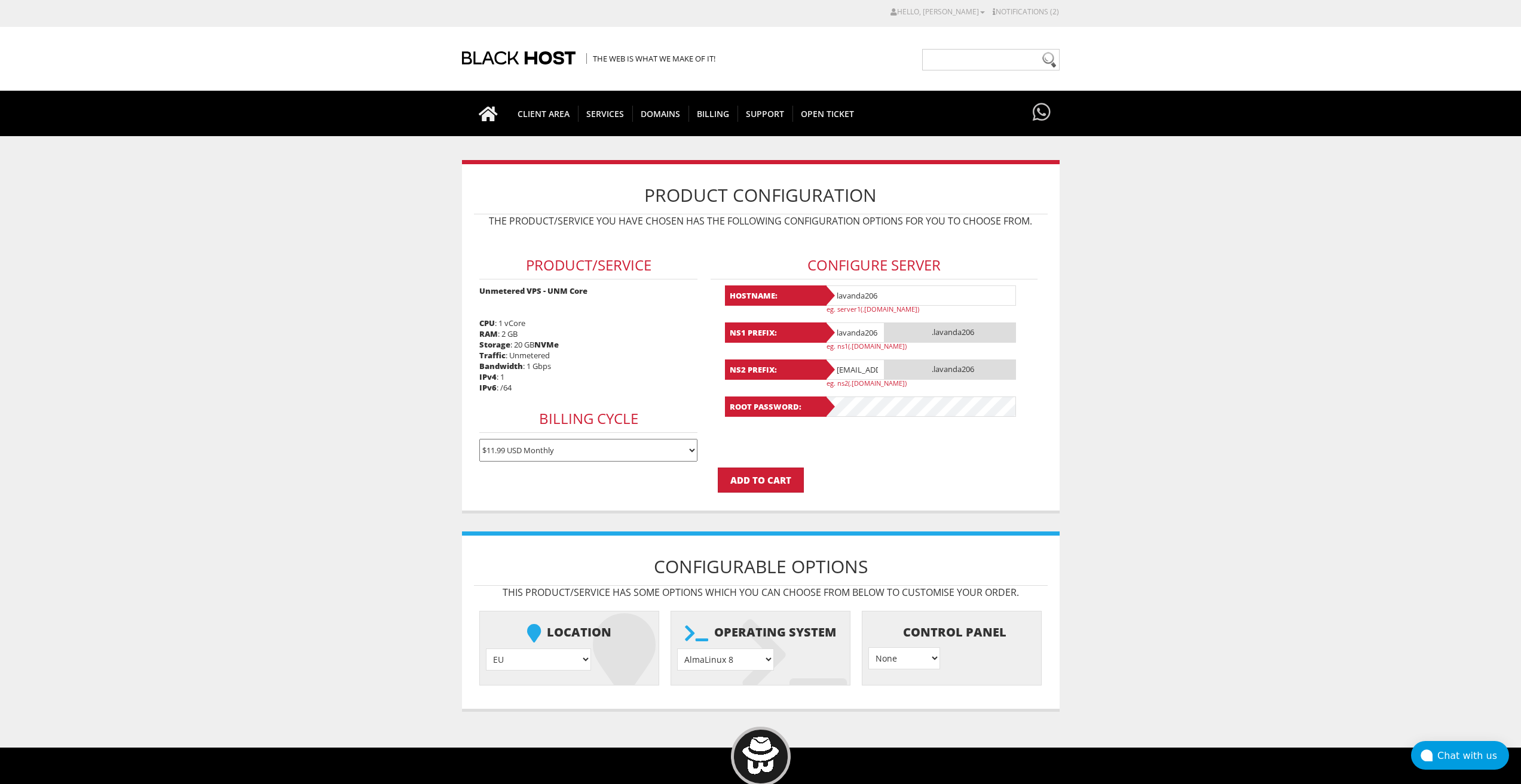
click at [854, 365] on input "lavandaaa88f@gmail.com" at bounding box center [855, 370] width 60 height 21
click at [854, 365] on input "[EMAIL_ADDRESS][DOMAIN_NAME]" at bounding box center [855, 370] width 60 height 21
paste input "206"
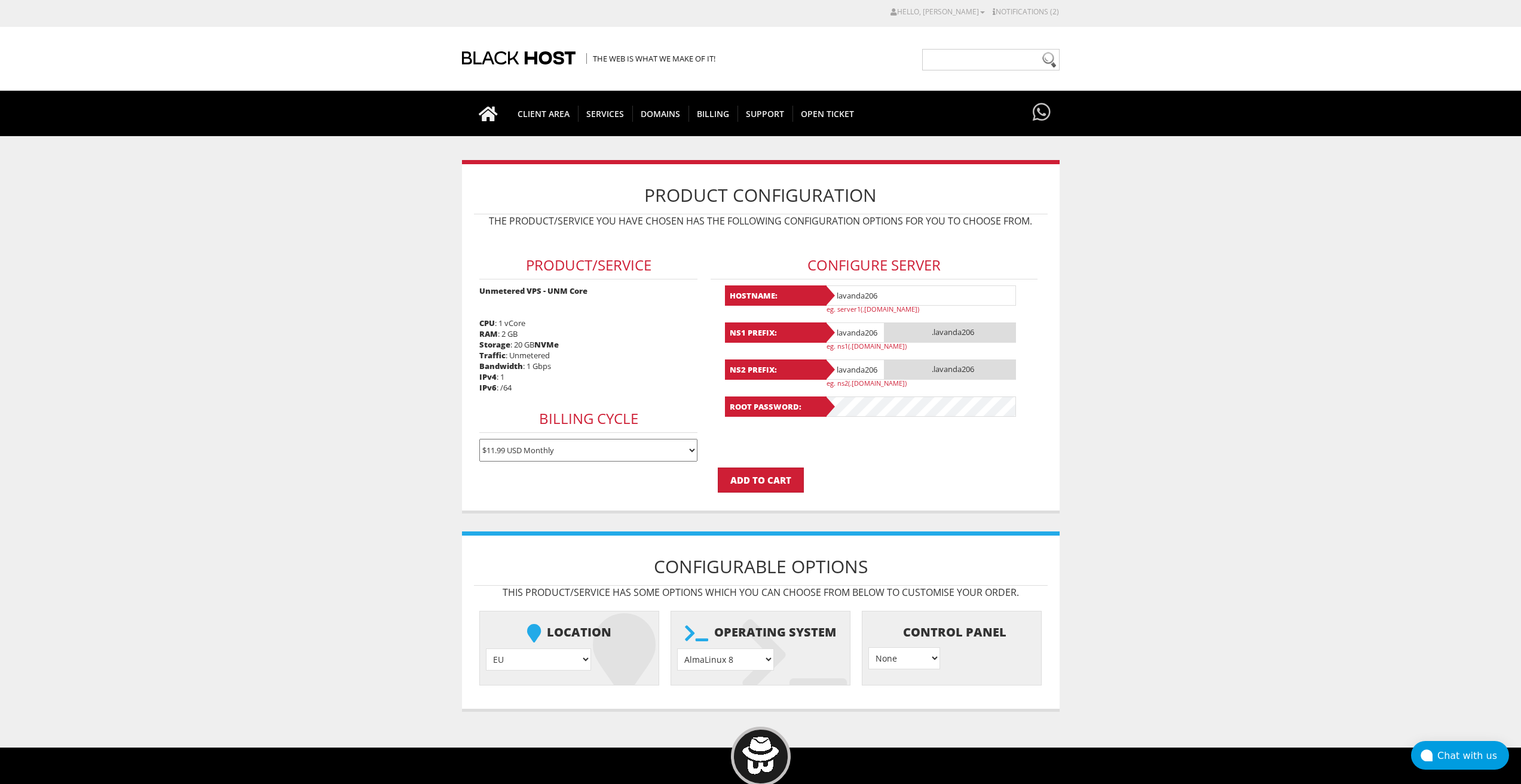
type input "lavanda206"
click at [732, 658] on select "AlmaLinux 8 } AlmaLinux 9 } AlmaLinux 10 } Rocky Linux 8 } Rocky Linux 9 } Cent…" at bounding box center [725, 660] width 97 height 22
select select "1208"
click at [678, 649] on select "AlmaLinux 8 } AlmaLinux 9 } AlmaLinux 10 } Rocky Linux 8 } Rocky Linux 9 } Cent…" at bounding box center [725, 660] width 97 height 22
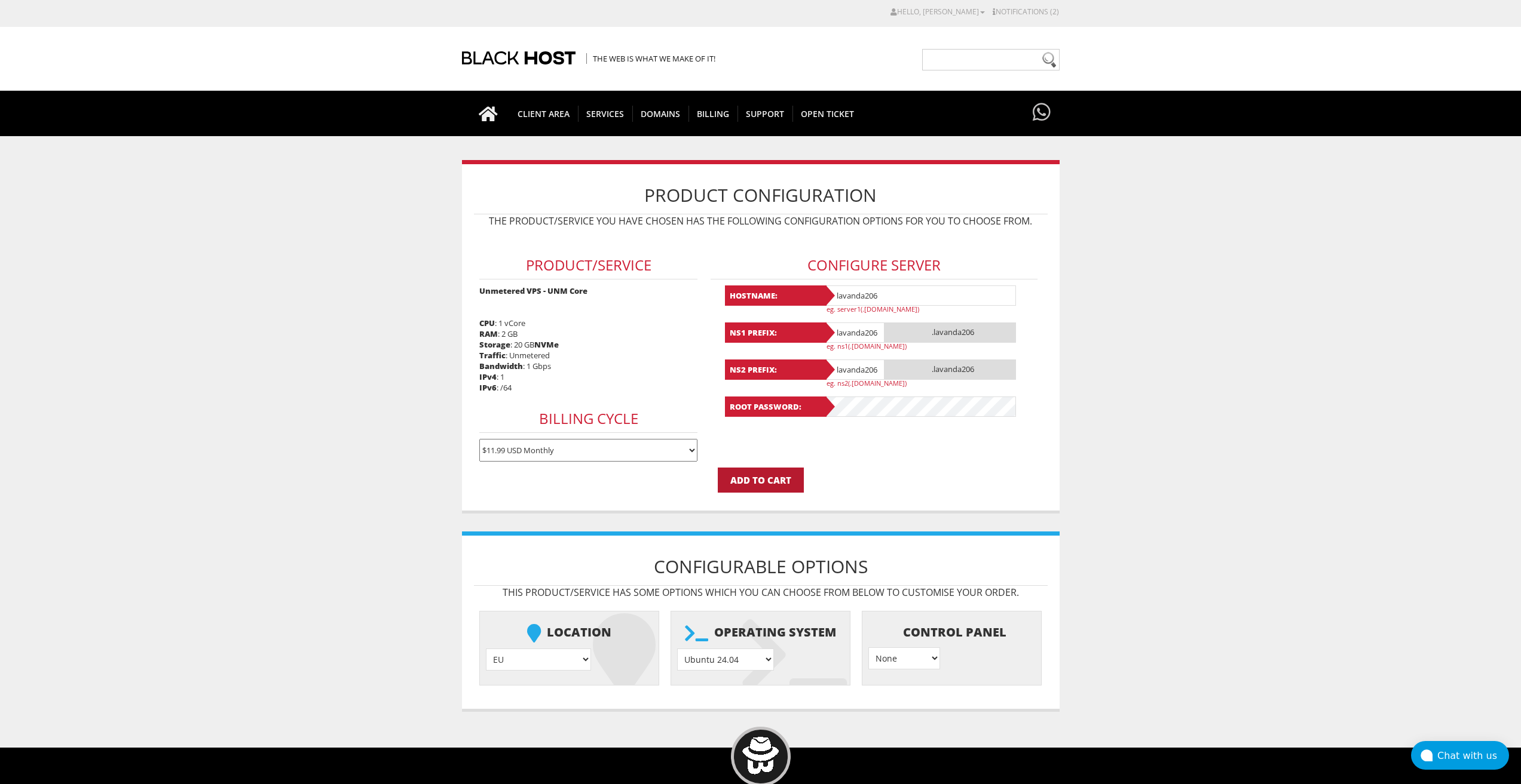
click at [777, 484] on input "Add to Cart" at bounding box center [761, 480] width 86 height 25
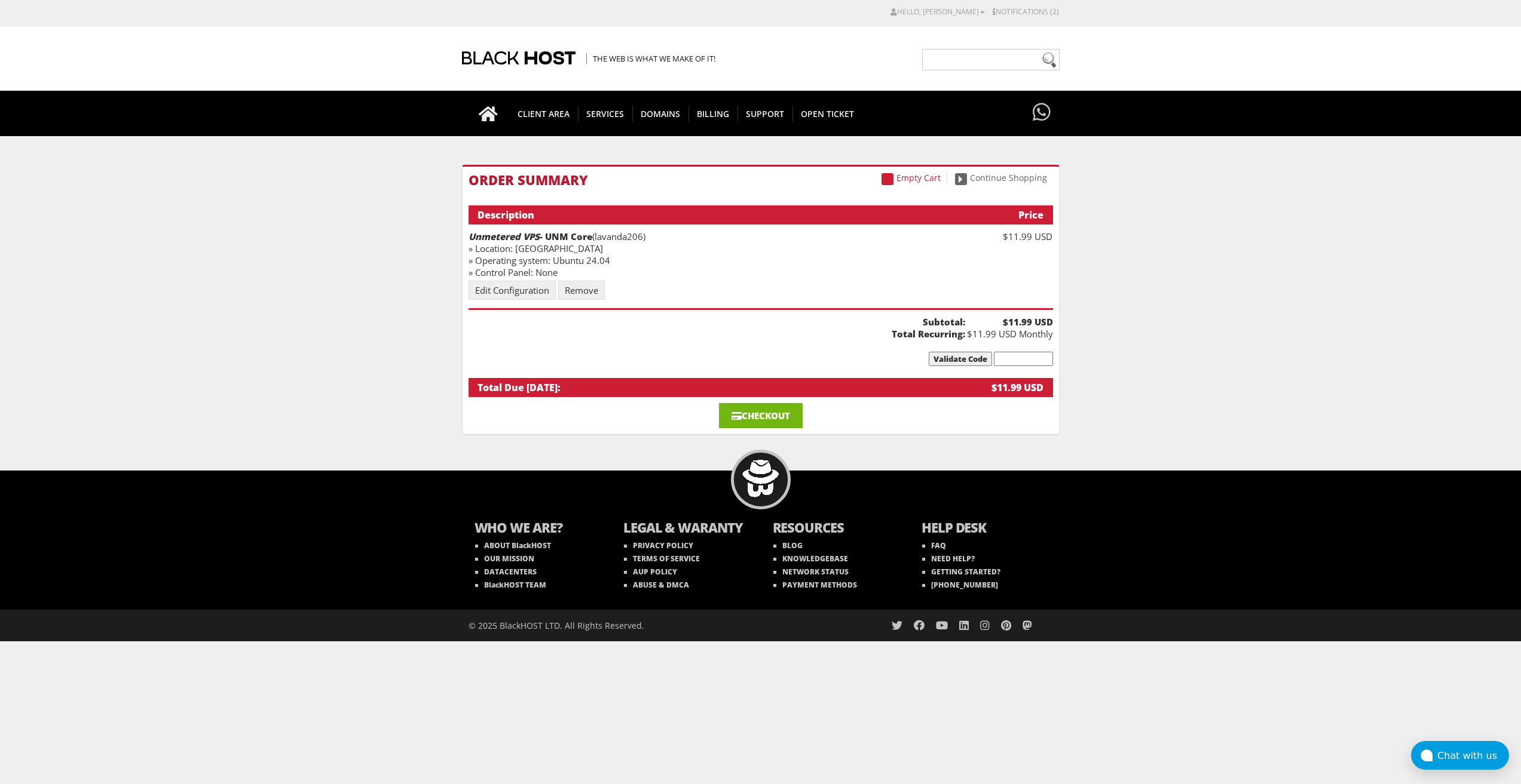
click at [781, 414] on link "Checkout" at bounding box center [760, 416] width 83 height 25
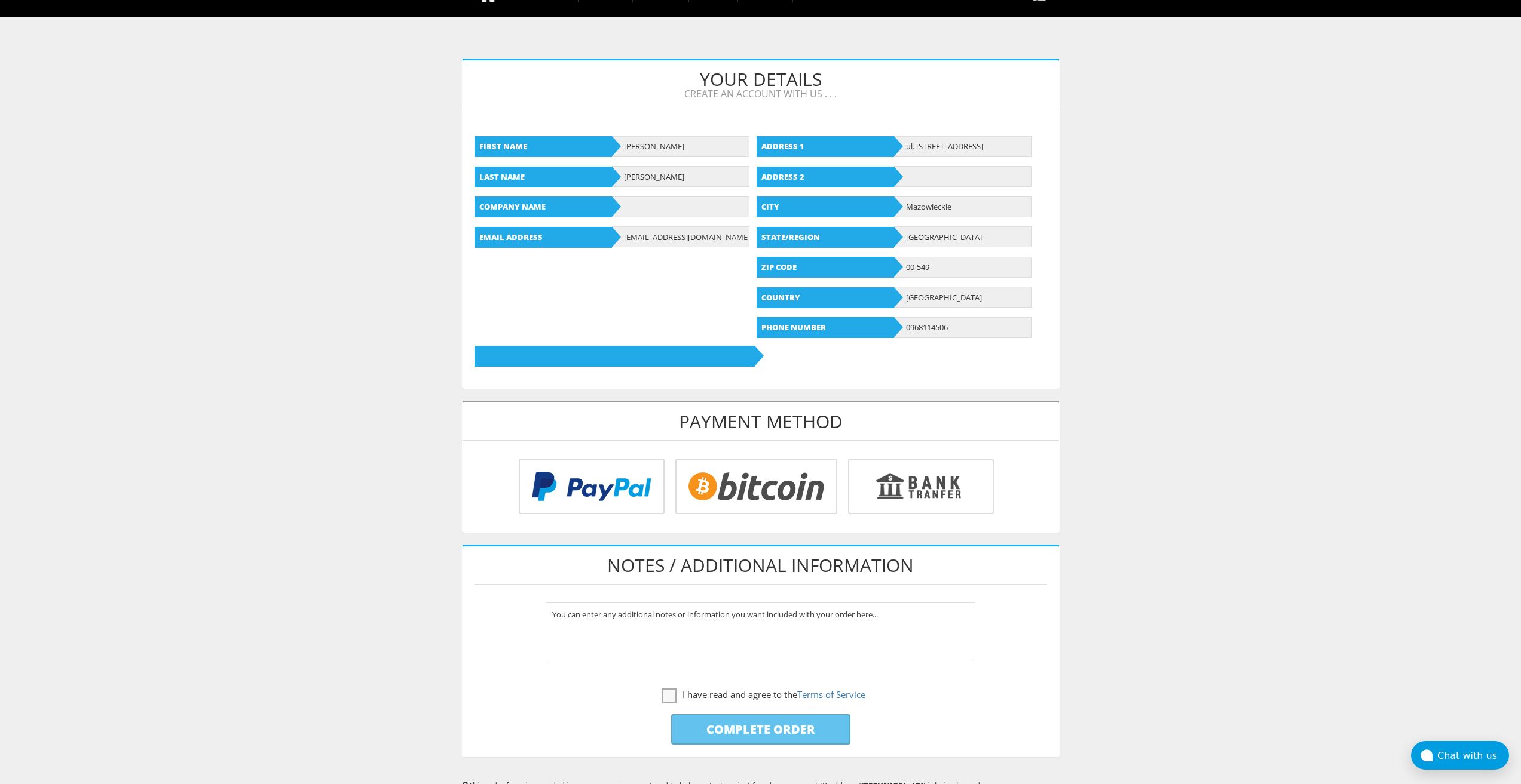
scroll to position [179, 0]
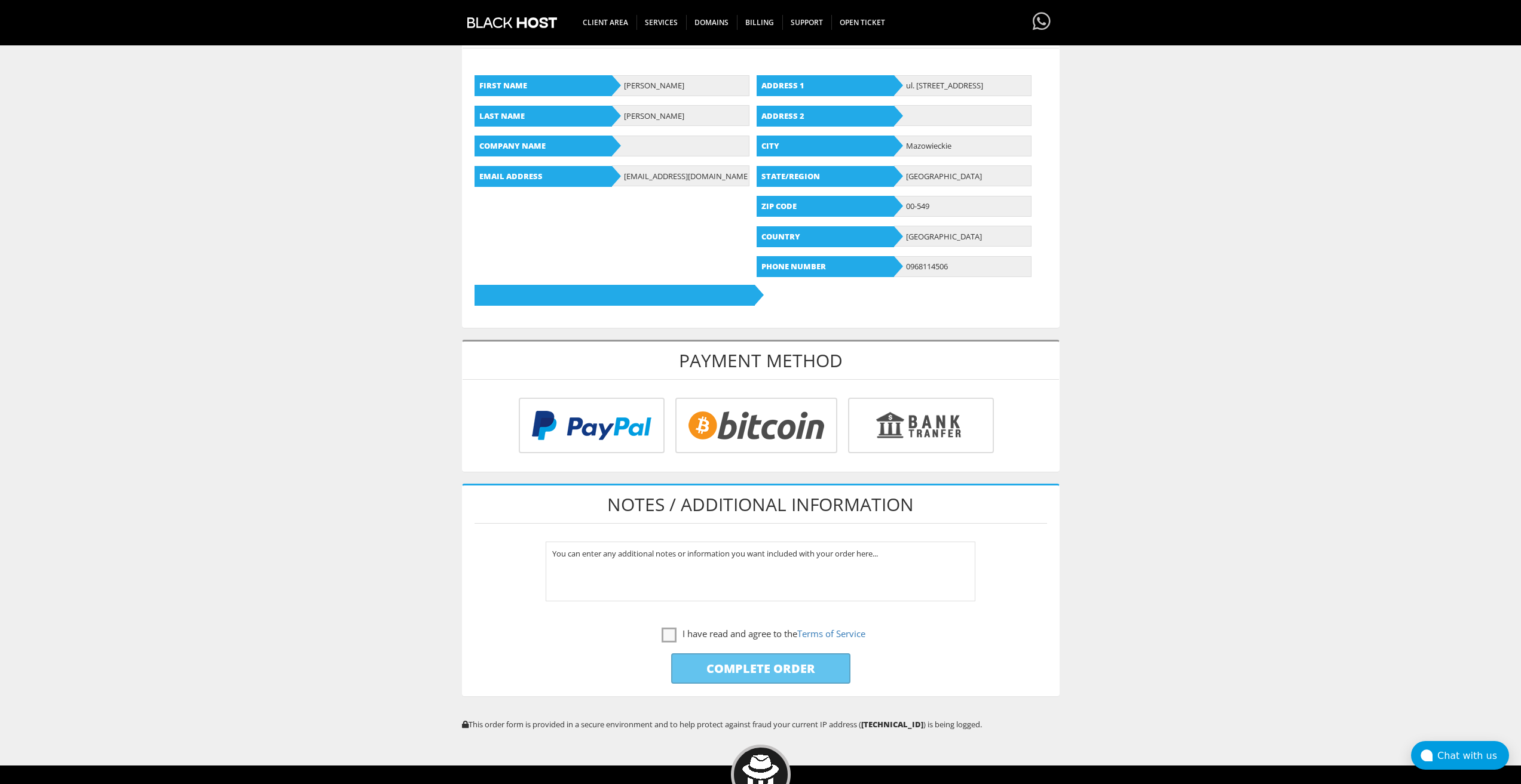
type input "[EMAIL_ADDRESS][DOMAIN_NAME]"
click at [741, 448] on input "radio" at bounding box center [754, 427] width 162 height 55
radio input "true"
click at [677, 635] on label "I have read and agree to the Terms of Service" at bounding box center [763, 634] width 203 height 15
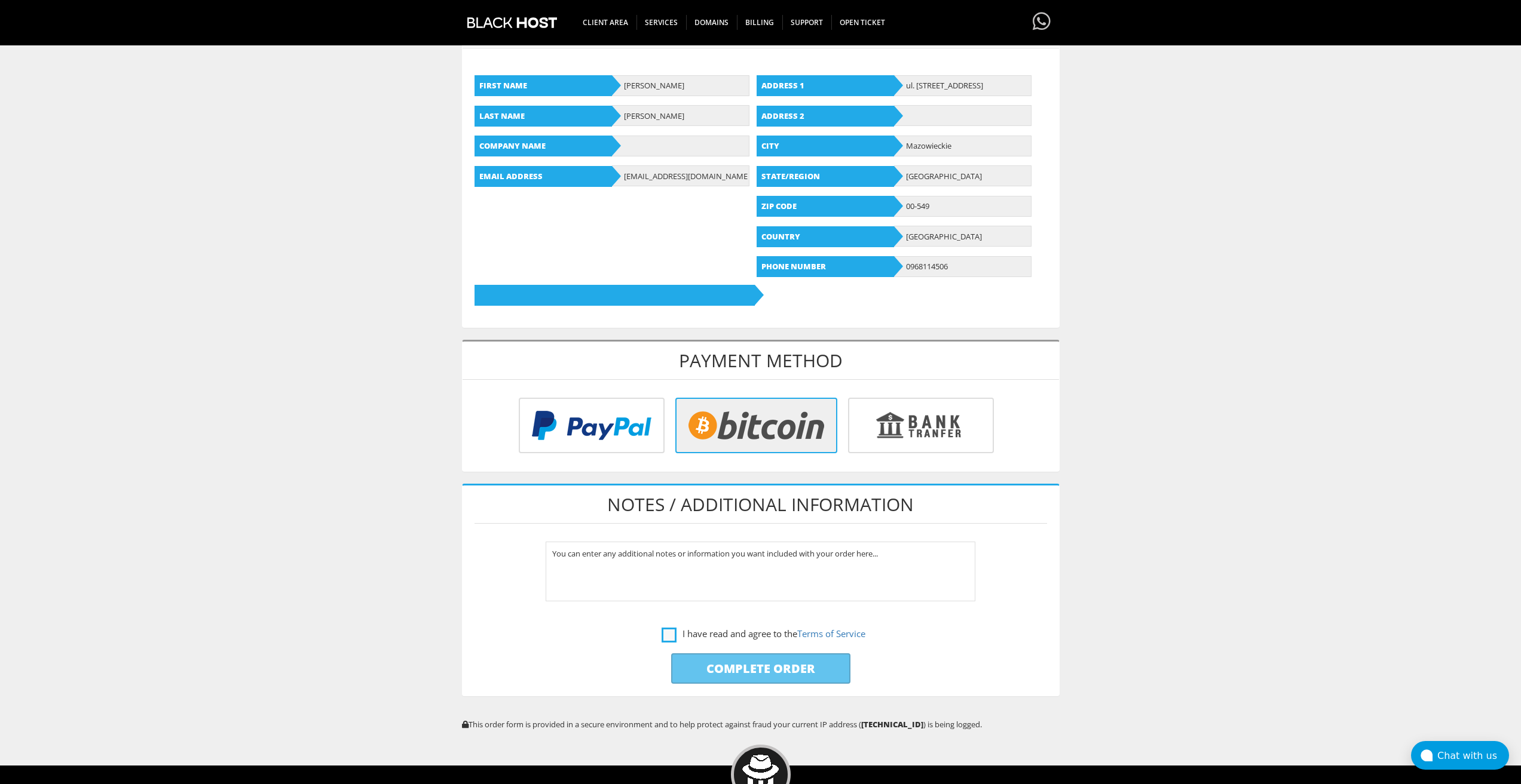
checkbox input "true"
click at [707, 669] on input "Complete Order" at bounding box center [760, 669] width 179 height 31
type input "Please Wait..."
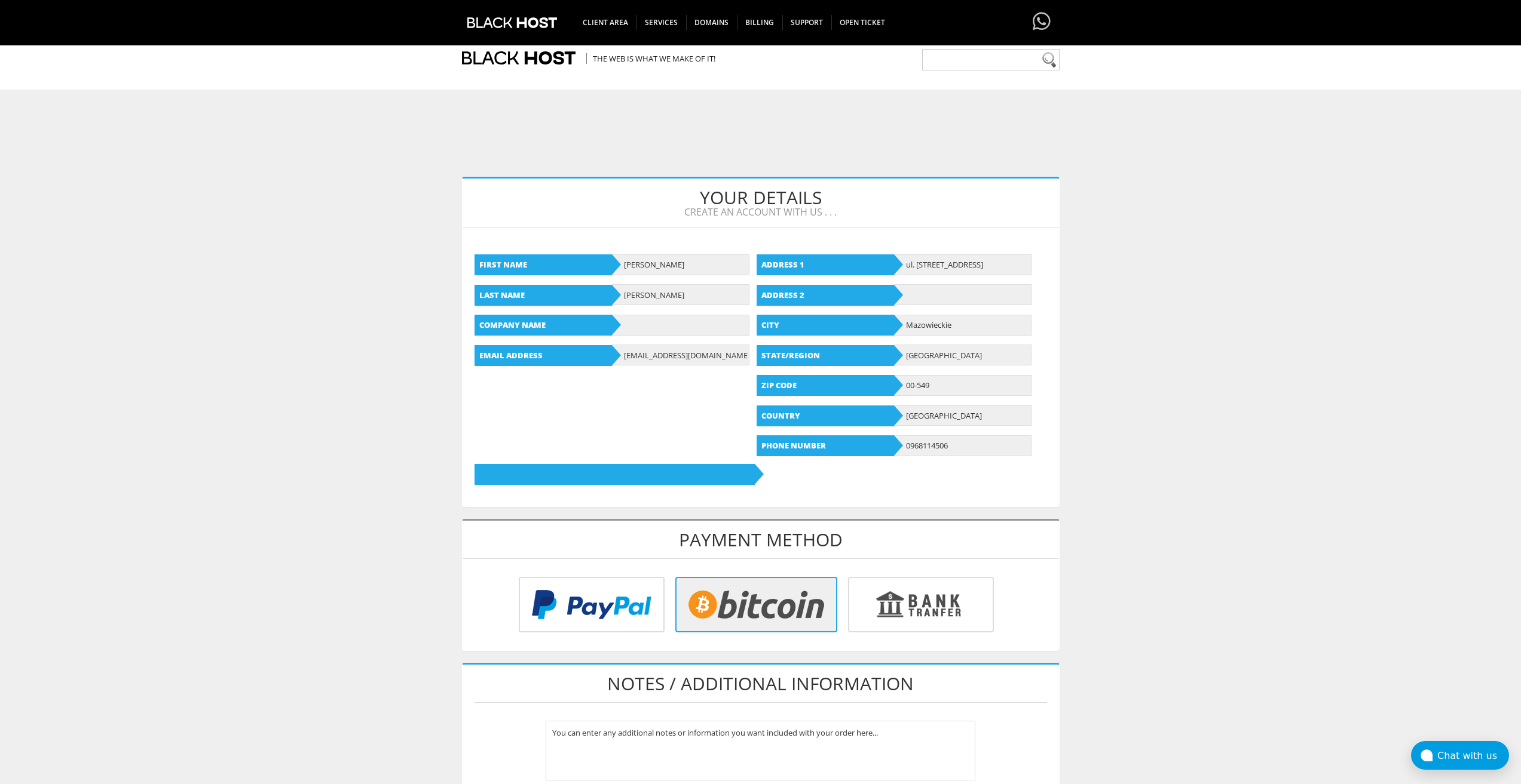
scroll to position [239, 0]
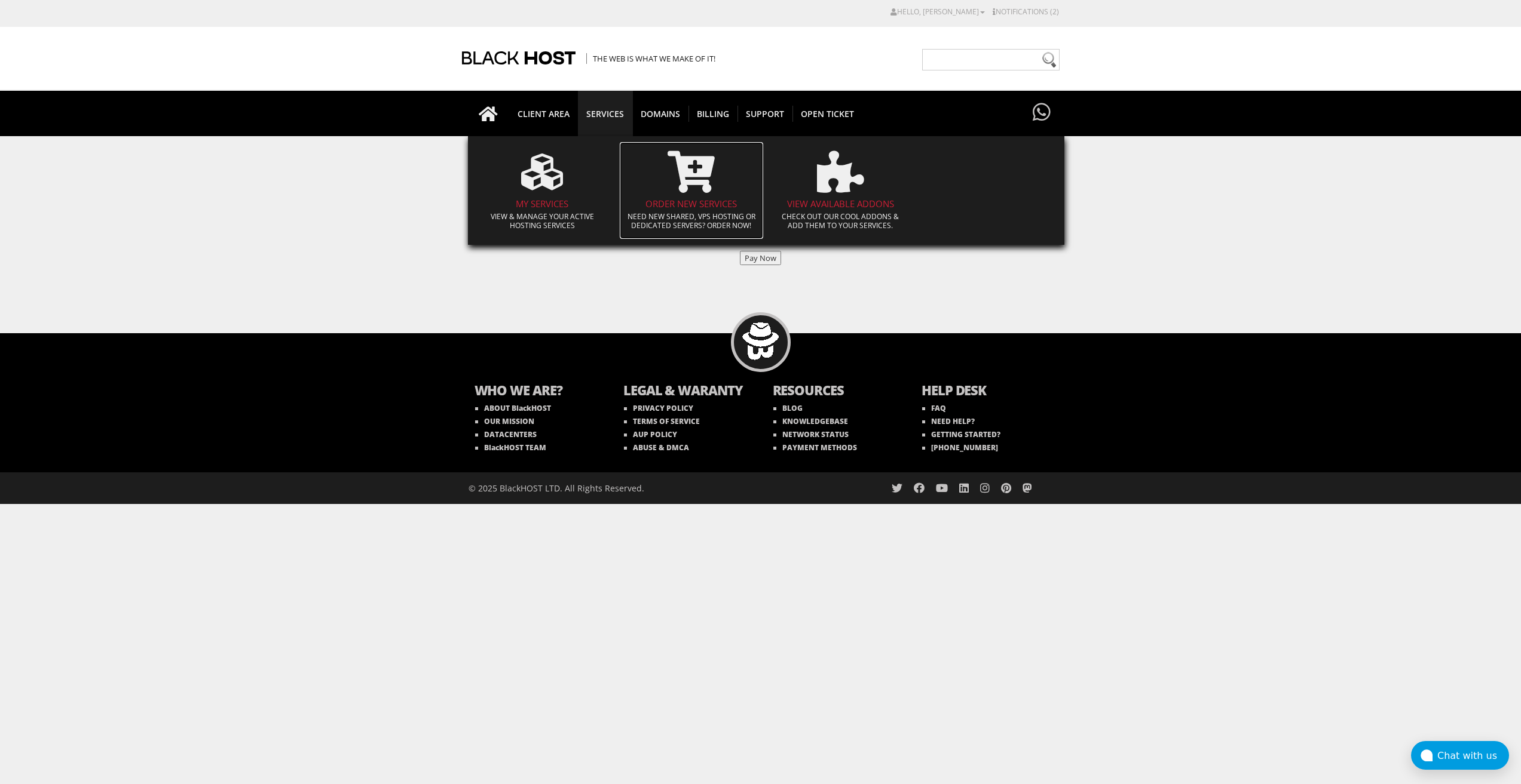
click at [694, 200] on h4 "Order New Services" at bounding box center [692, 203] width 131 height 10
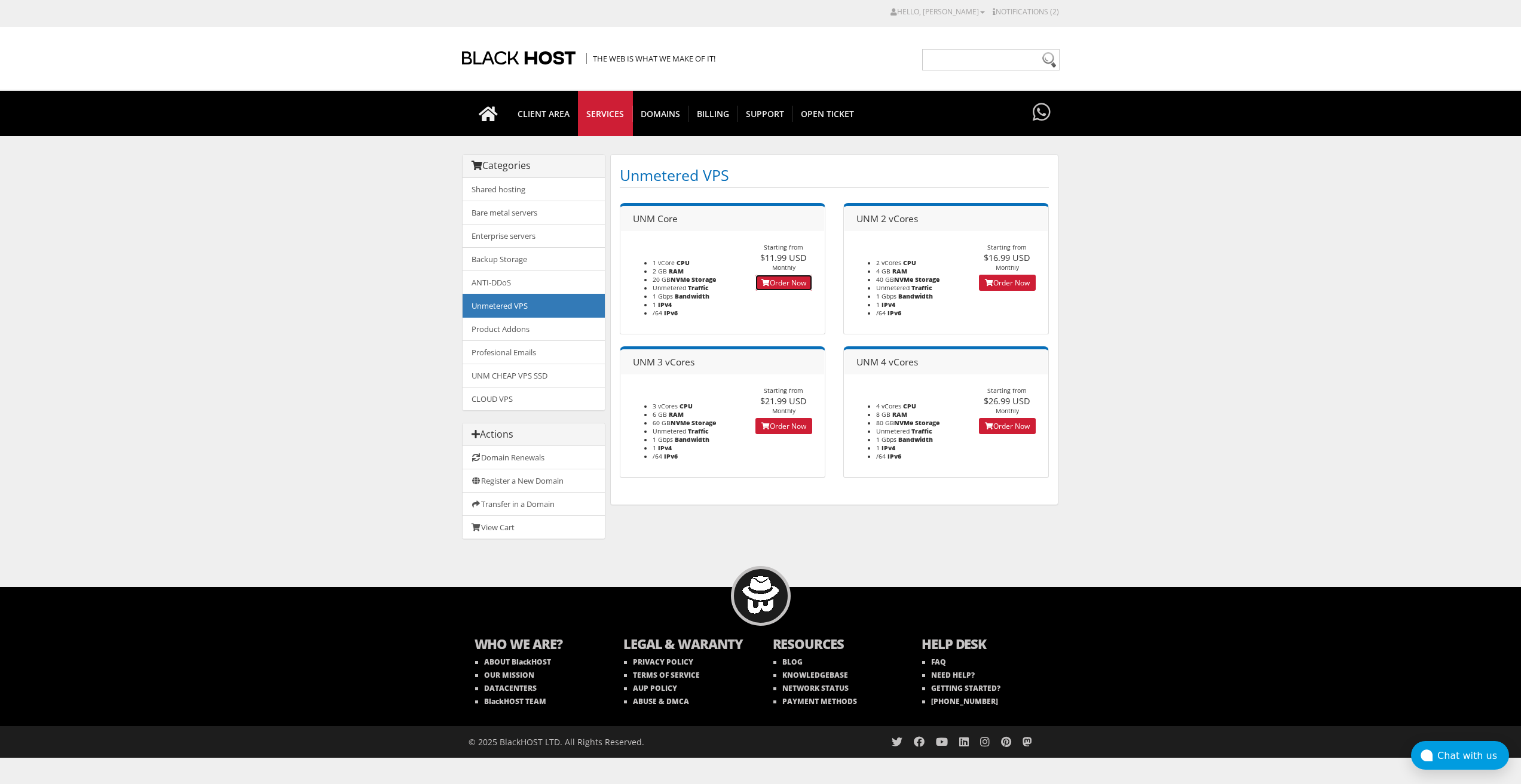
click at [769, 279] on link "Order Now" at bounding box center [783, 282] width 57 height 16
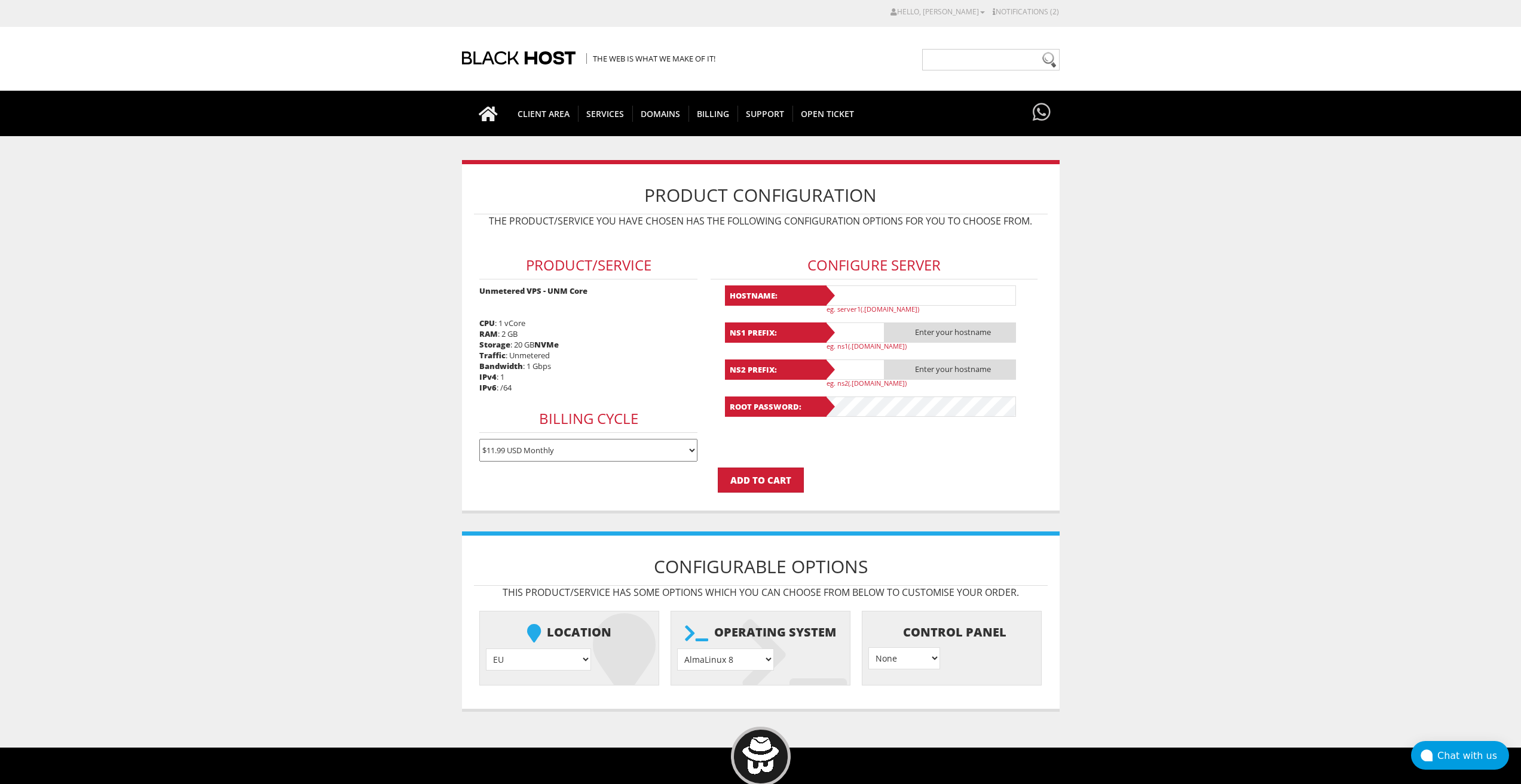
type input "lavandaaa88f@gmail.com"
click at [862, 292] on input "text" at bounding box center [920, 296] width 191 height 21
paste input "lavanda207"
type input "lavanda207"
click at [854, 336] on input "text" at bounding box center [855, 333] width 60 height 21
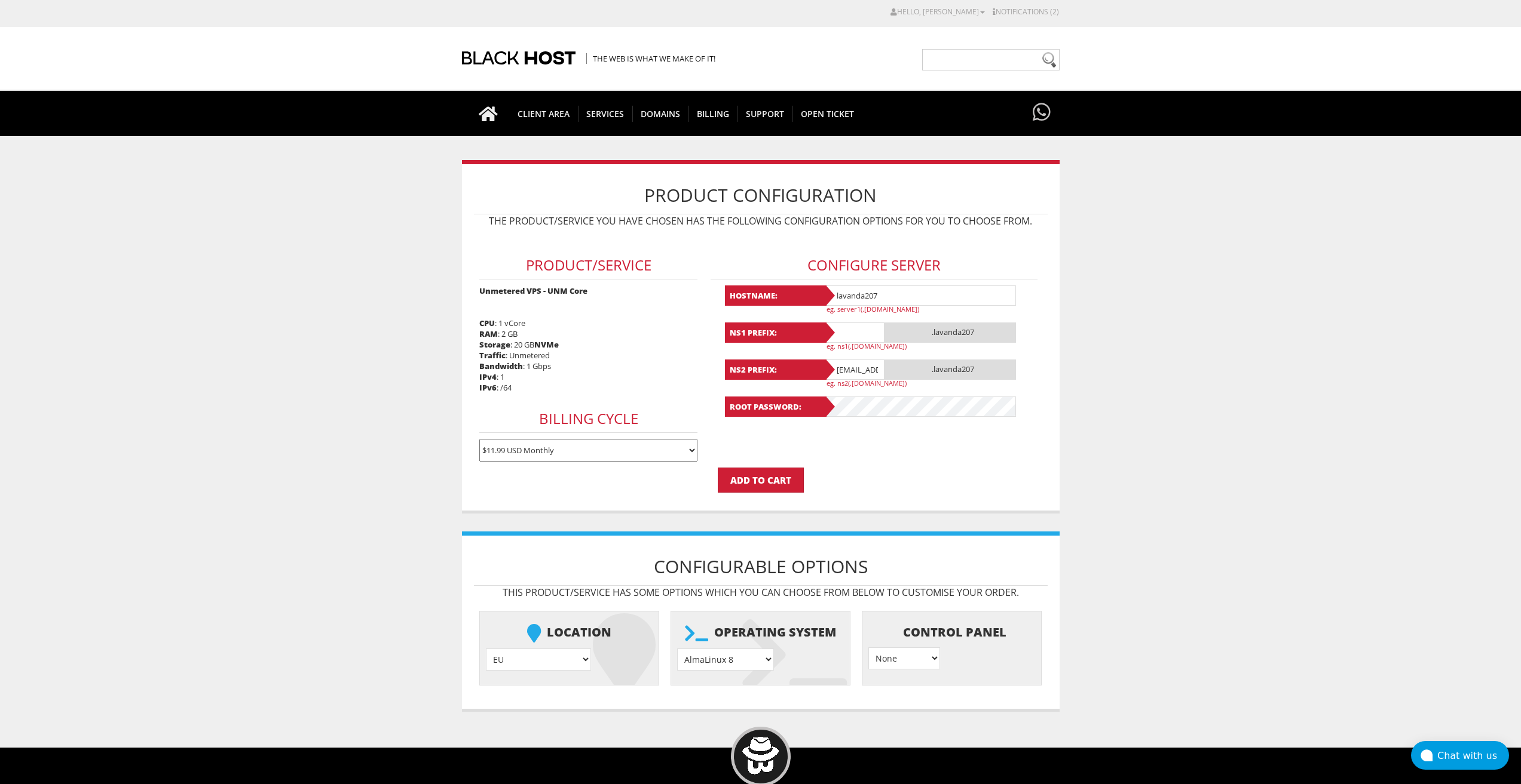
paste input "lavanda207"
type input "lavanda207"
click at [852, 367] on input "[EMAIL_ADDRESS][DOMAIN_NAME]" at bounding box center [855, 370] width 60 height 21
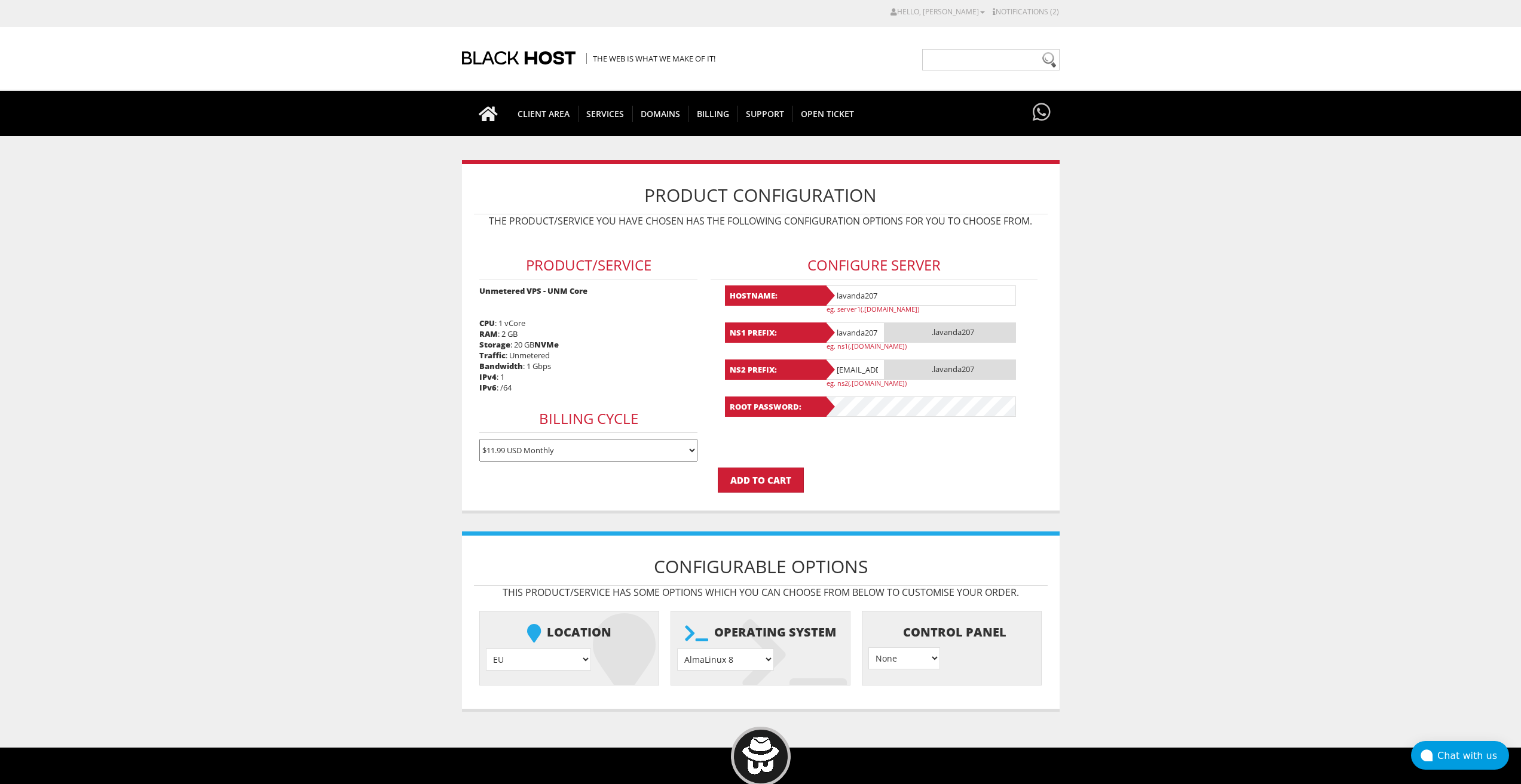
click at [852, 367] on input "[EMAIL_ADDRESS][DOMAIN_NAME]" at bounding box center [855, 370] width 60 height 21
paste input "207"
type input "lavanda207"
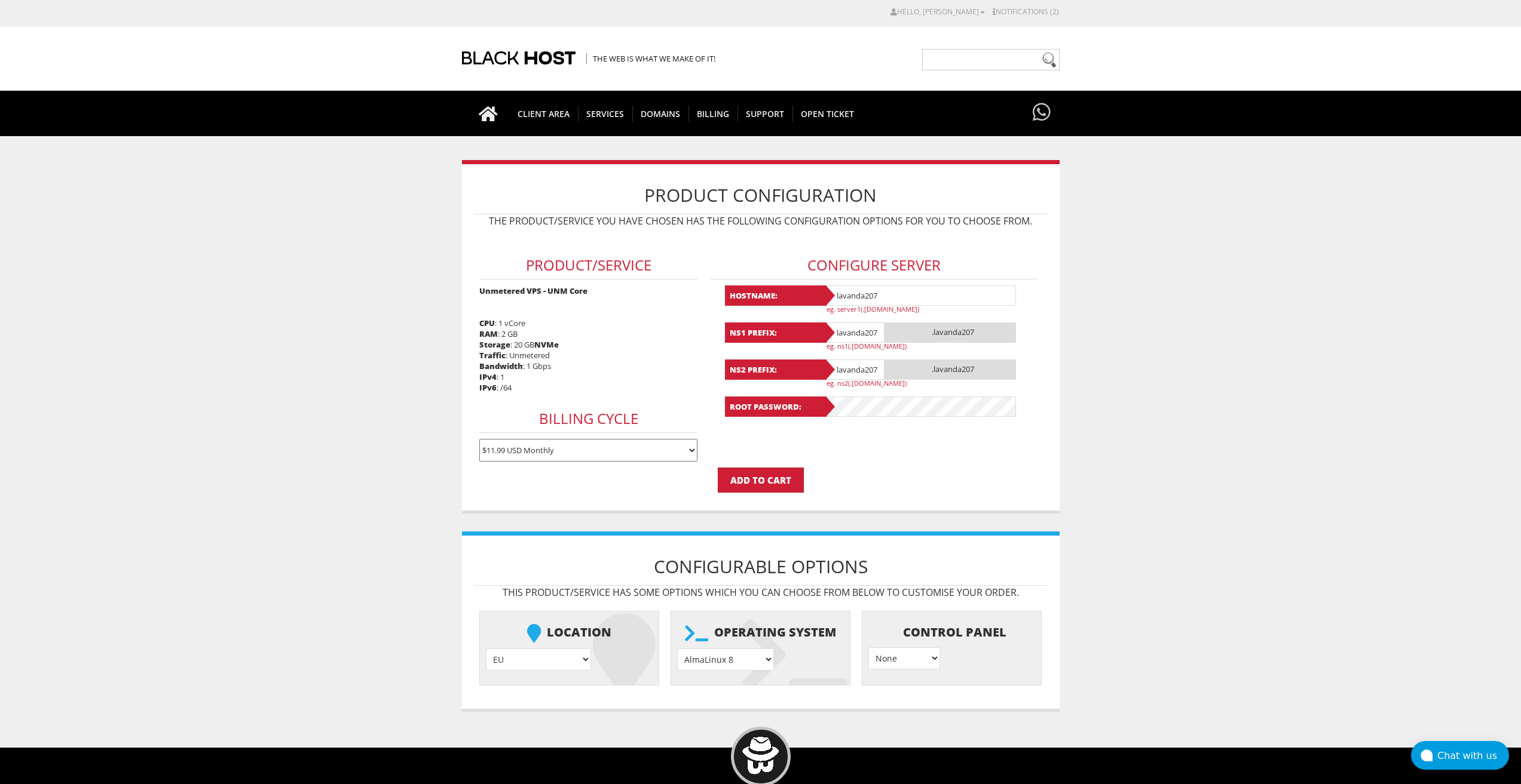
scroll to position [0, 0]
click at [726, 660] on select "AlmaLinux 8 } AlmaLinux 9 } AlmaLinux 10 } Rocky Linux 8 } Rocky Linux 9 } Cent…" at bounding box center [725, 660] width 97 height 22
select select "1208"
click at [678, 649] on select "AlmaLinux 8 } AlmaLinux 9 } AlmaLinux 10 } Rocky Linux 8 } Rocky Linux 9 } Cent…" at bounding box center [725, 660] width 97 height 22
click at [763, 480] on input "Add to Cart" at bounding box center [761, 480] width 86 height 25
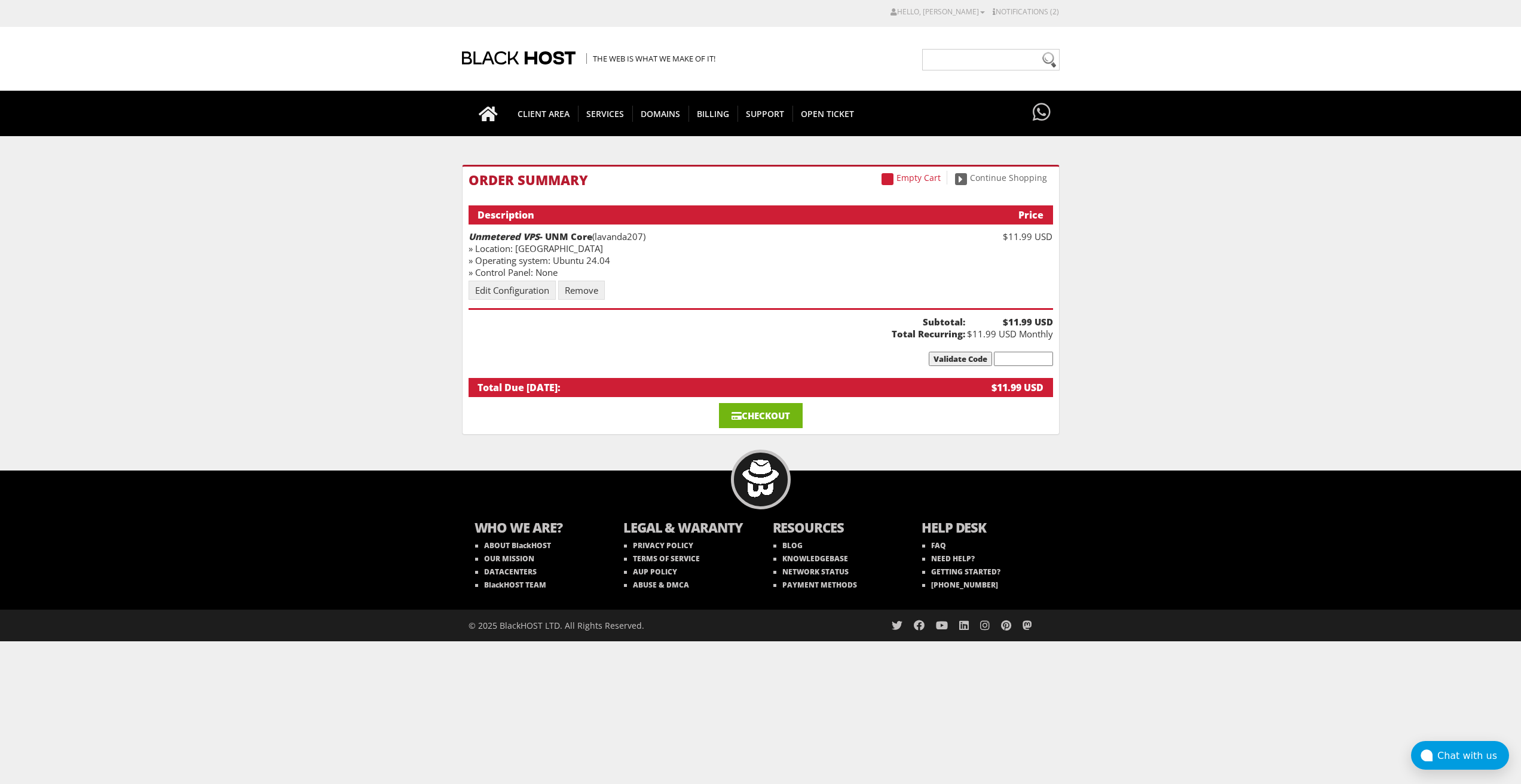
click at [771, 420] on link "Checkout" at bounding box center [760, 416] width 83 height 25
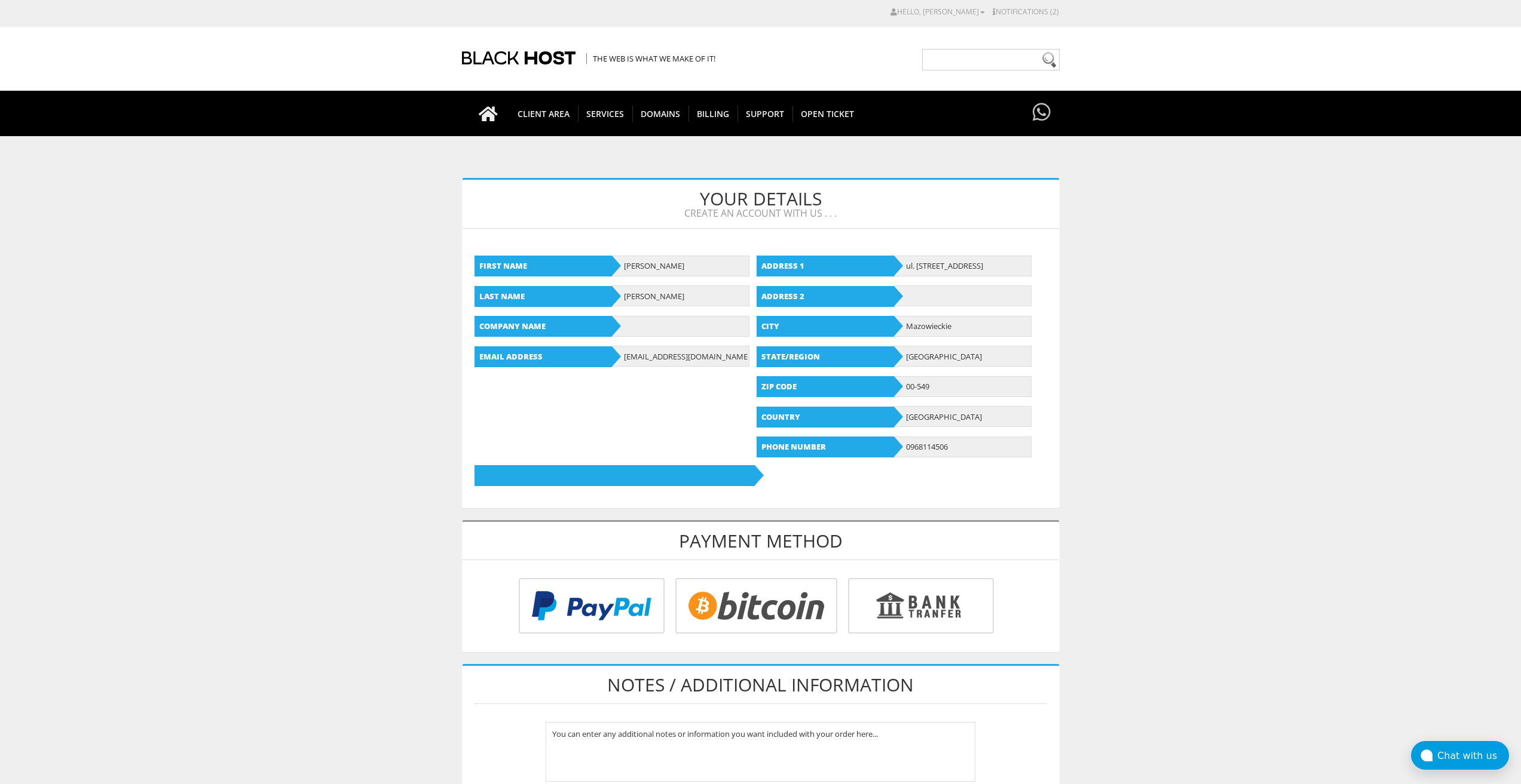
type input "[EMAIL_ADDRESS][DOMAIN_NAME]"
click at [721, 590] on input "radio" at bounding box center [754, 608] width 162 height 55
radio input "true"
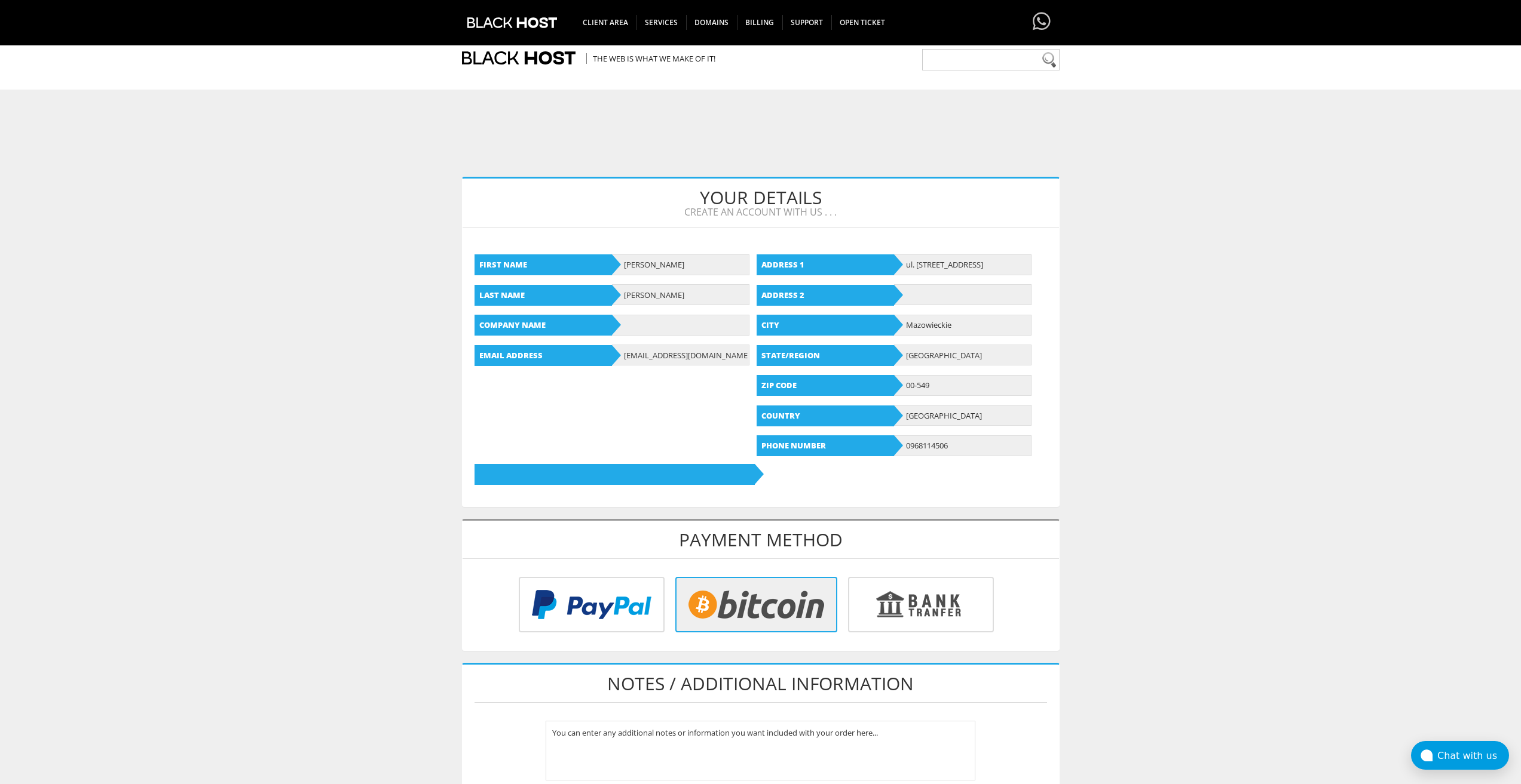
scroll to position [239, 0]
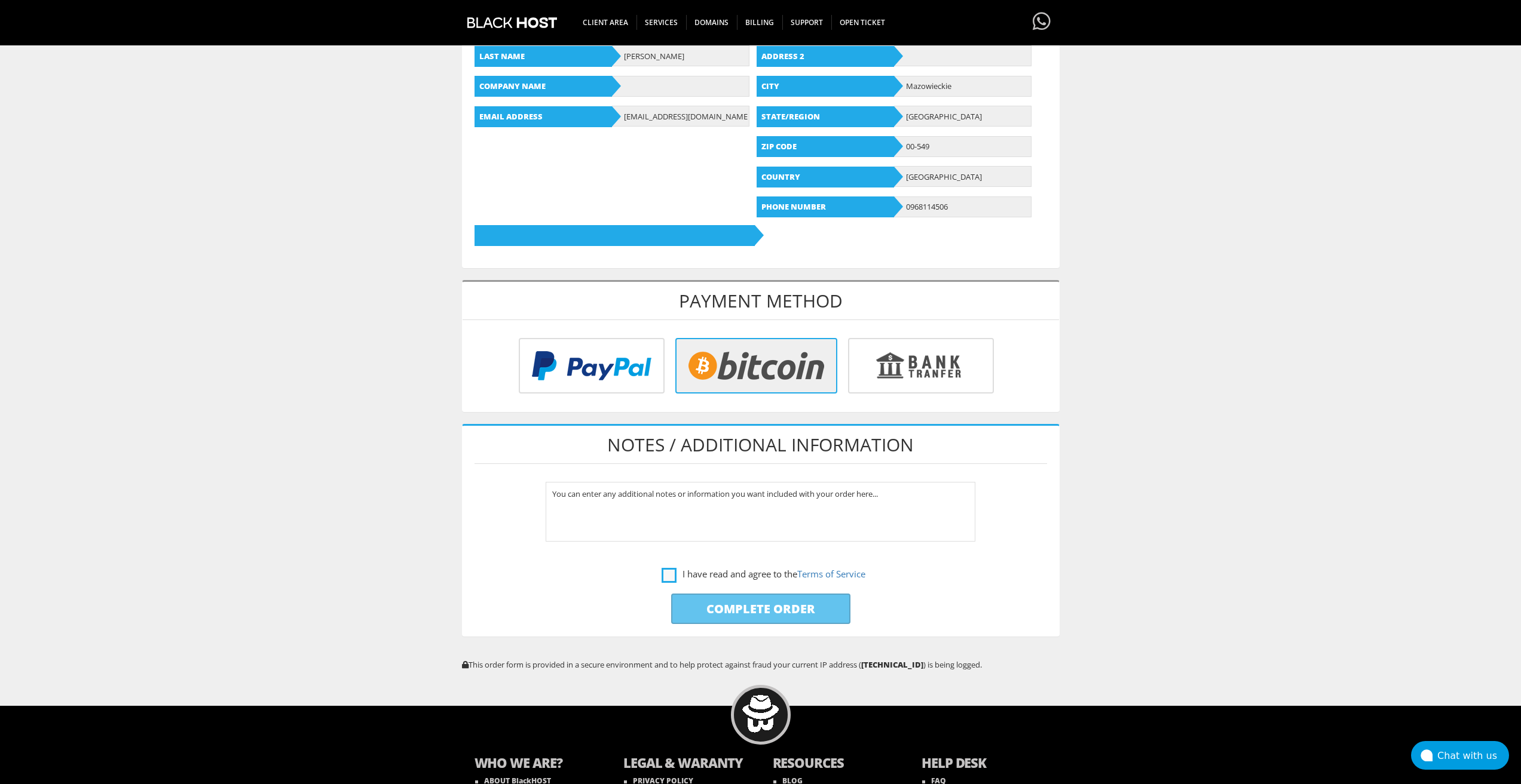
click at [671, 574] on label "I have read and agree to the Terms of Service" at bounding box center [763, 574] width 203 height 15
checkbox input "true"
click at [710, 625] on p "Complete Order" at bounding box center [761, 609] width 597 height 42
click at [708, 615] on input "Complete Order" at bounding box center [760, 609] width 179 height 31
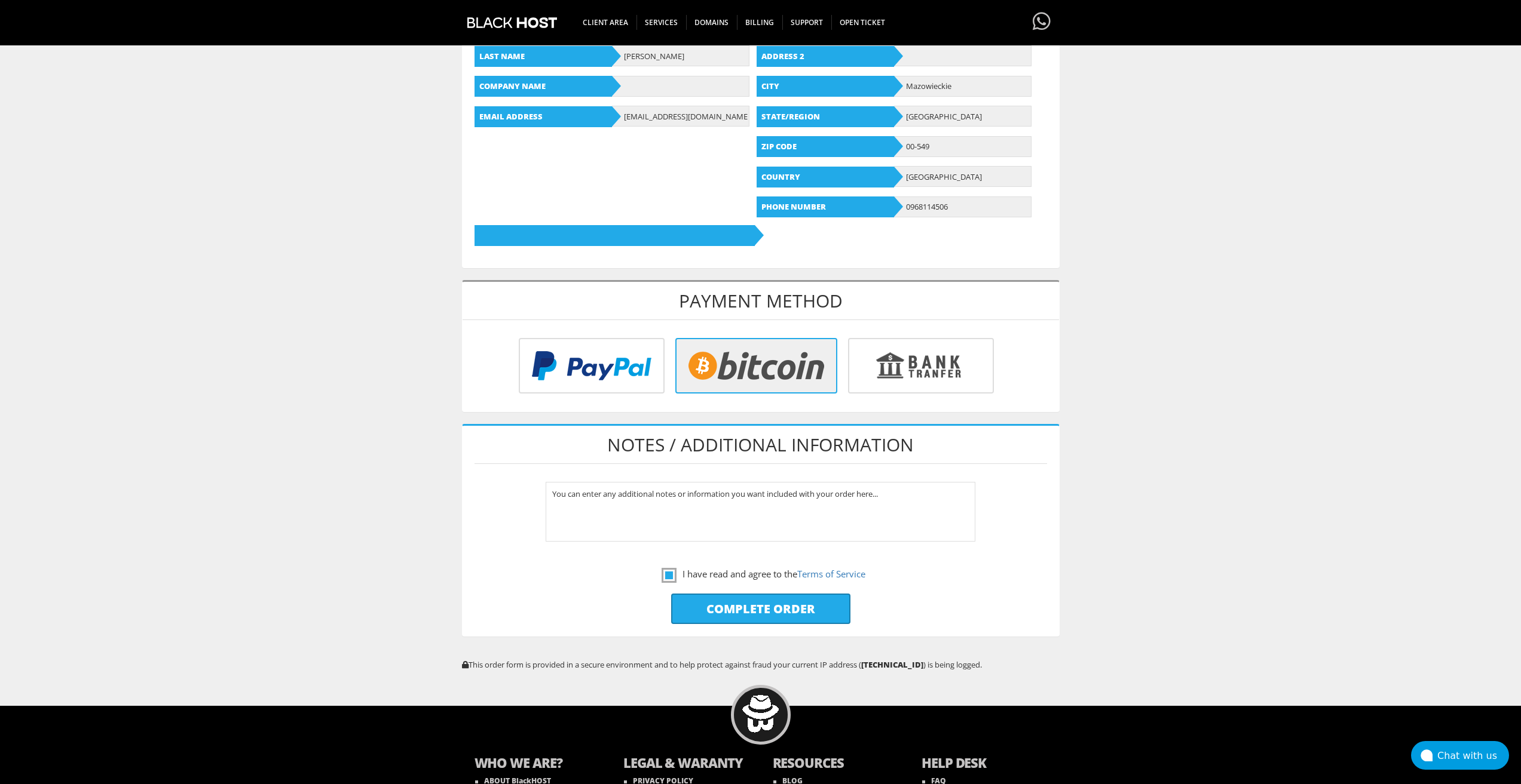
type input "Please Wait..."
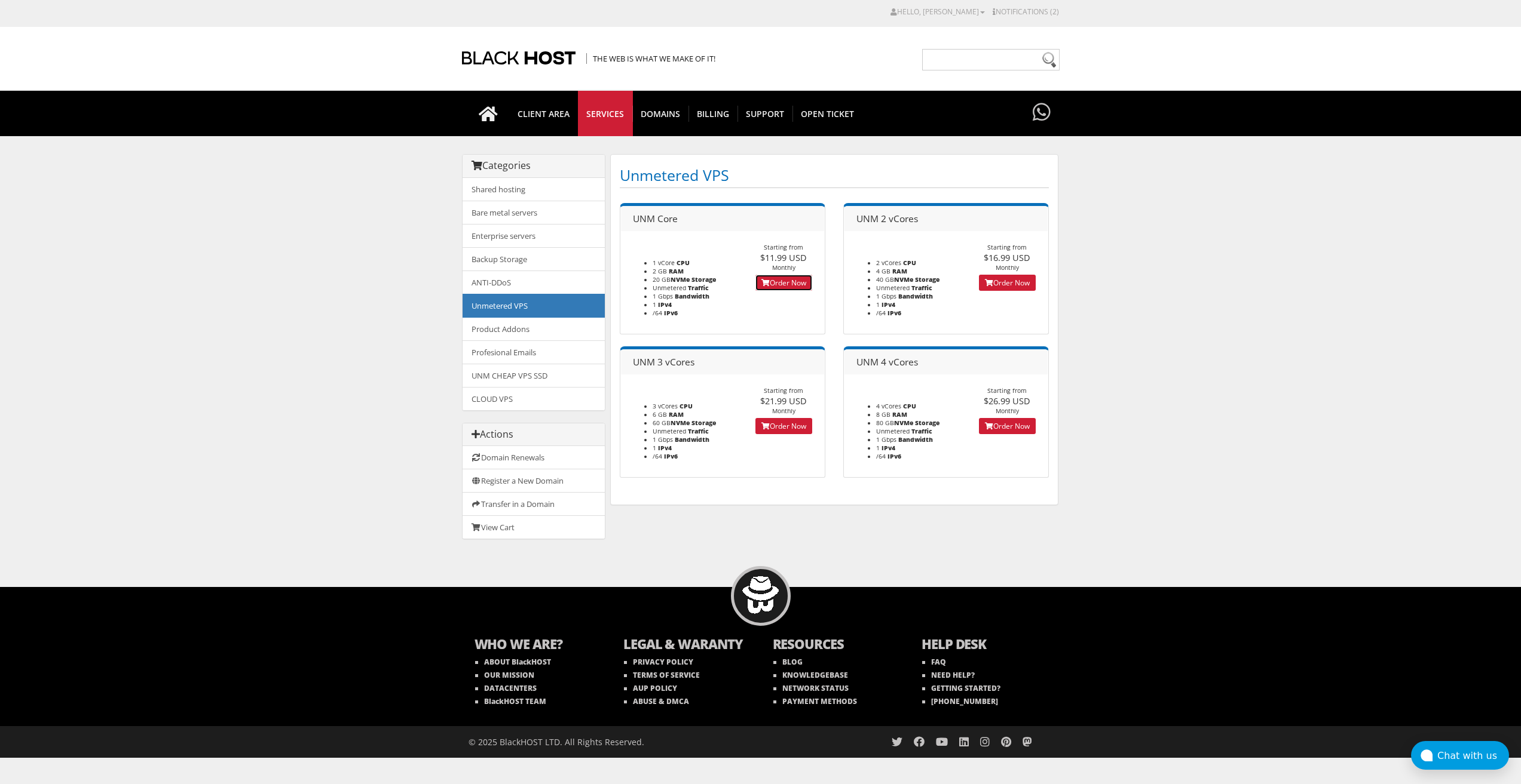
click at [776, 284] on link "Order Now" at bounding box center [783, 282] width 57 height 16
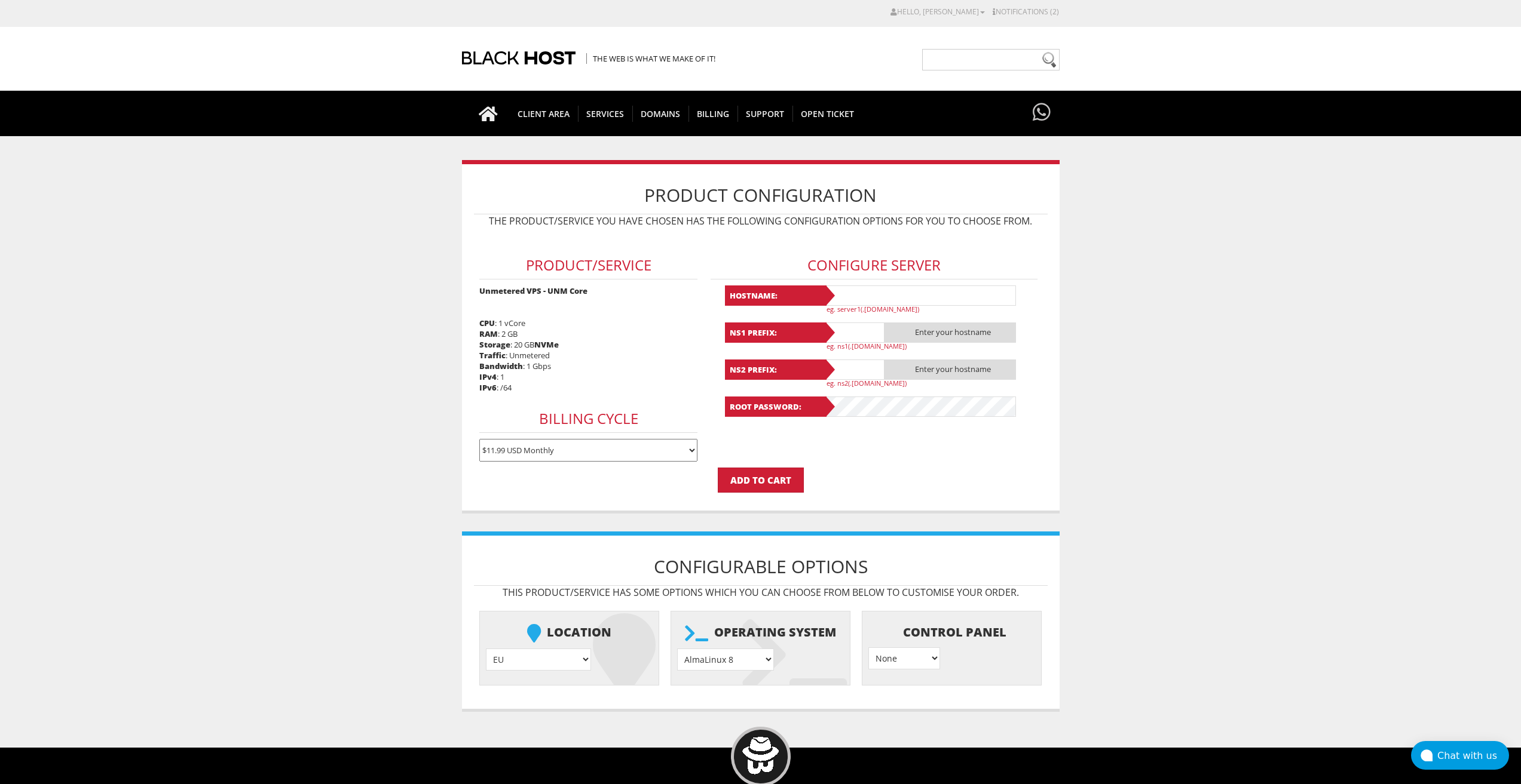
type input "lavandaaa88f@gmail.com"
click at [736, 653] on select "AlmaLinux 8 } AlmaLinux 9 } AlmaLinux 10 } Rocky Linux 8 } Rocky Linux 9 } Cent…" at bounding box center [725, 660] width 97 height 22
select select "1208"
click at [678, 649] on select "AlmaLinux 8 } AlmaLinux 9 } AlmaLinux 10 } Rocky Linux 8 } Rocky Linux 9 } Cent…" at bounding box center [725, 660] width 97 height 22
click at [887, 293] on input "text" at bounding box center [920, 296] width 191 height 21
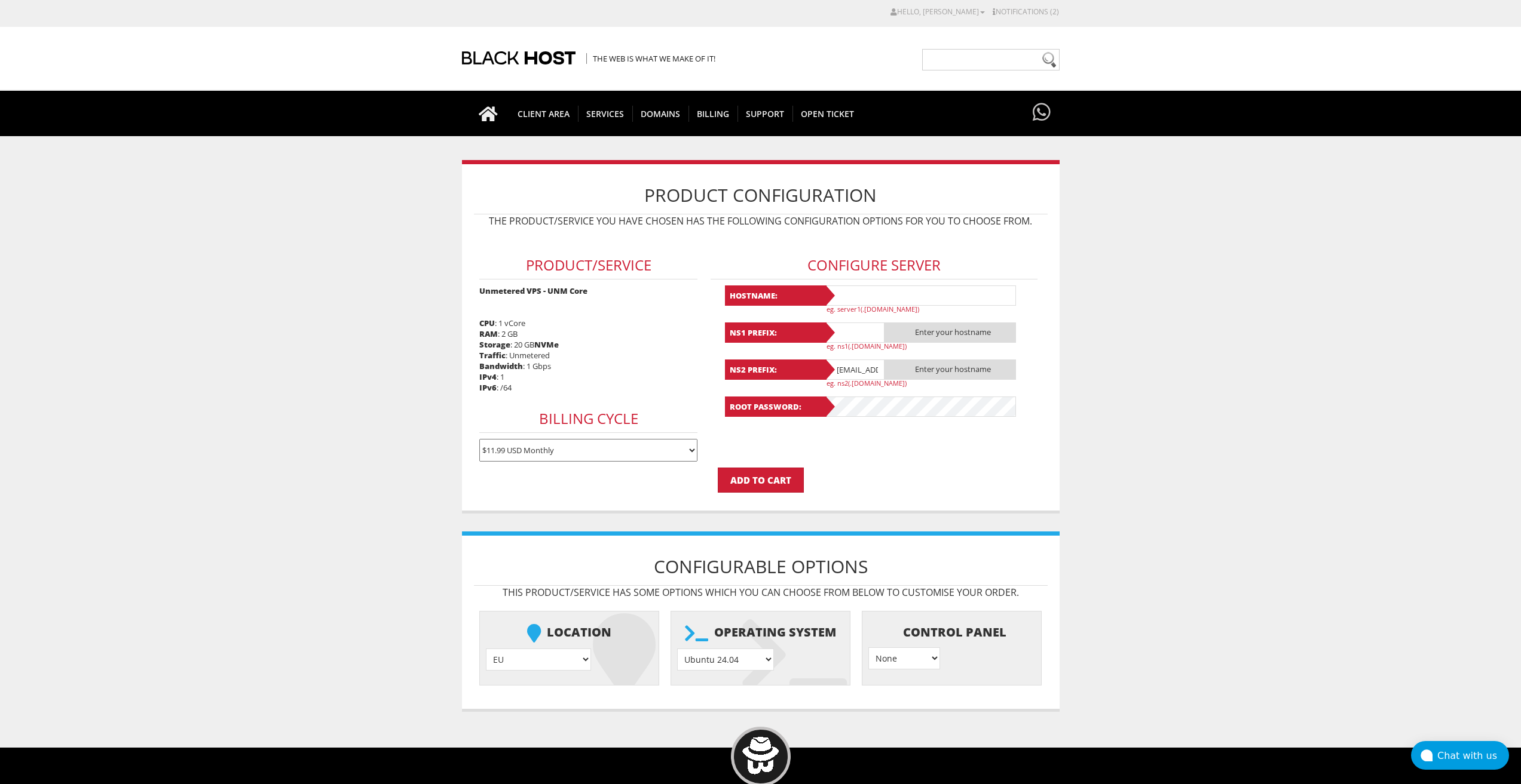
paste input "lavanda208"
type input "lavanda208"
click at [860, 325] on input "text" at bounding box center [855, 333] width 60 height 21
paste input "lavanda208"
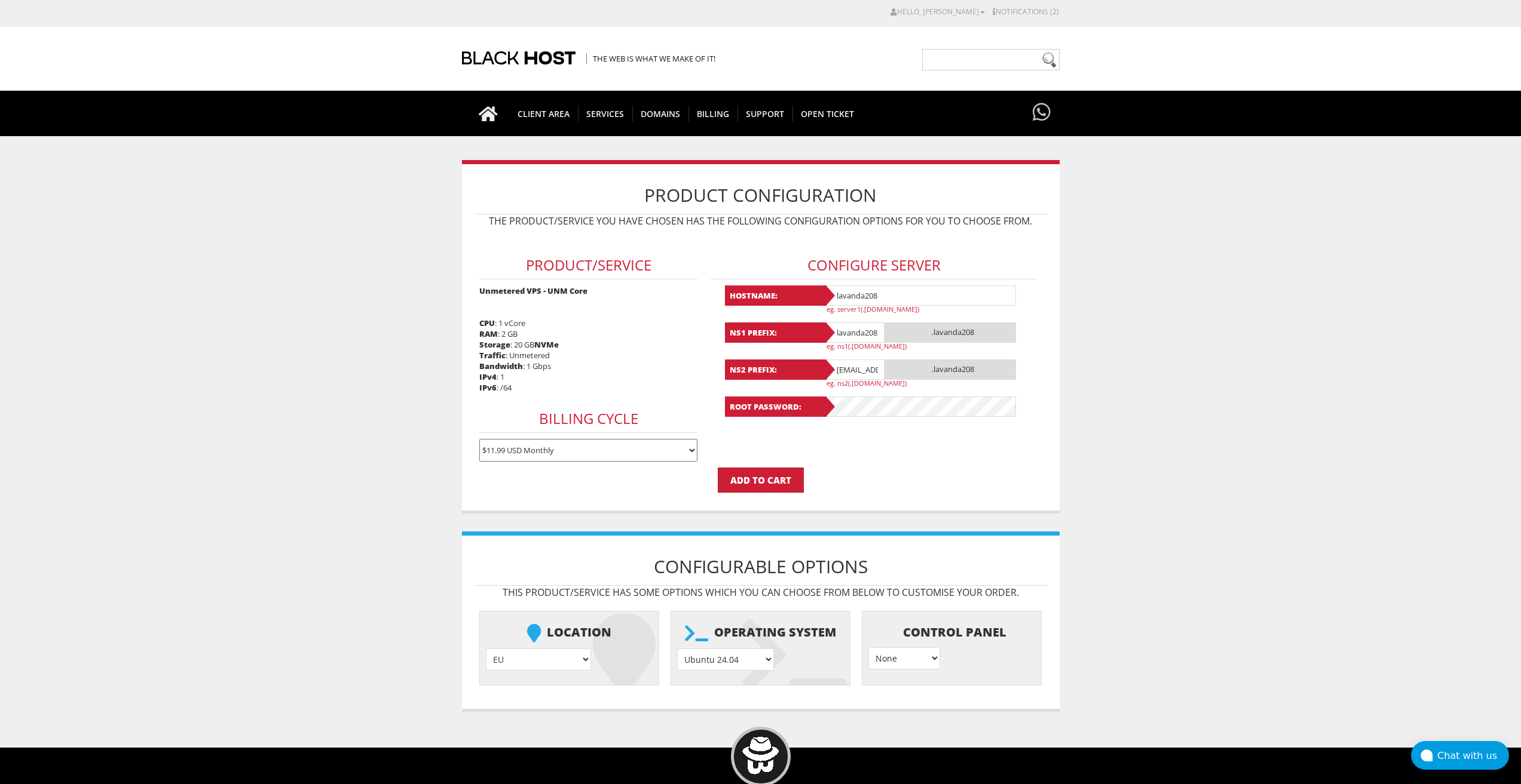
type input "lavanda208"
click at [847, 365] on input "lavandaaa88f@gmail.com" at bounding box center [855, 370] width 60 height 21
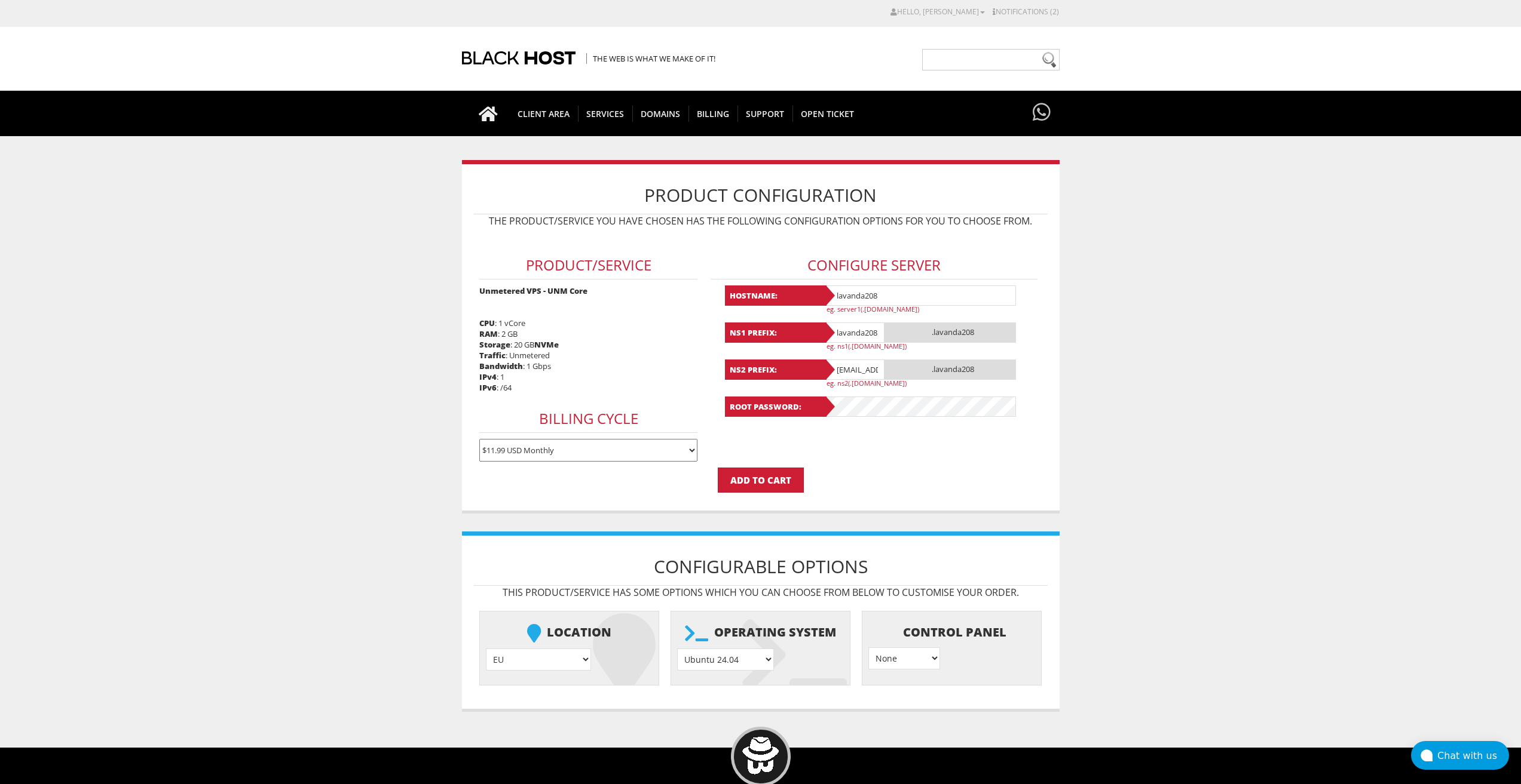
paste input "208"
type input "lavanda208"
click at [771, 485] on input "Add to Cart" at bounding box center [761, 480] width 86 height 25
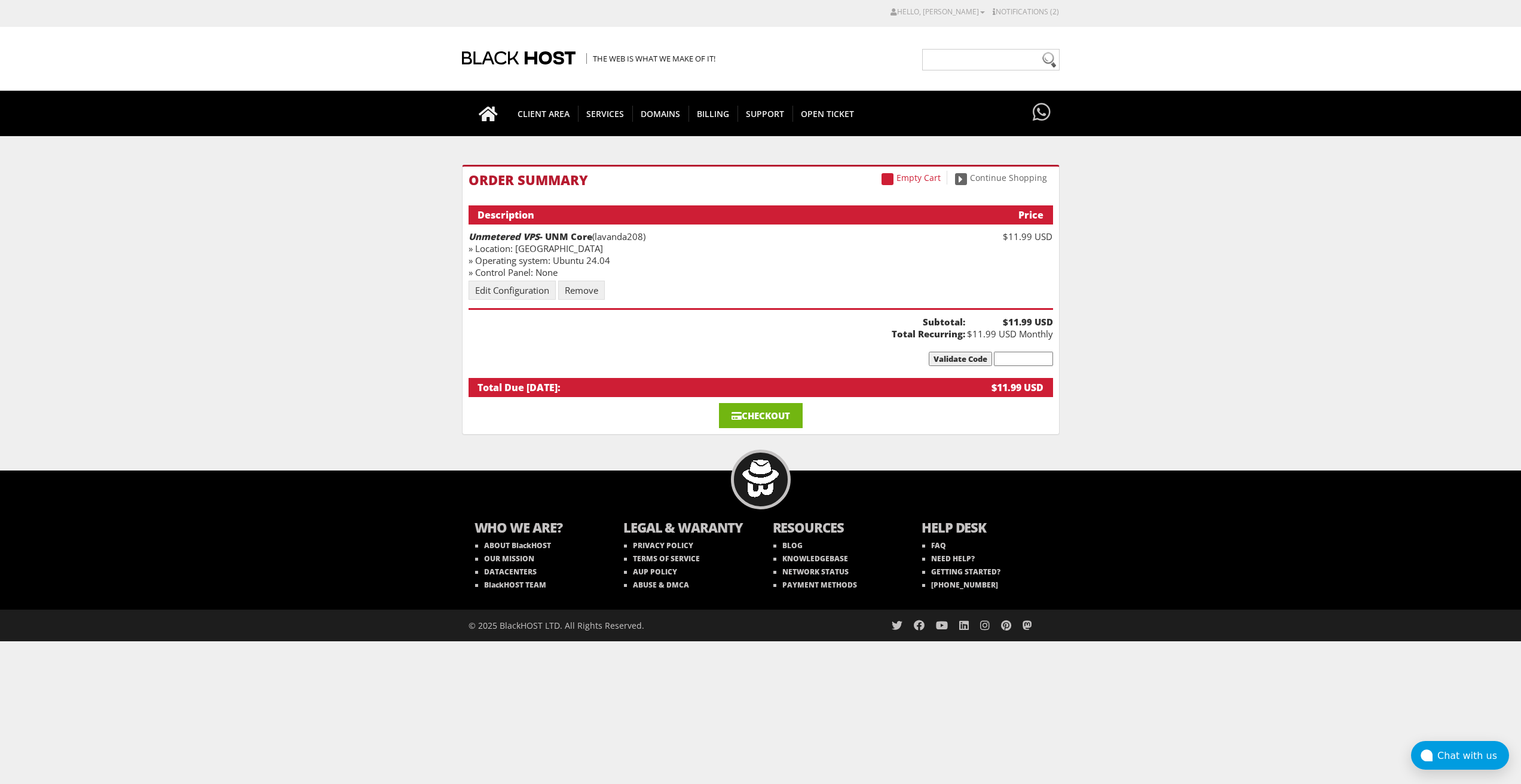
click at [752, 419] on link "Checkout" at bounding box center [760, 416] width 83 height 25
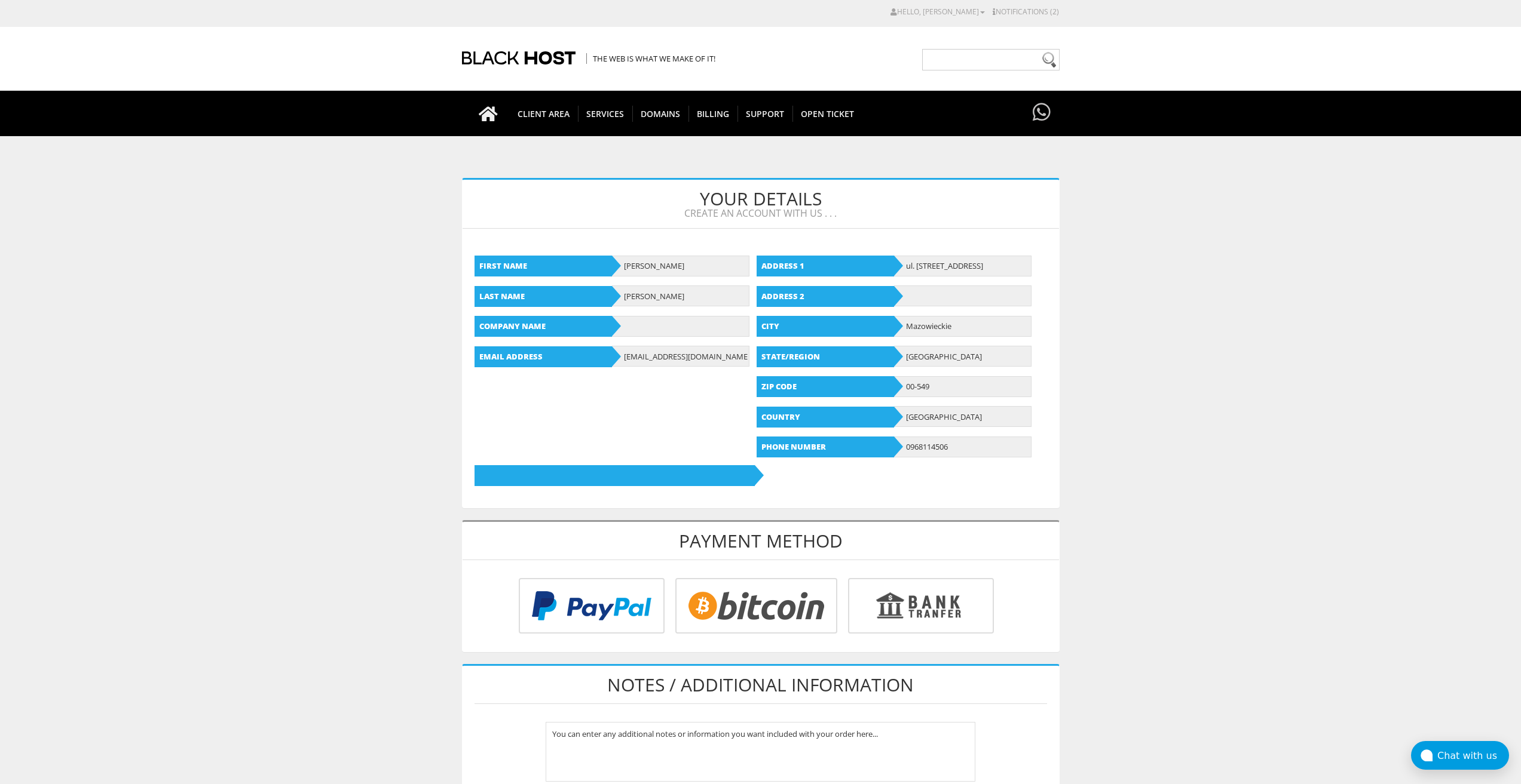
type input "[EMAIL_ADDRESS][DOMAIN_NAME]"
click at [769, 643] on div at bounding box center [761, 614] width 597 height 73
click at [769, 607] on input "radio" at bounding box center [754, 608] width 162 height 55
radio input "true"
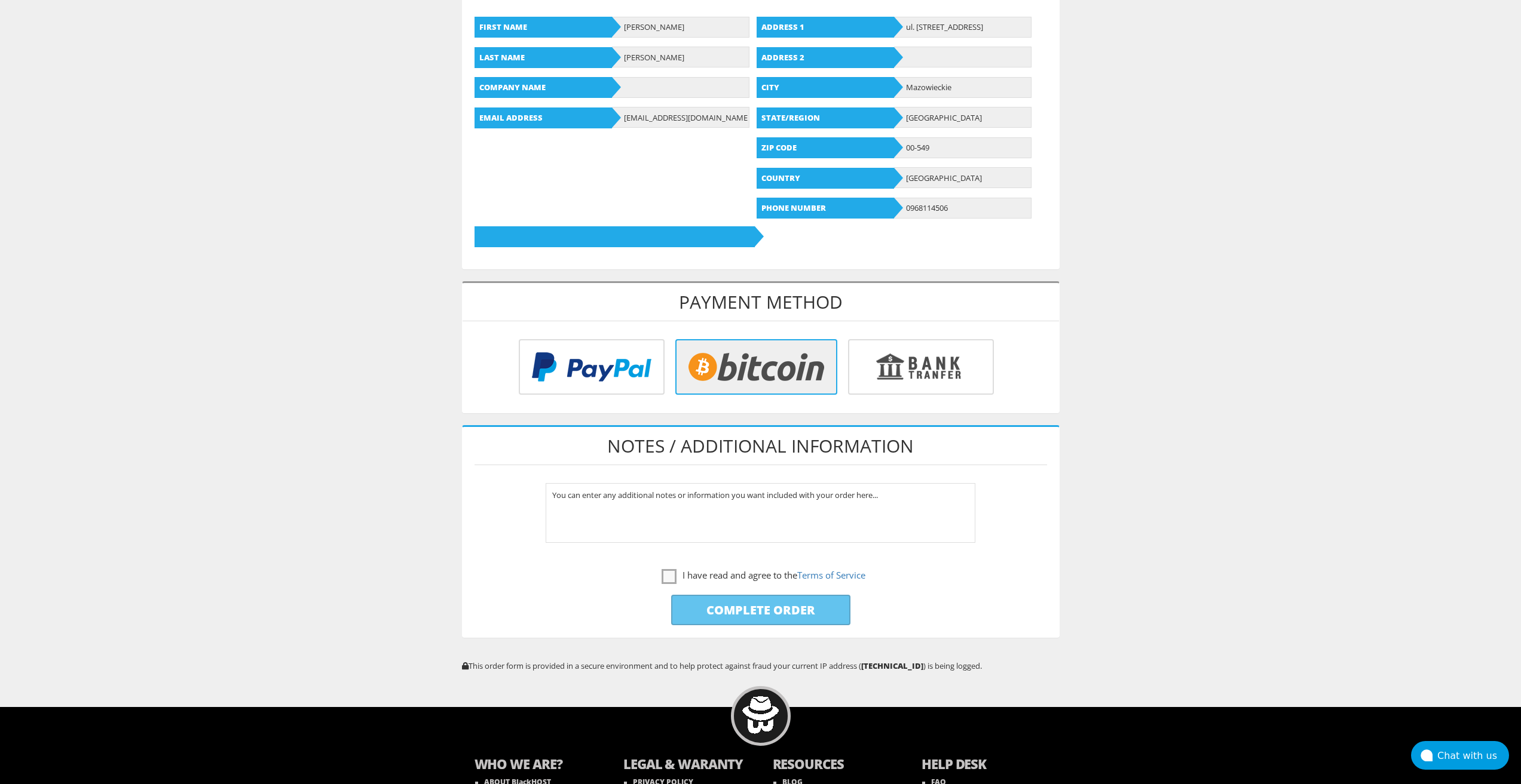
scroll to position [332, 0]
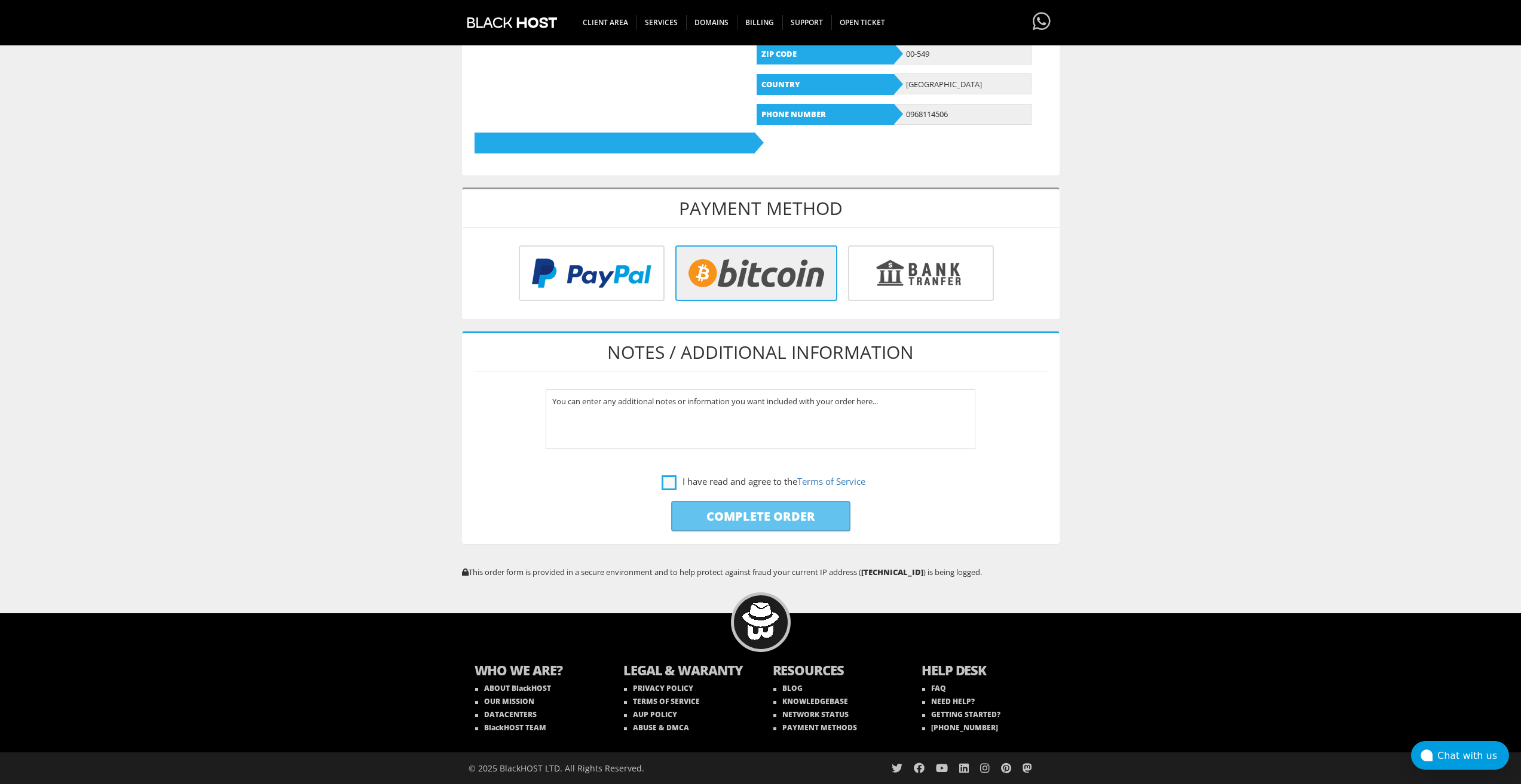
click at [662, 478] on label "I have read and agree to the Terms of Service" at bounding box center [763, 481] width 203 height 15
checkbox input "true"
click at [682, 502] on input "Complete Order" at bounding box center [760, 516] width 179 height 31
type input "Please Wait..."
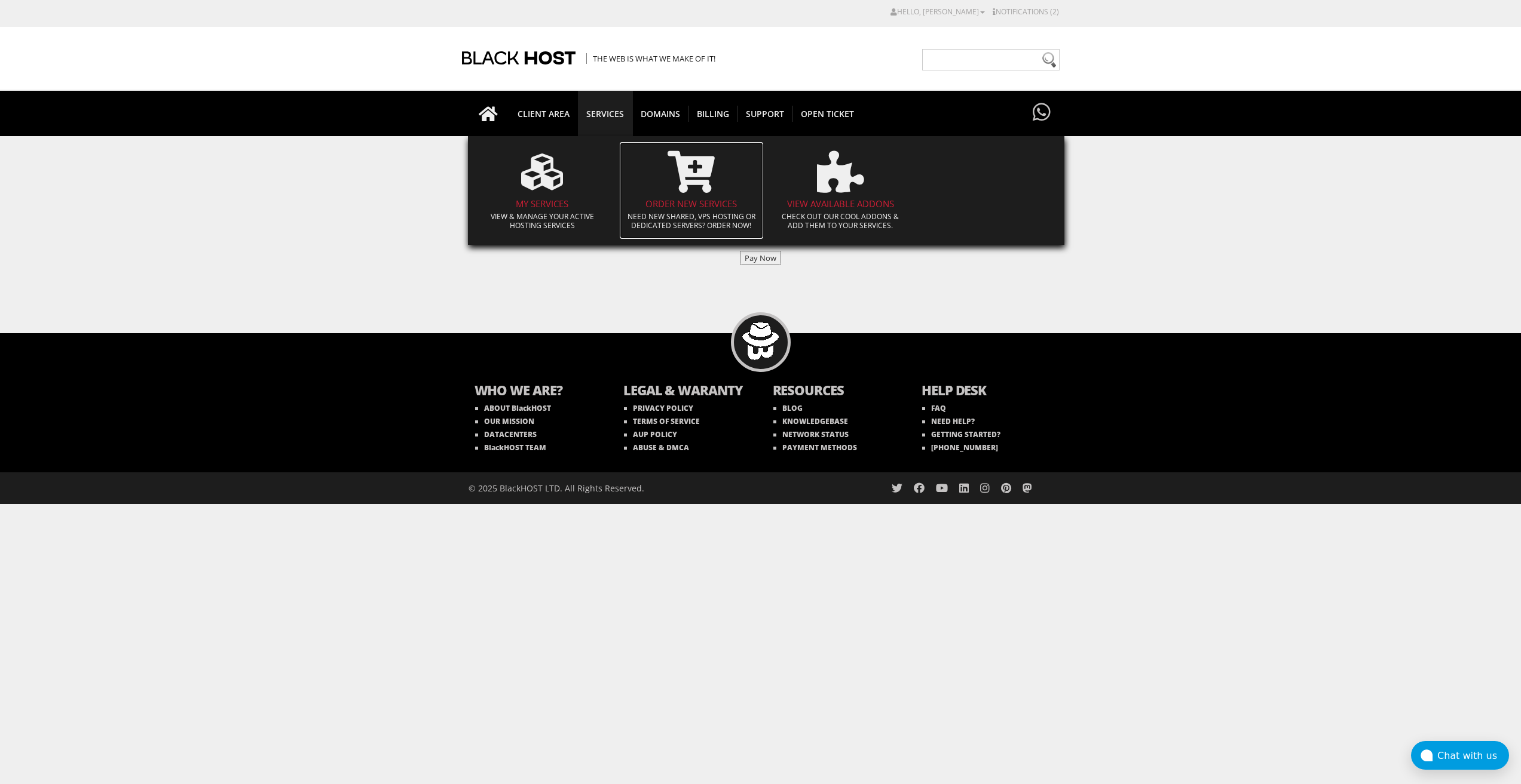
click at [708, 200] on h4 "Order New Services" at bounding box center [692, 203] width 131 height 10
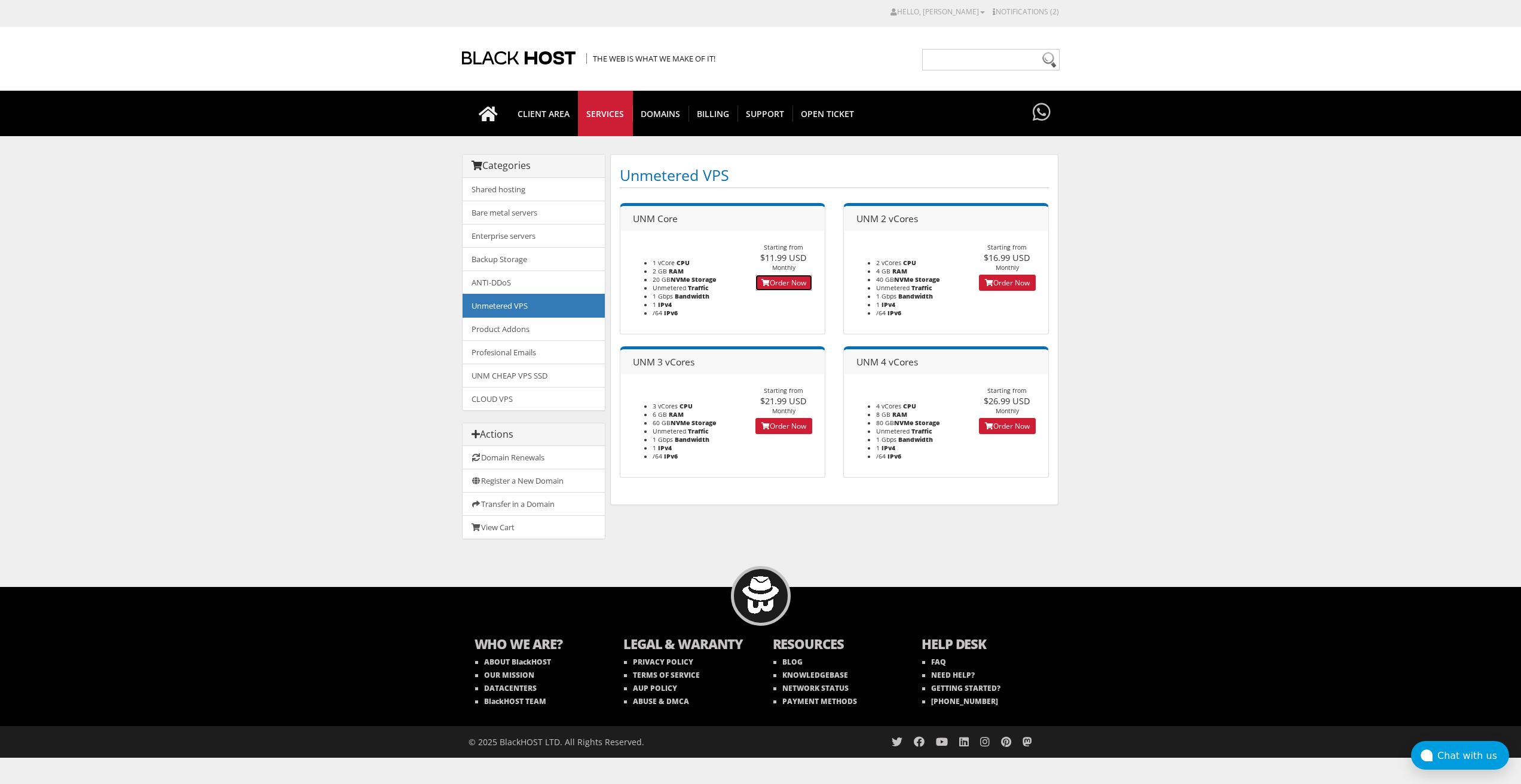
click at [772, 283] on link "Order Now" at bounding box center [783, 282] width 57 height 16
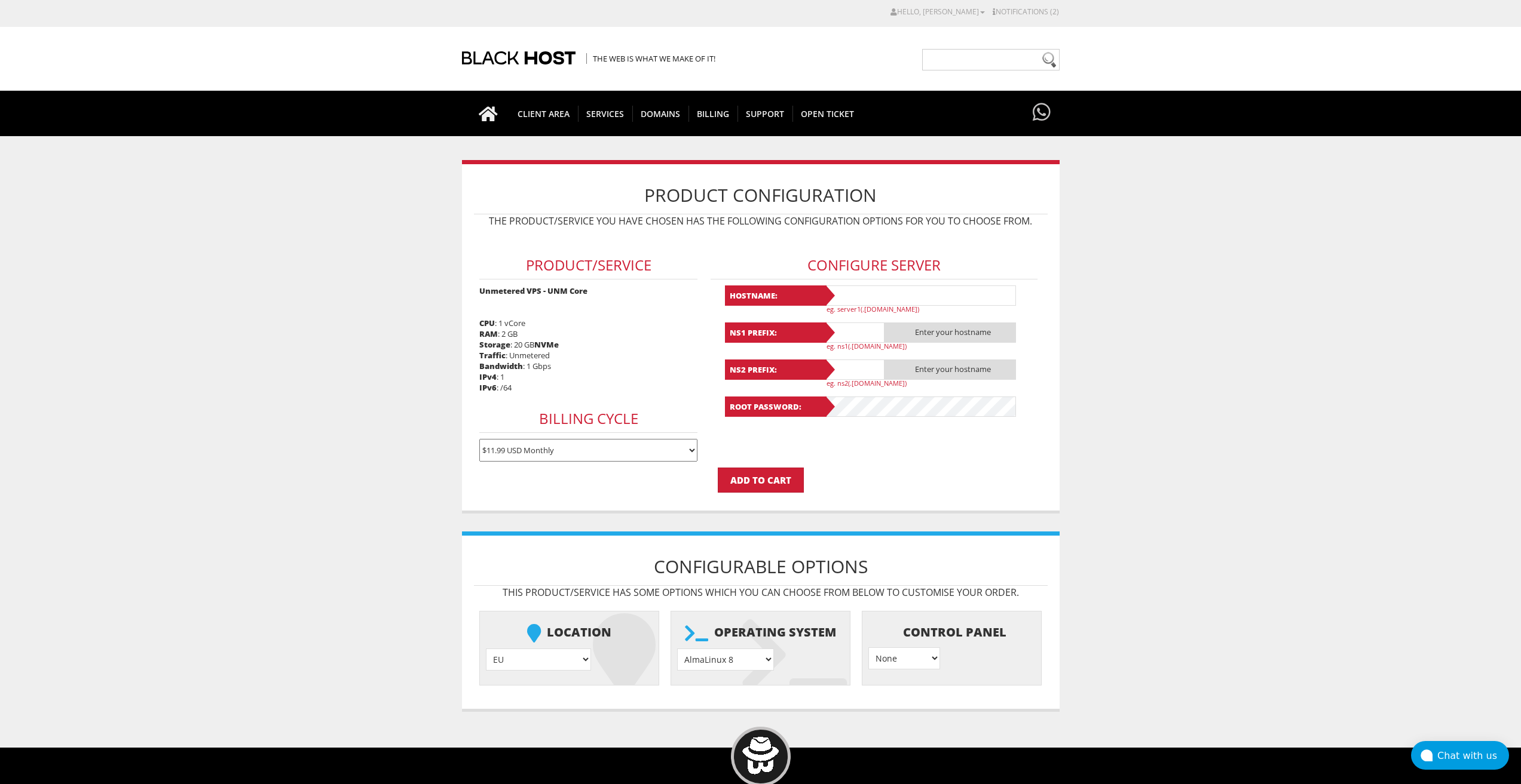
type input "lavandaaa88f@gmail.com"
click at [734, 663] on select "AlmaLinux 8 } AlmaLinux 9 } AlmaLinux 10 } Rocky Linux 8 } Rocky Linux 9 } Cent…" at bounding box center [725, 660] width 97 height 22
select select "1208"
click at [678, 649] on select "AlmaLinux 8 } AlmaLinux 9 } AlmaLinux 10 } Rocky Linux 8 } Rocky Linux 9 } Cent…" at bounding box center [725, 660] width 97 height 22
drag, startPoint x: 866, startPoint y: 311, endPoint x: 866, endPoint y: 301, distance: 10.0
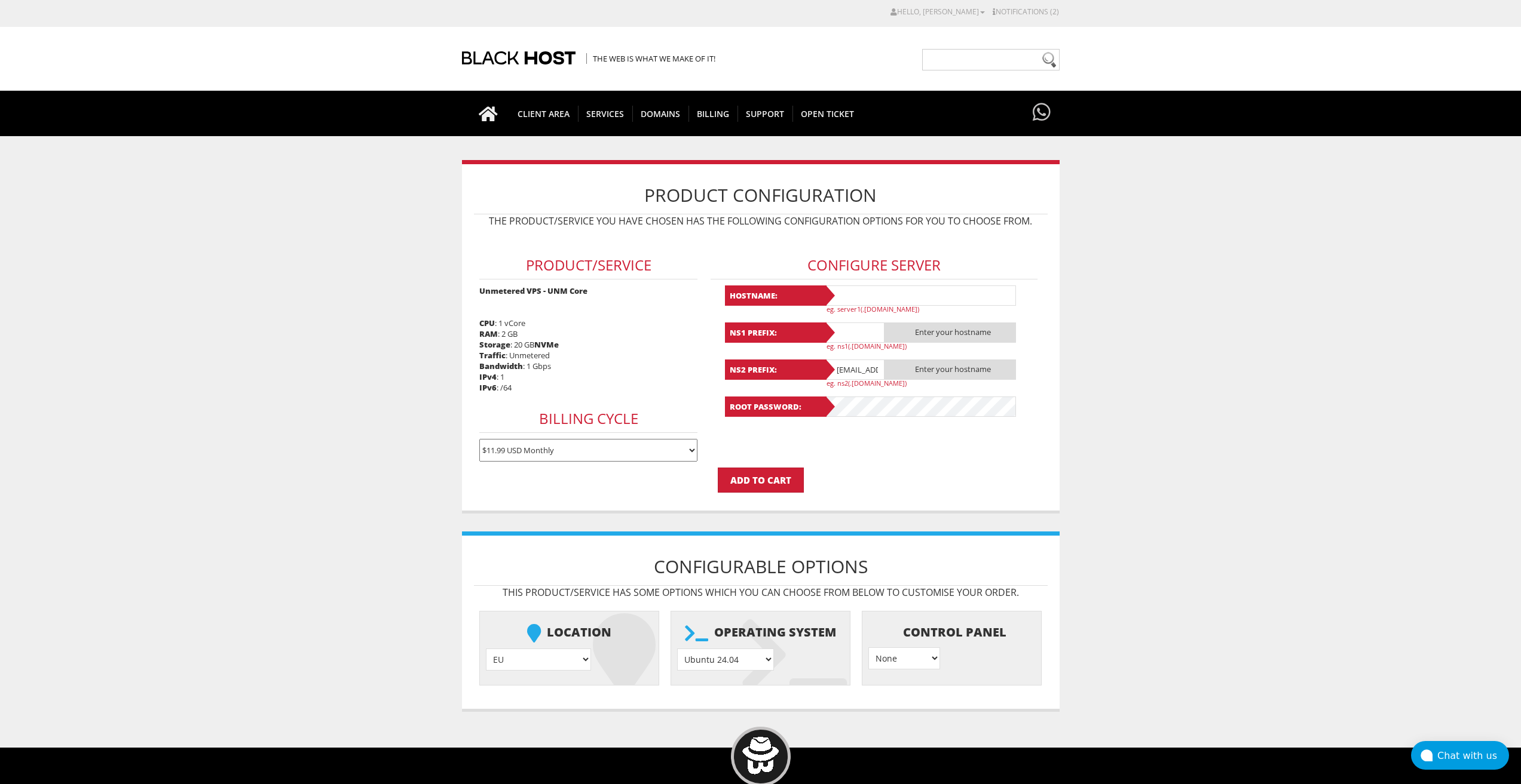
click at [865, 306] on p "eg. server1(.yourdomain.com)" at bounding box center [925, 309] width 197 height 9
click at [866, 298] on input "text" at bounding box center [920, 296] width 191 height 21
paste input "lavanda209"
type input "lavanda209"
click at [845, 333] on input "text" at bounding box center [855, 333] width 60 height 21
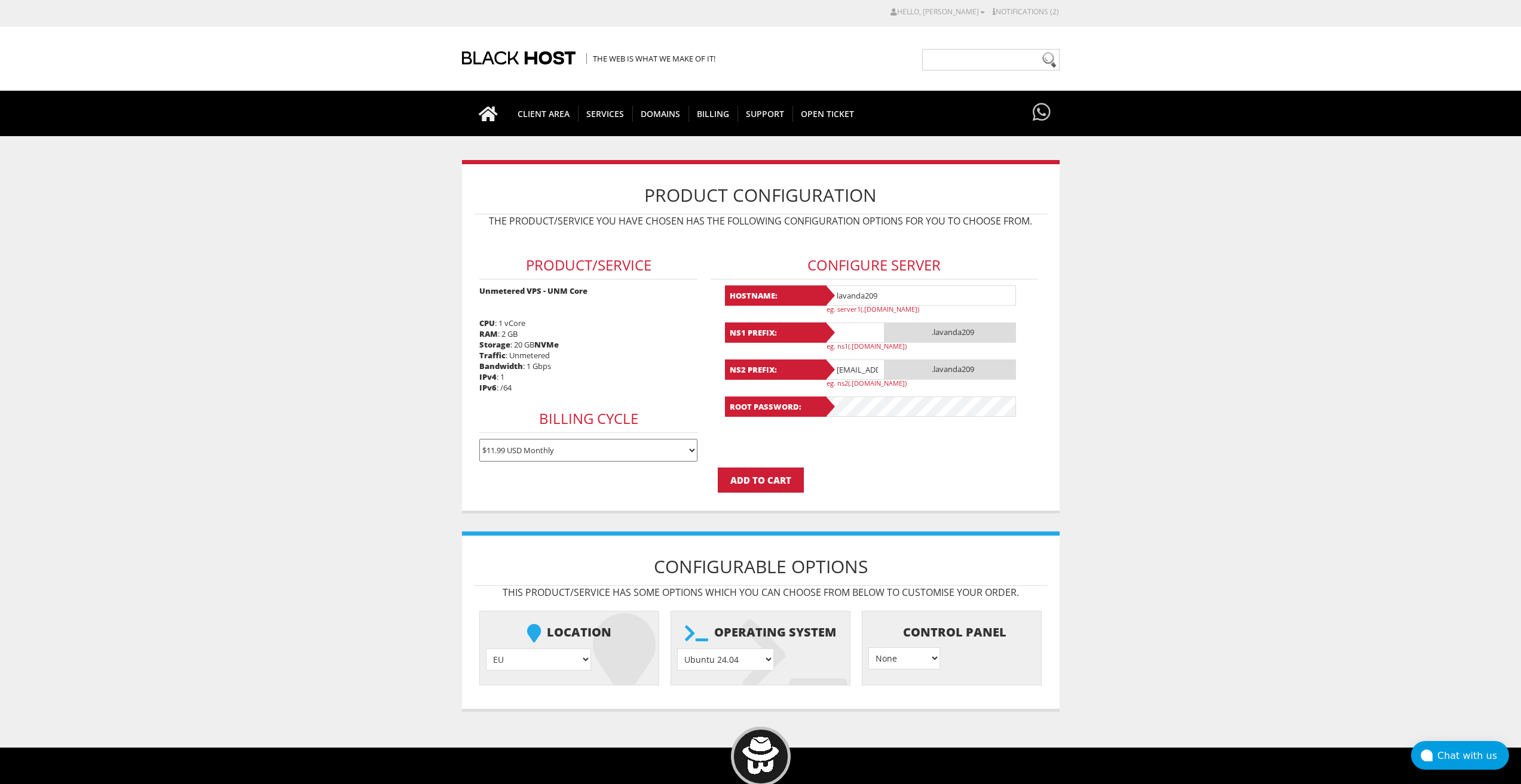
paste input "lavanda209"
type input "lavanda209"
click at [860, 365] on input "lavandaaa88f@gmail.com" at bounding box center [855, 370] width 60 height 21
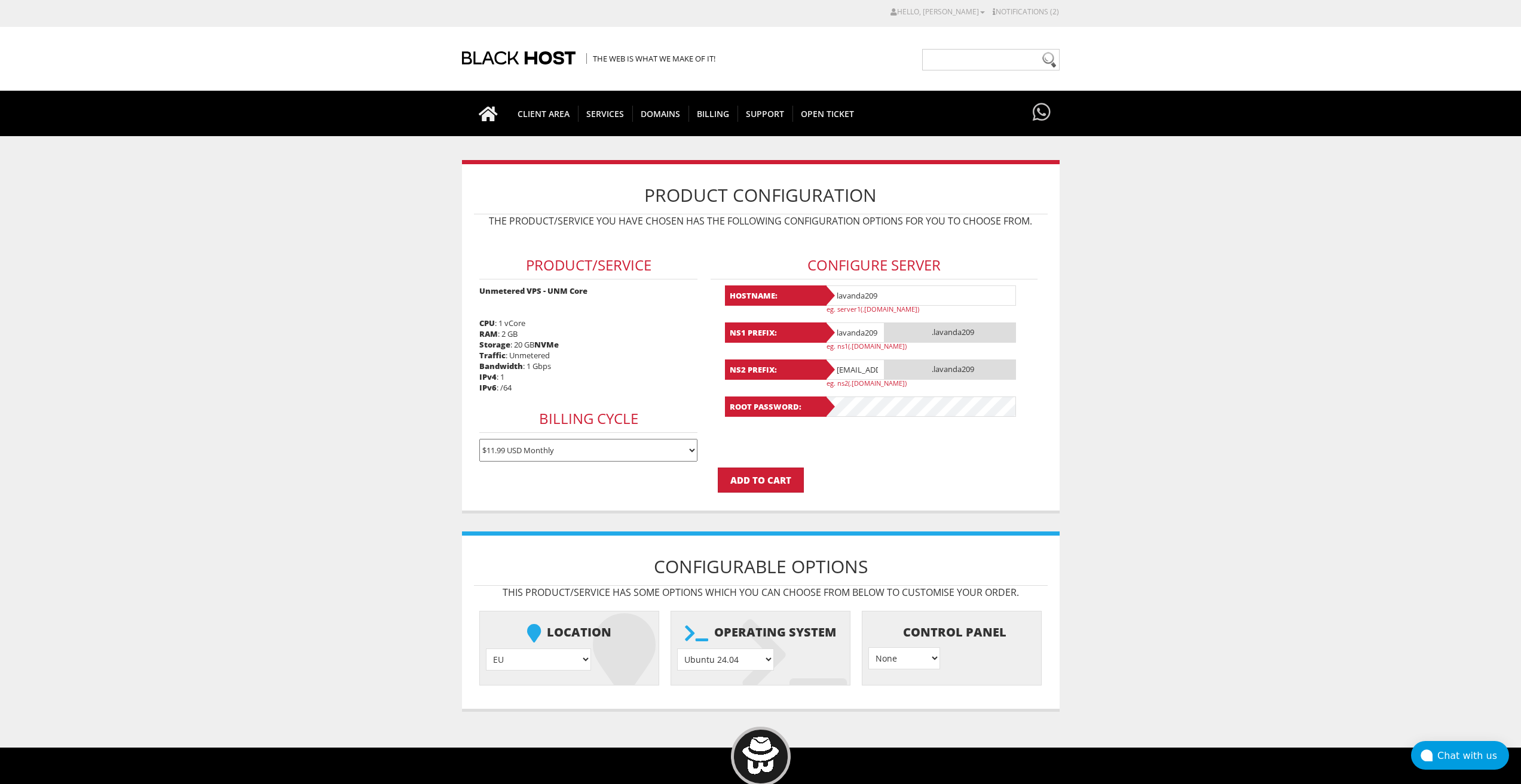
click at [860, 365] on input "lavandaaa88f@gmail.com" at bounding box center [855, 370] width 60 height 21
paste input "209"
type input "lavanda209"
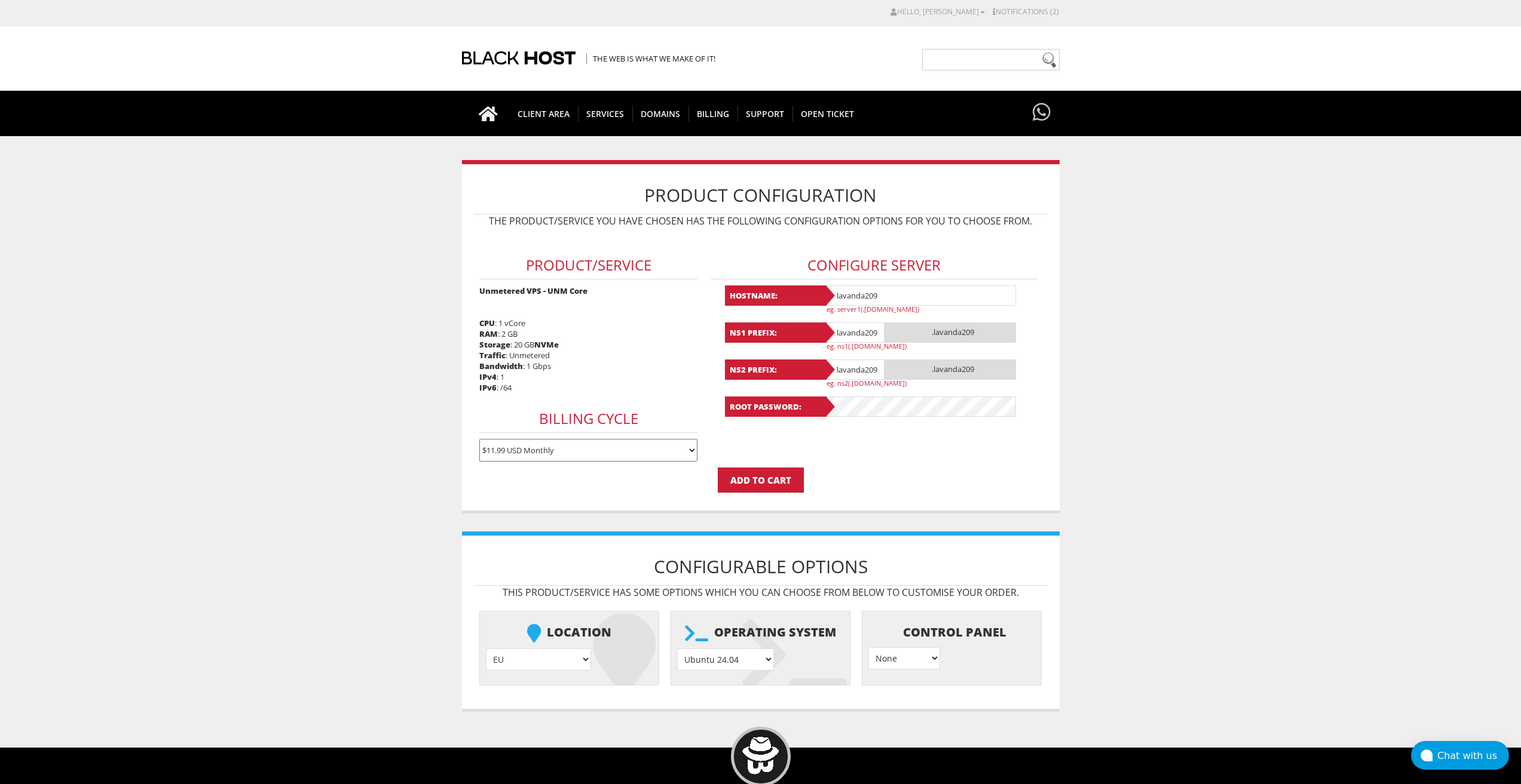
scroll to position [0, 0]
click at [869, 393] on div "Hostname: lavanda209 eg. server1(.yourdomain.com) NS1 Prefix: lavanda209 .lavan…" at bounding box center [874, 351] width 299 height 131
click at [770, 494] on div "Product Configuration The product/service you have chosen has the following con…" at bounding box center [761, 337] width 598 height 354
click at [773, 482] on input "Add to Cart" at bounding box center [761, 480] width 86 height 25
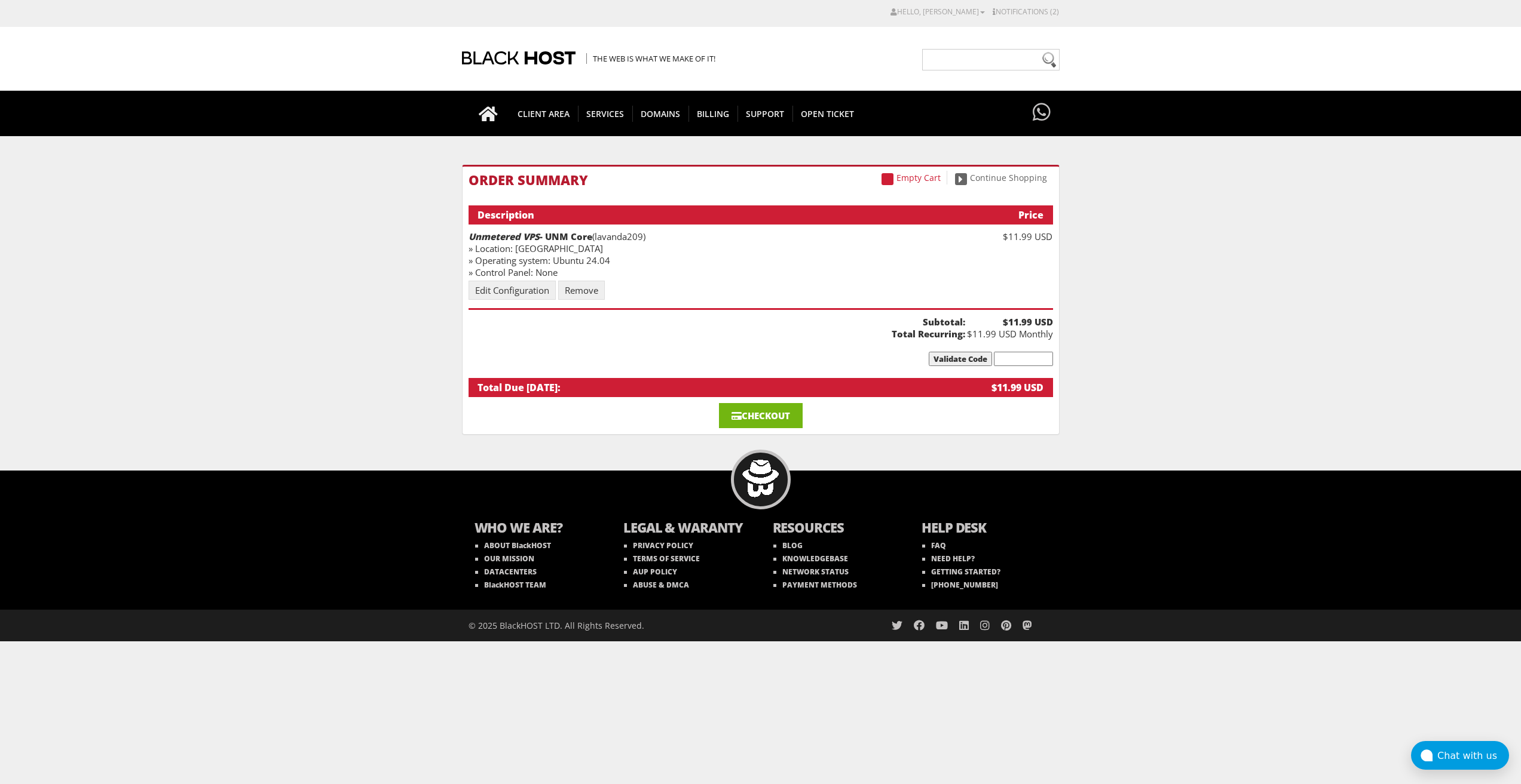
click at [778, 418] on link "Checkout" at bounding box center [760, 416] width 83 height 25
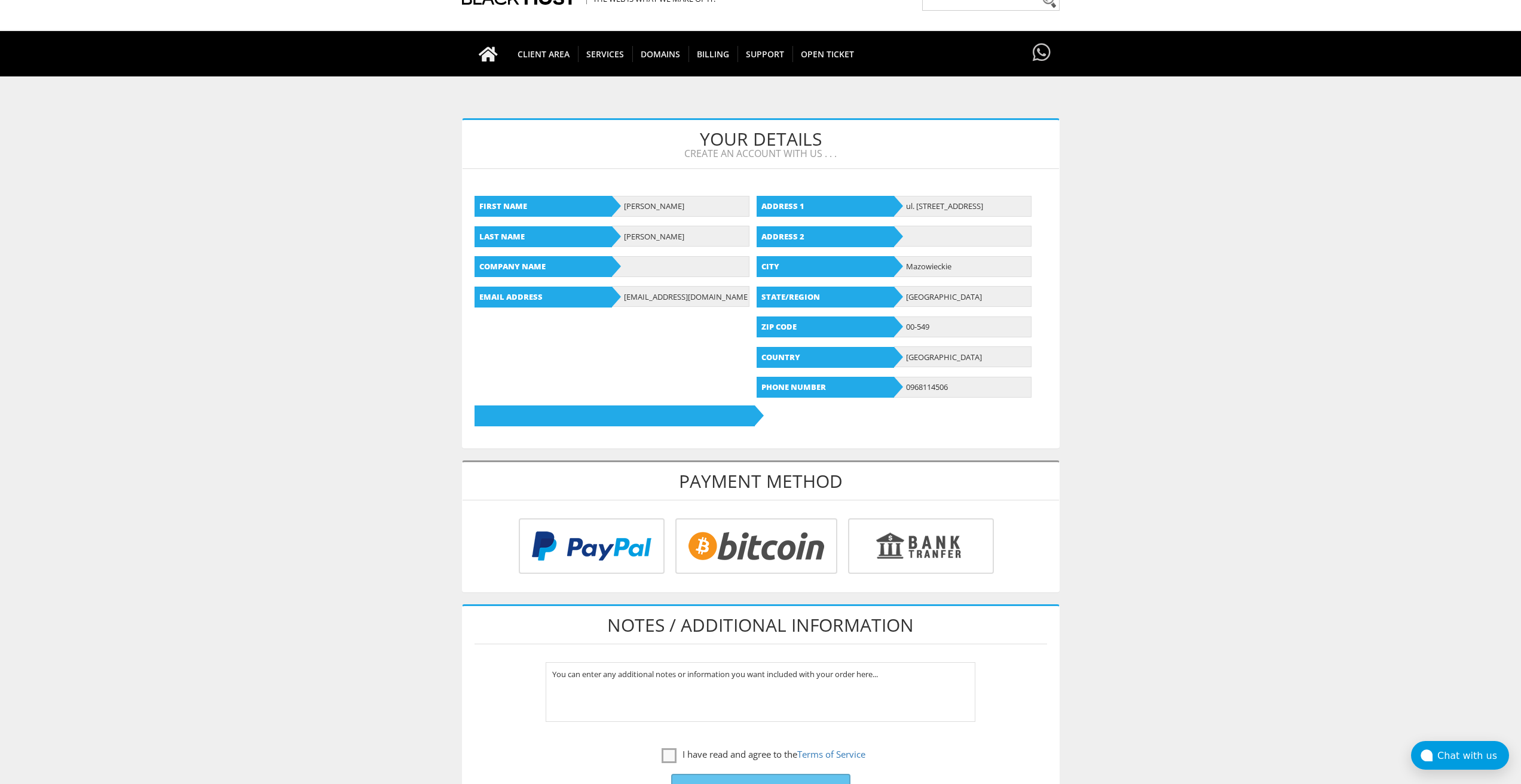
scroll to position [299, 0]
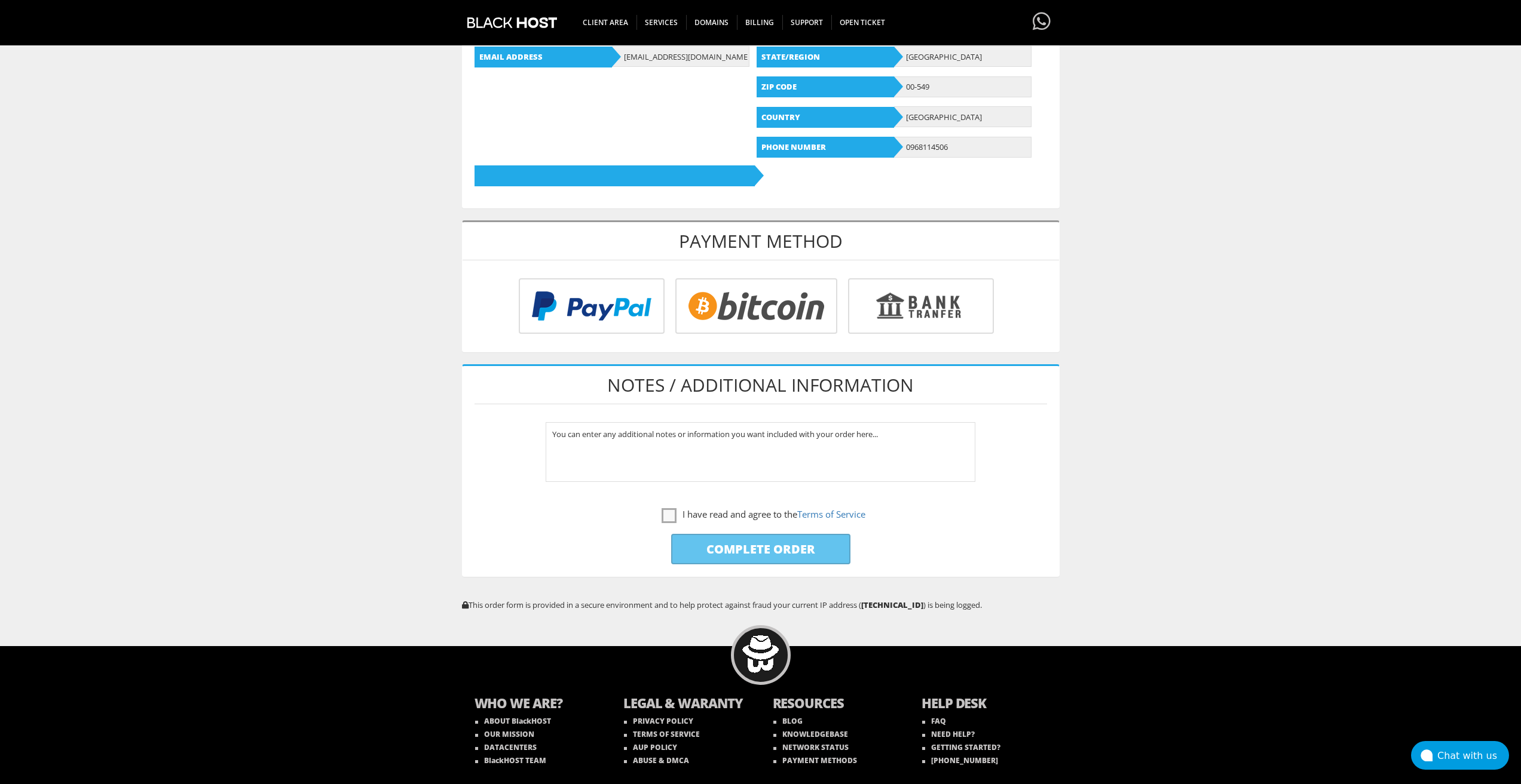
type input "lavandaaa88f@gmail.com"
click at [750, 318] on input "radio" at bounding box center [754, 308] width 162 height 55
radio input "true"
click at [666, 521] on label "I have read and agree to the Terms of Service" at bounding box center [763, 514] width 203 height 15
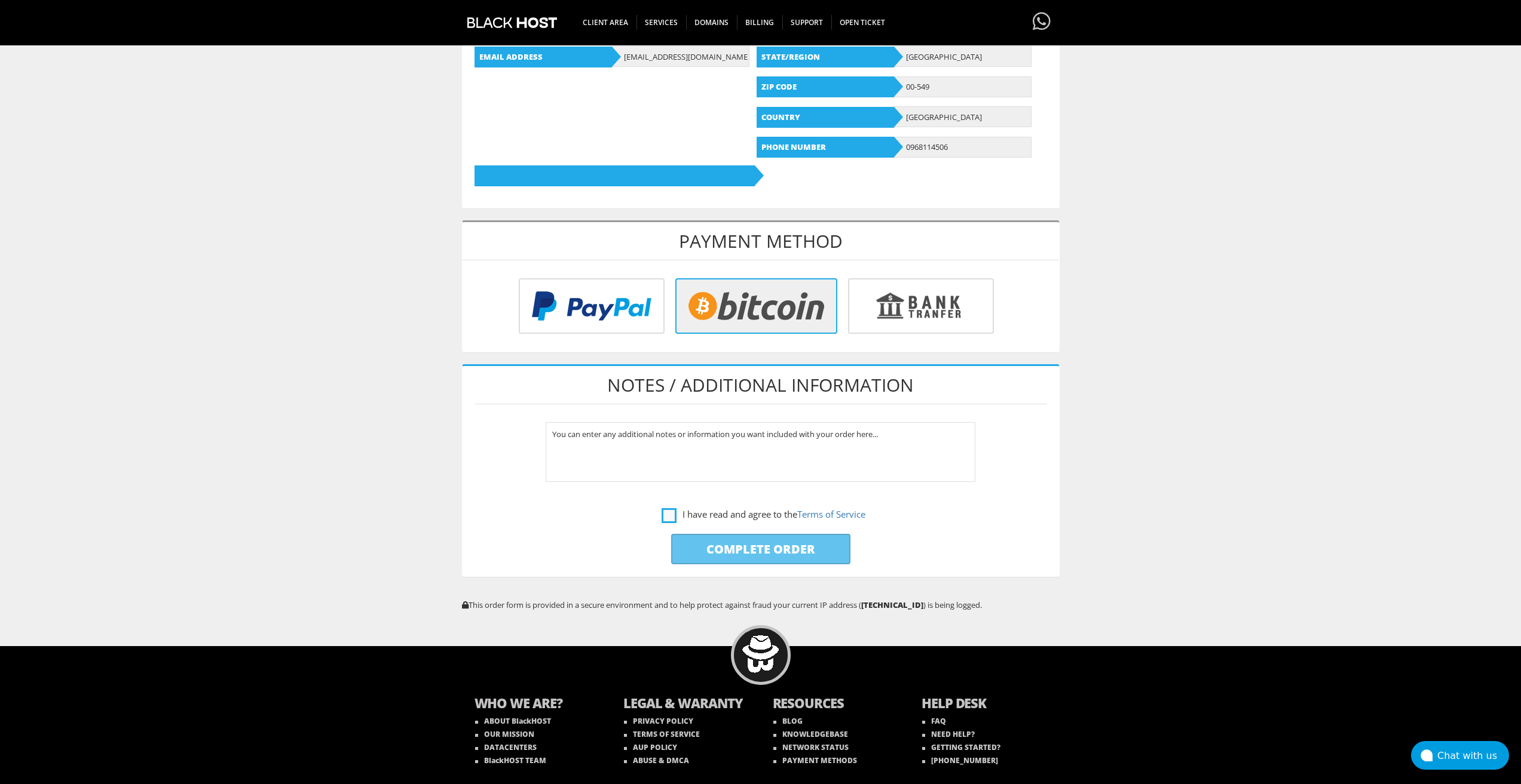
checkbox input "true"
click at [698, 545] on input "Complete Order" at bounding box center [760, 549] width 179 height 31
type input "Please Wait..."
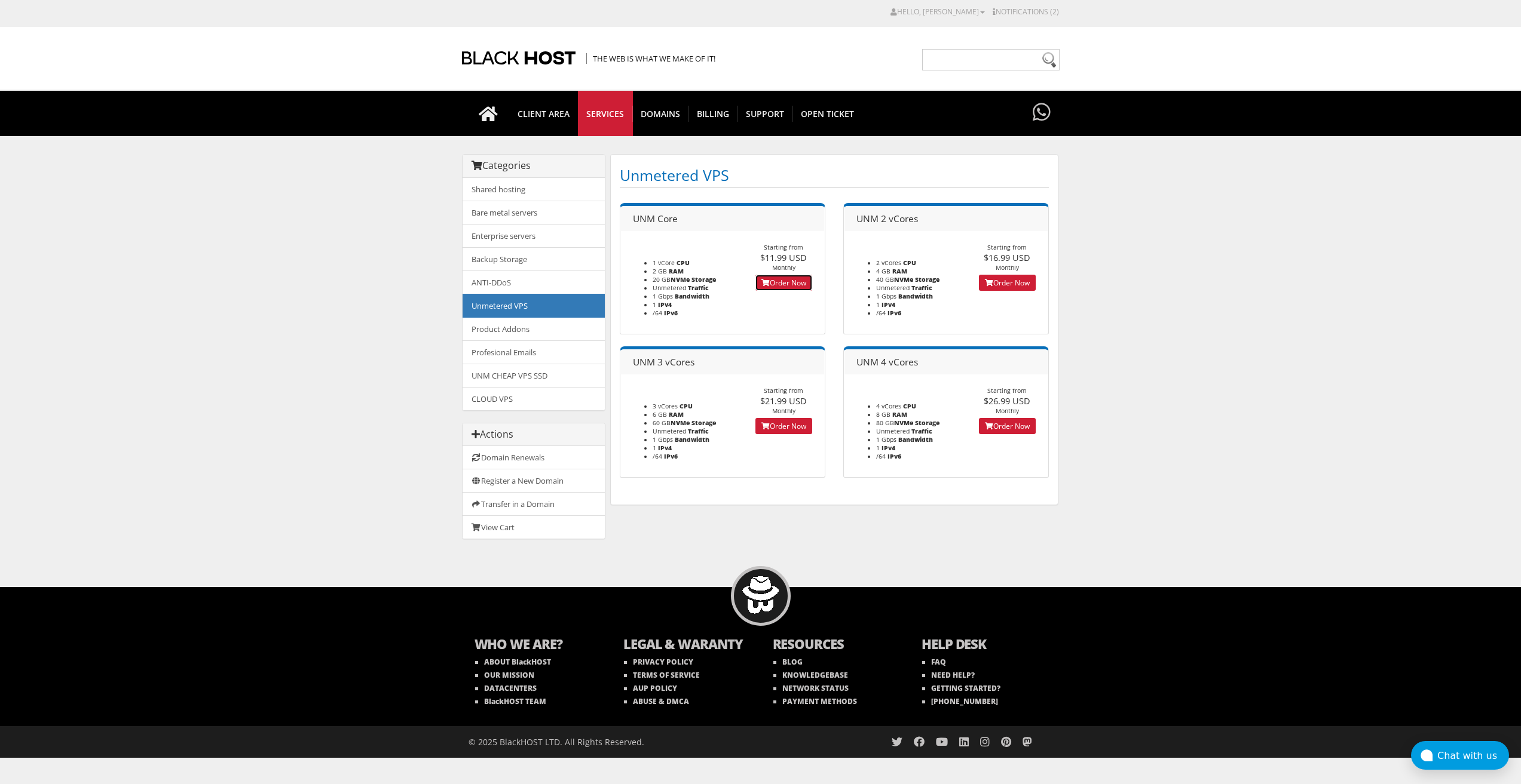
click at [776, 276] on link "Order Now" at bounding box center [783, 282] width 57 height 16
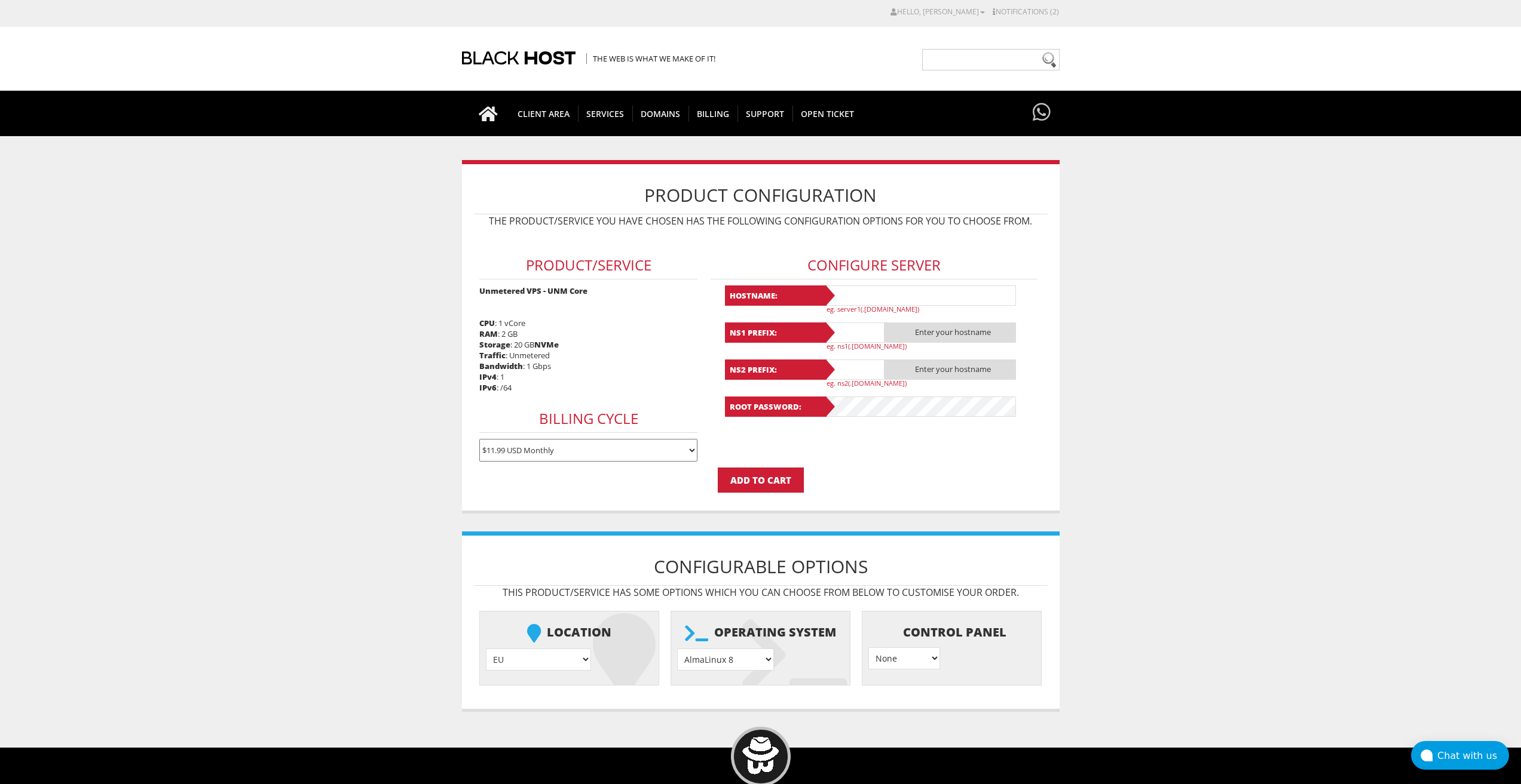
type input "[EMAIL_ADDRESS][DOMAIN_NAME]"
click at [884, 285] on div "Configure Server Hostname: eg. server1(.[DOMAIN_NAME]) NS1 Prefix: Enter your h…" at bounding box center [874, 329] width 338 height 192
click at [867, 298] on input "text" at bounding box center [920, 296] width 191 height 21
paste input "lavanda210"
type input "lavanda210"
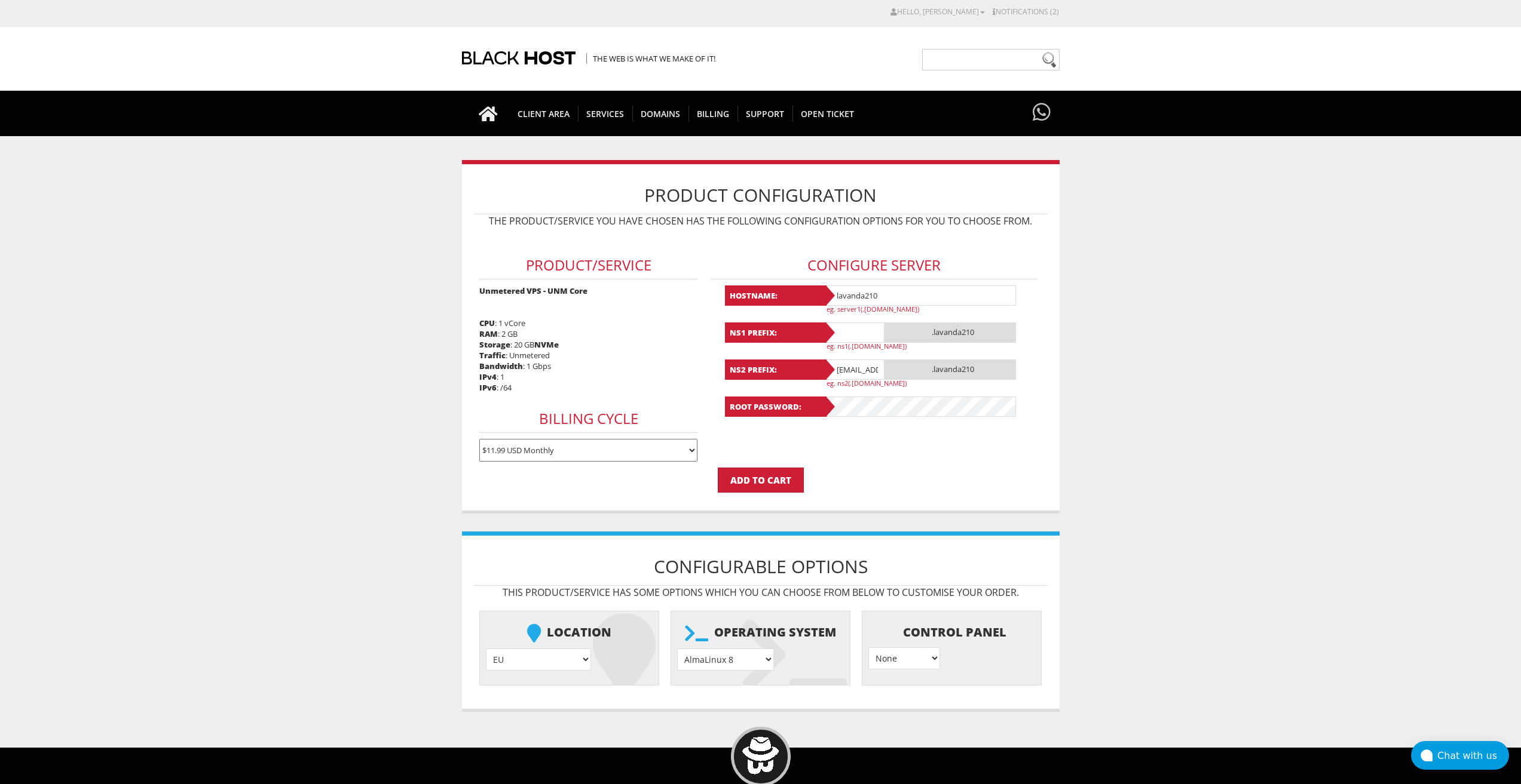
click at [859, 333] on input "text" at bounding box center [855, 333] width 60 height 21
paste input "lavanda210"
type input "lavanda210"
click at [850, 369] on input "[EMAIL_ADDRESS][DOMAIN_NAME]" at bounding box center [855, 370] width 60 height 21
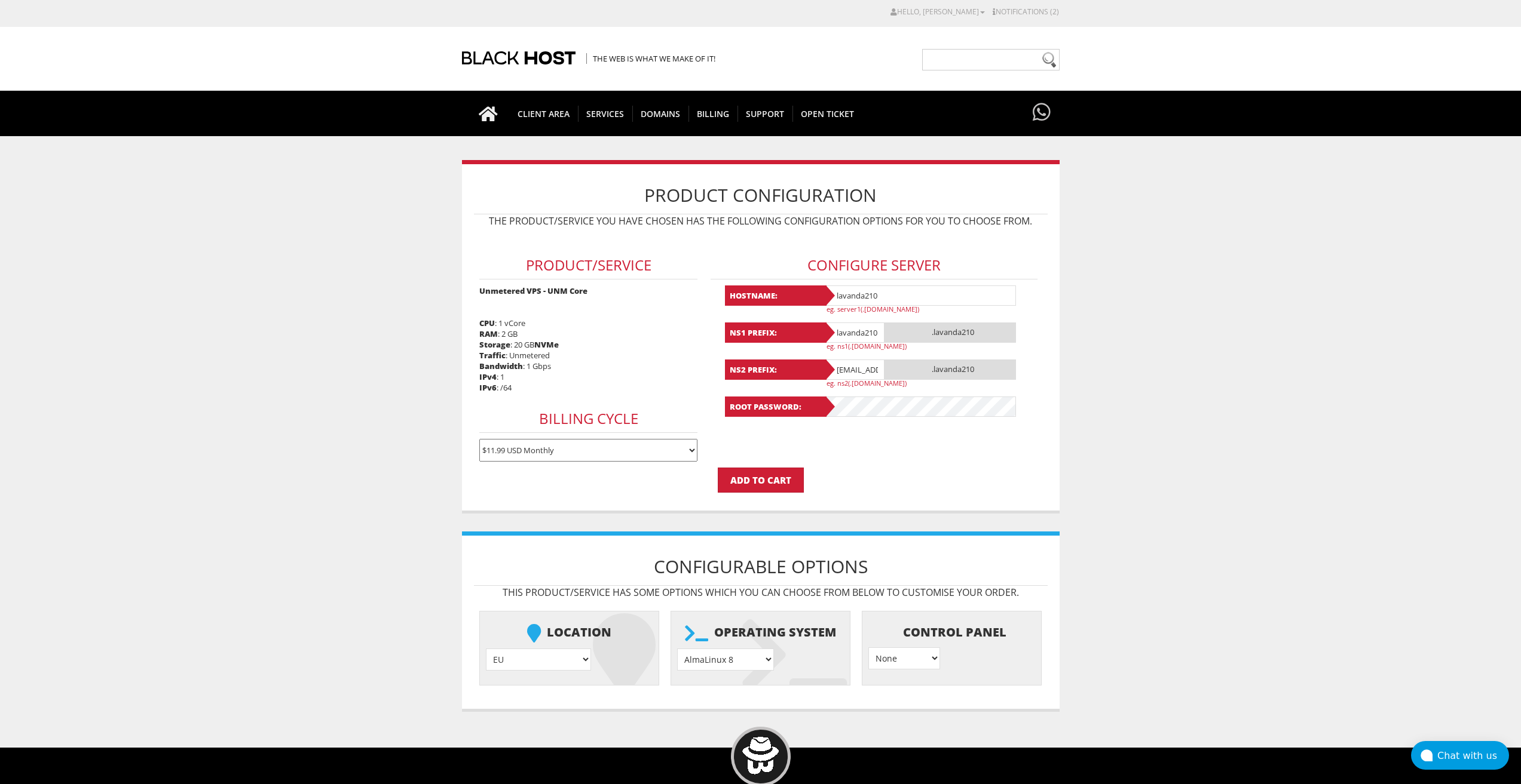
scroll to position [0, 0]
click at [850, 369] on input "lavandaaa88f@gmail.com" at bounding box center [855, 370] width 60 height 21
paste input "210"
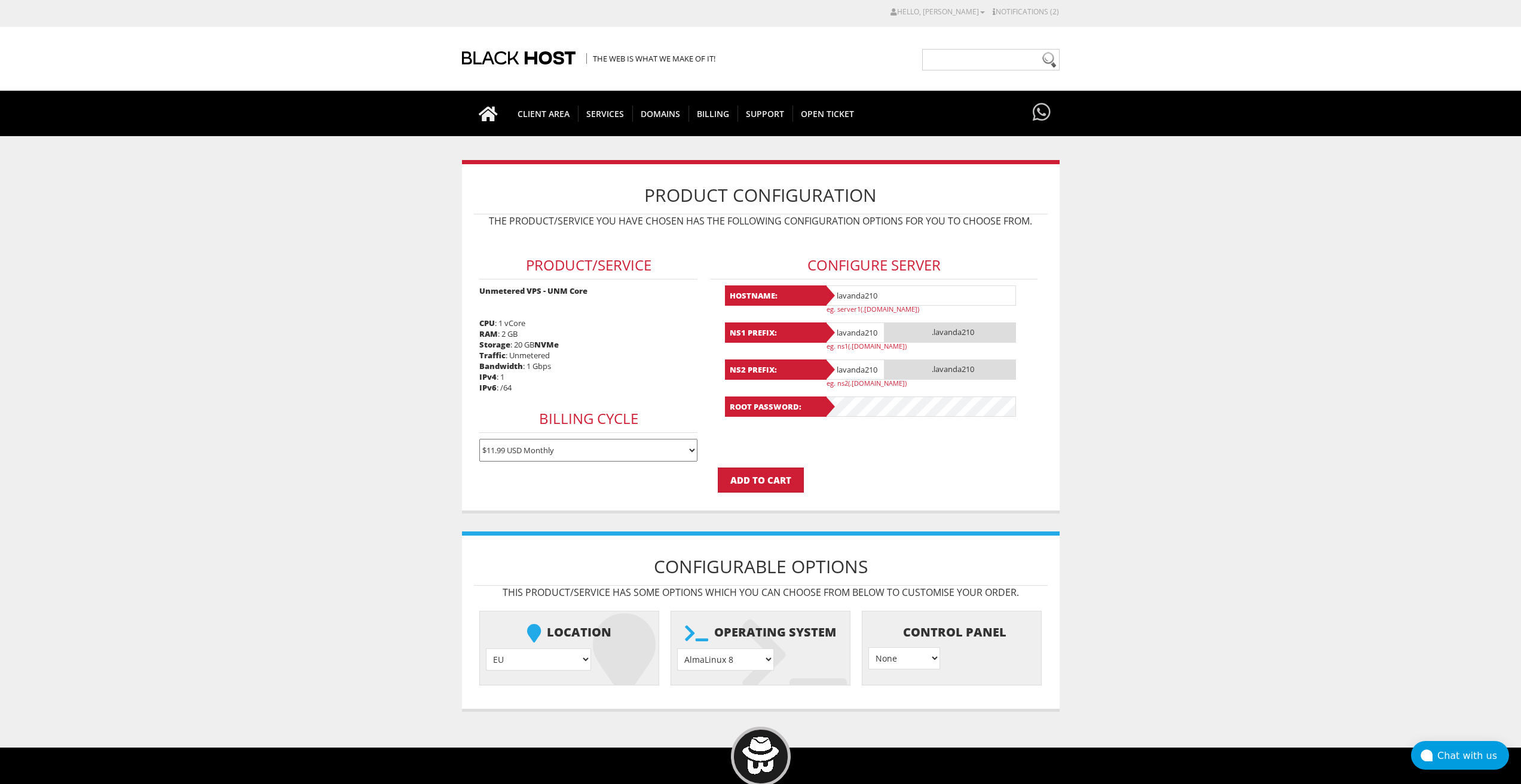
type input "lavanda210"
click at [754, 660] on select "AlmaLinux 8 } AlmaLinux 9 } AlmaLinux 10 } Rocky Linux 8 } Rocky Linux 9 } Cent…" at bounding box center [725, 660] width 97 height 22
select select "1208"
click at [678, 649] on select "AlmaLinux 8 } AlmaLinux 9 } AlmaLinux 10 } Rocky Linux 8 } Rocky Linux 9 } Cent…" at bounding box center [725, 660] width 97 height 22
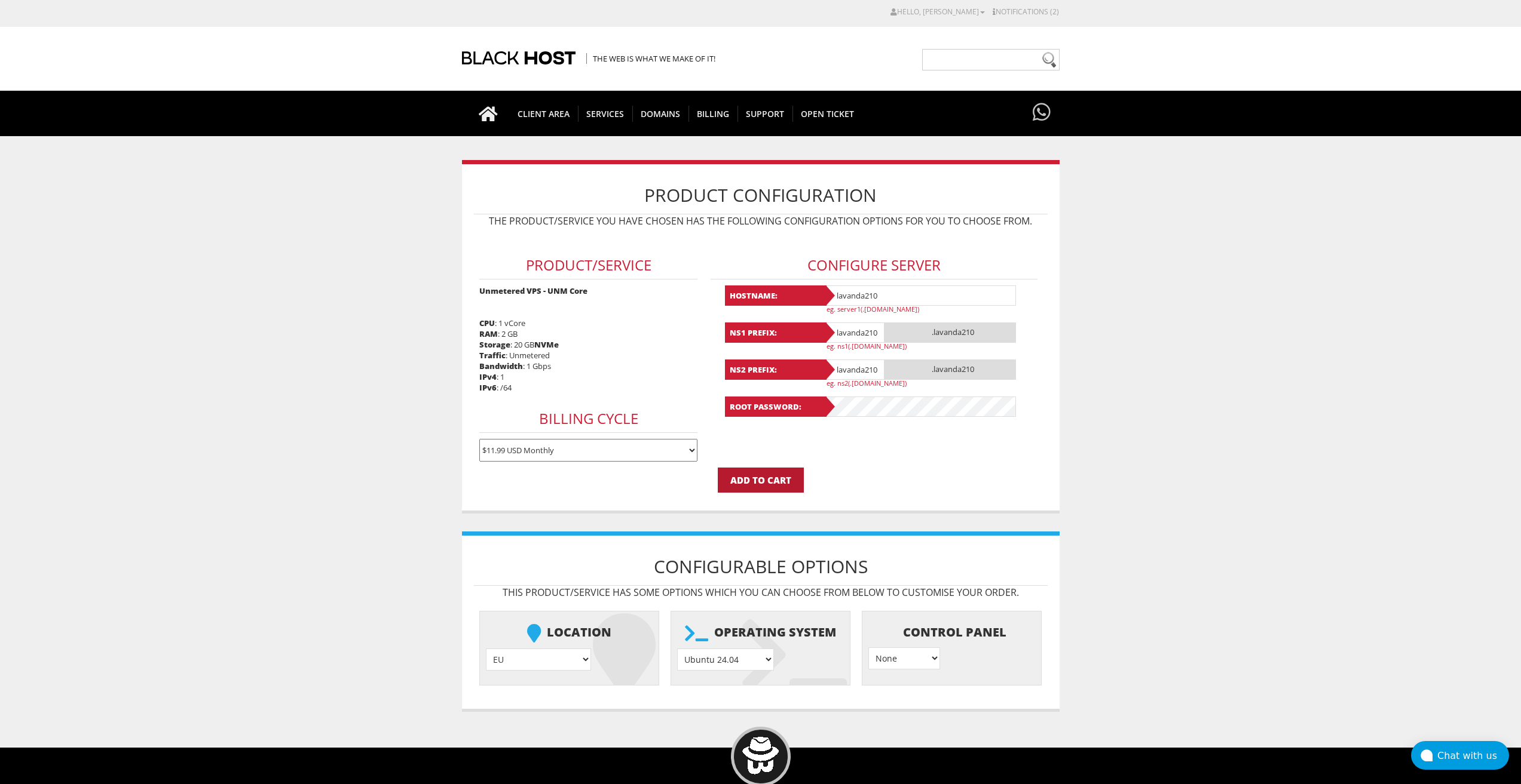
click at [767, 477] on input "Add to Cart" at bounding box center [761, 480] width 86 height 25
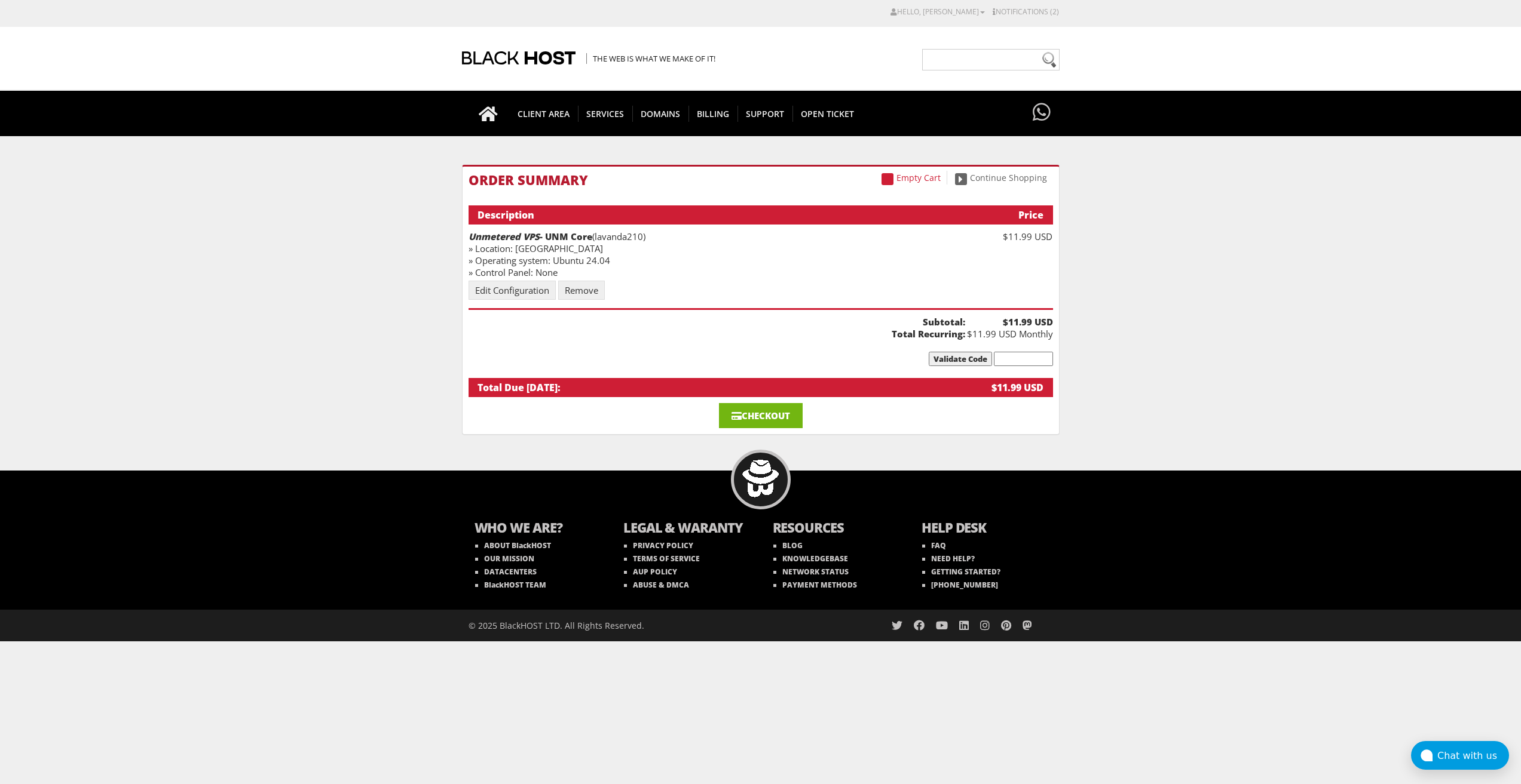
click at [740, 410] on link "Checkout" at bounding box center [760, 416] width 83 height 25
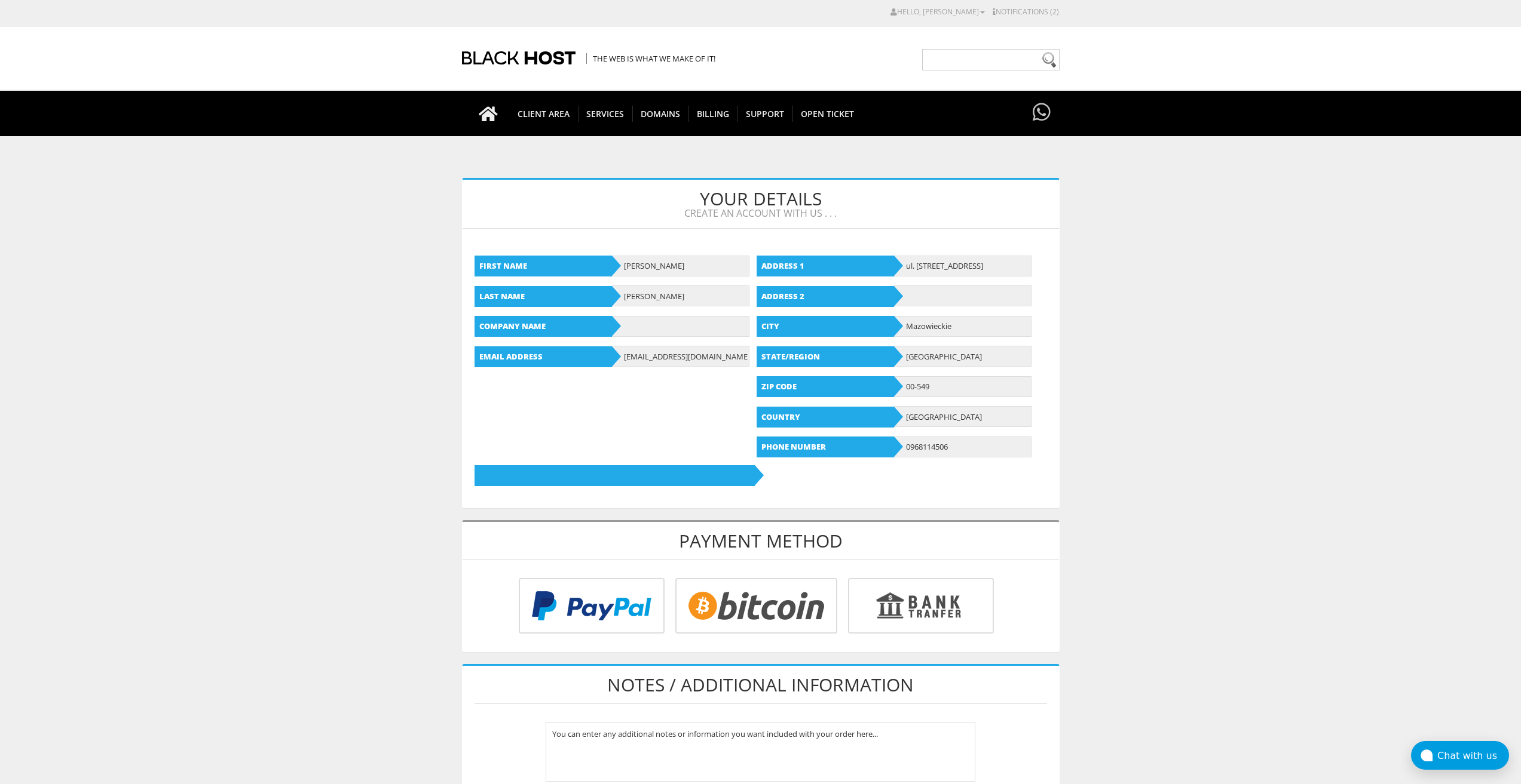
type input "[EMAIL_ADDRESS][DOMAIN_NAME]"
click at [752, 602] on input "radio" at bounding box center [754, 608] width 162 height 55
radio input "true"
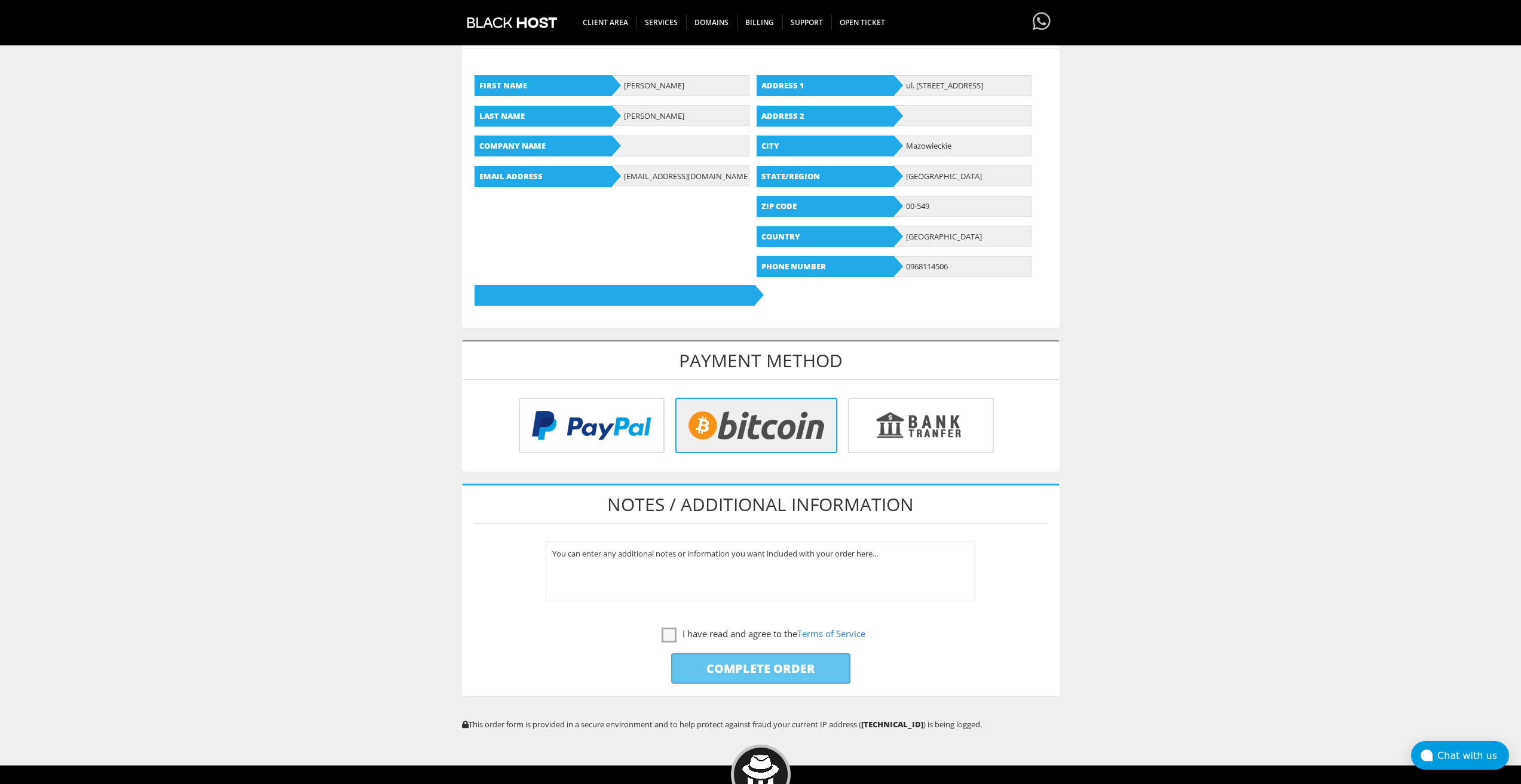
scroll to position [239, 0]
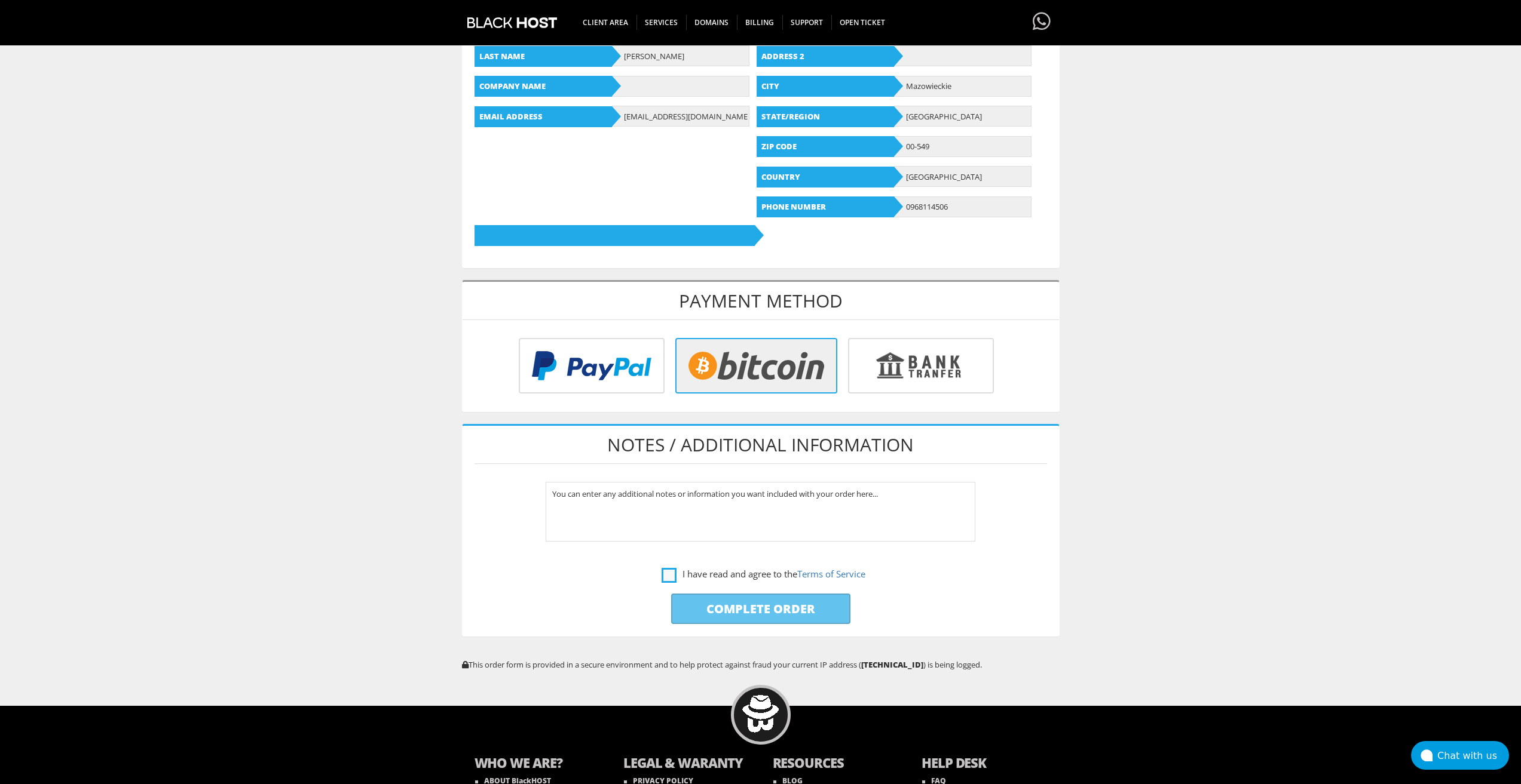
click at [668, 574] on label "I have read and agree to the Terms of Service" at bounding box center [763, 574] width 203 height 15
checkbox input "true"
click at [702, 611] on input "Complete Order" at bounding box center [760, 609] width 179 height 31
type input "Please Wait..."
